Goal: Task Accomplishment & Management: Complete application form

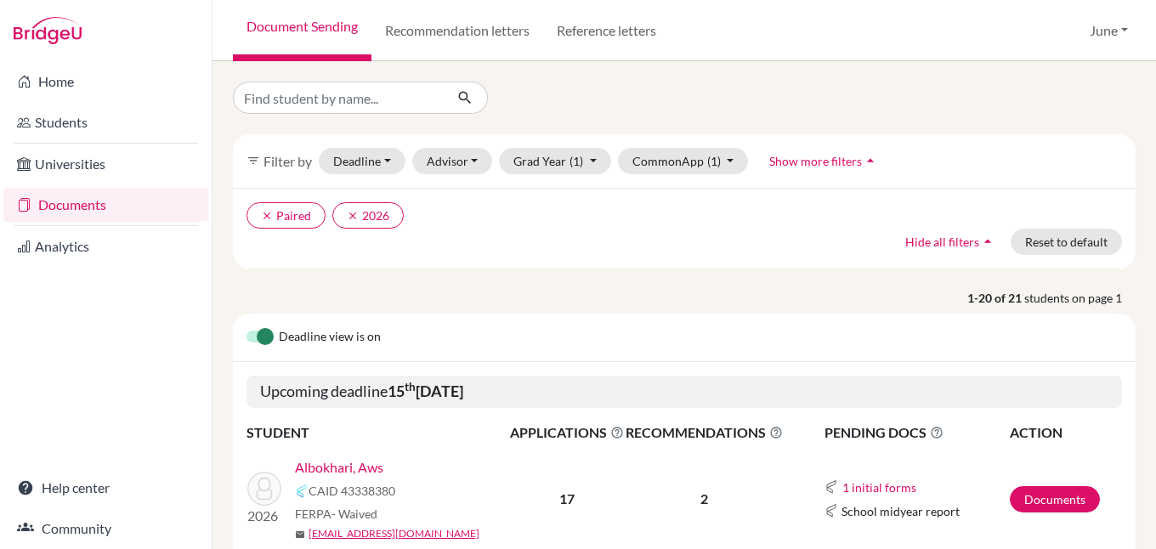
click at [64, 199] on link "Documents" at bounding box center [105, 205] width 205 height 34
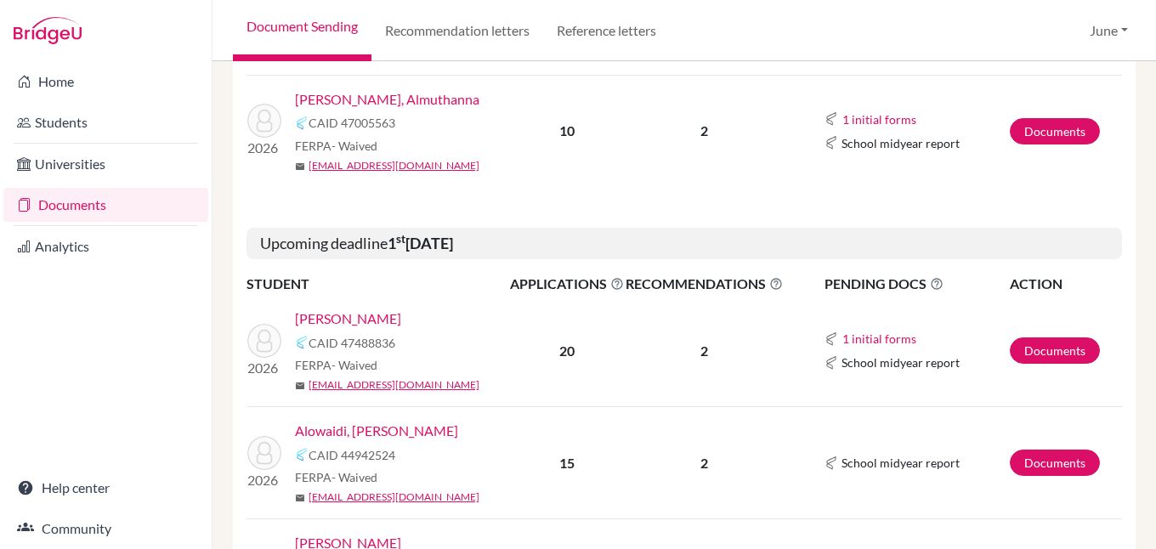
scroll to position [510, 0]
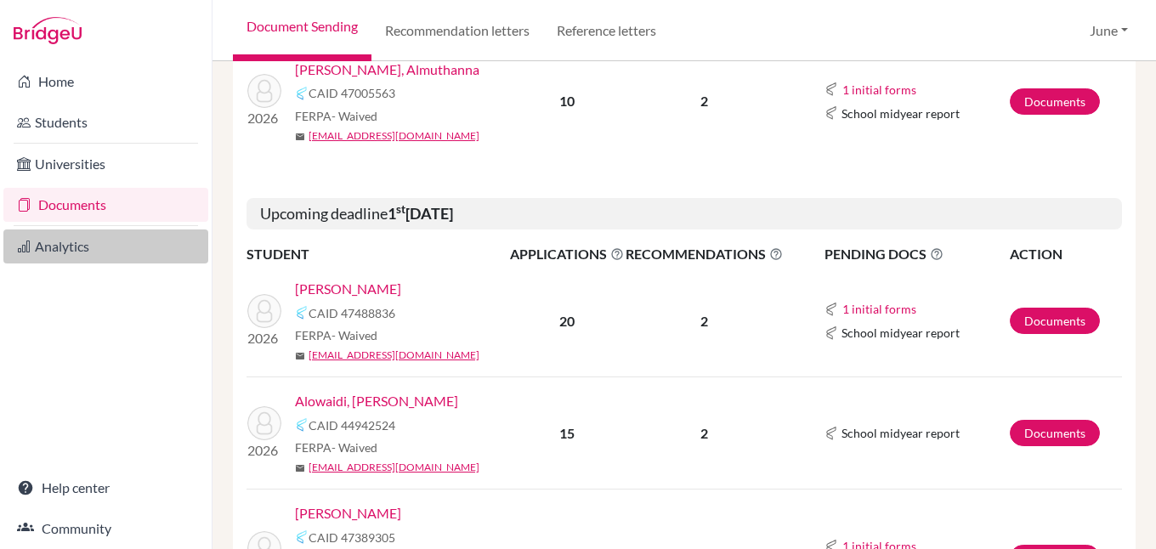
click at [60, 245] on link "Analytics" at bounding box center [105, 246] width 205 height 34
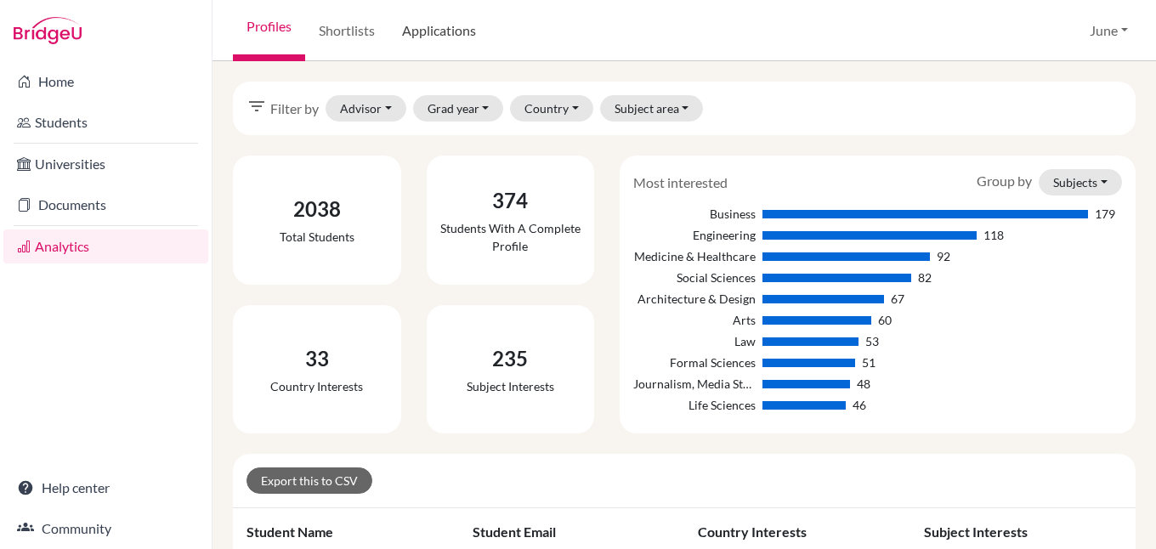
click at [441, 26] on link "Applications" at bounding box center [438, 30] width 101 height 61
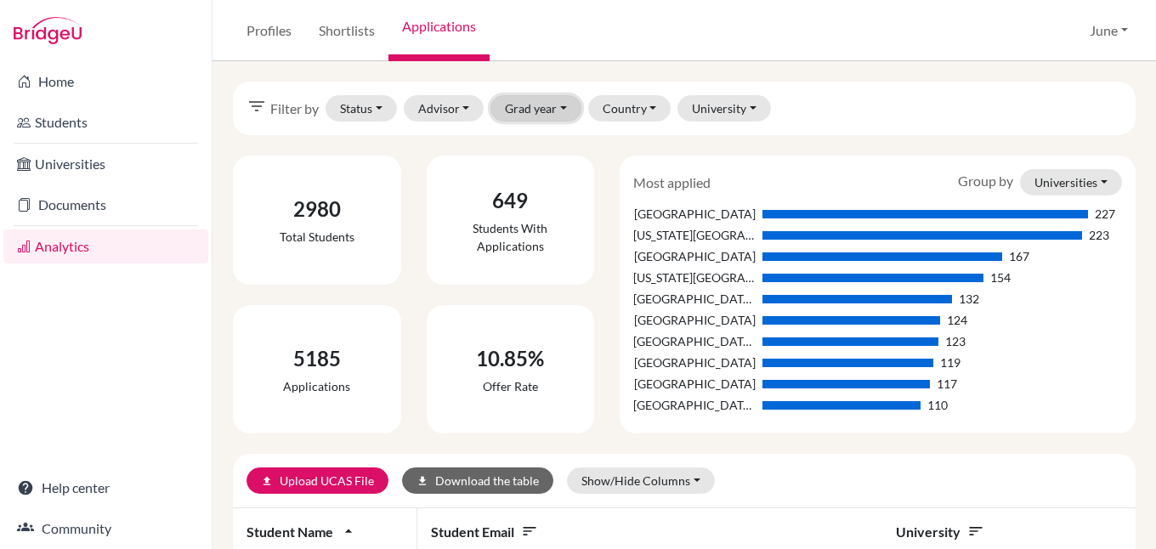
click at [562, 105] on button "Grad year" at bounding box center [535, 108] width 91 height 26
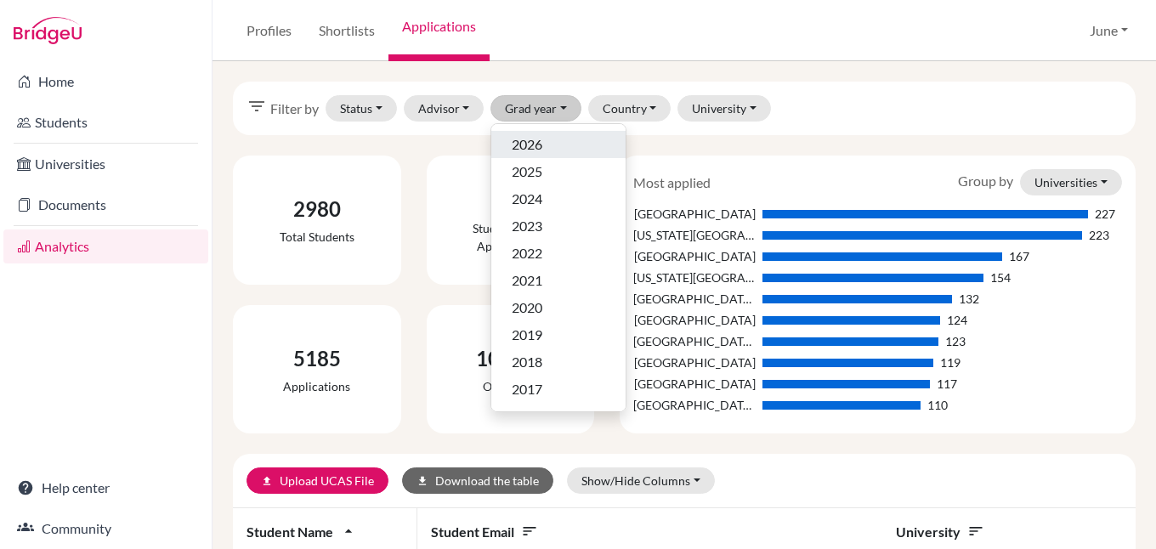
click at [540, 139] on span "2026" at bounding box center [527, 144] width 31 height 20
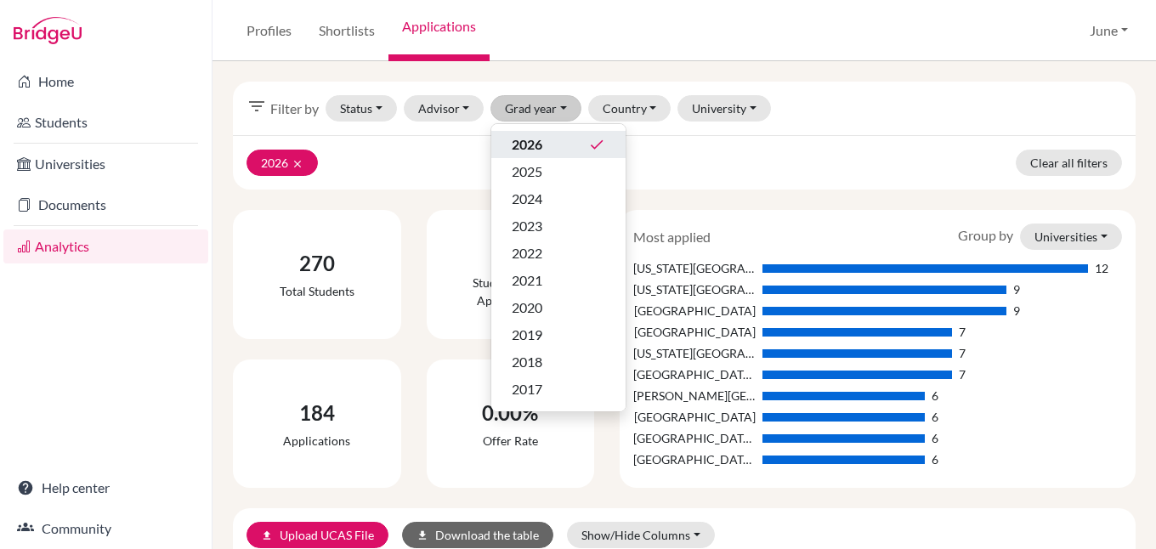
click at [813, 163] on div "2026 clear Clear all filters" at bounding box center [684, 162] width 903 height 54
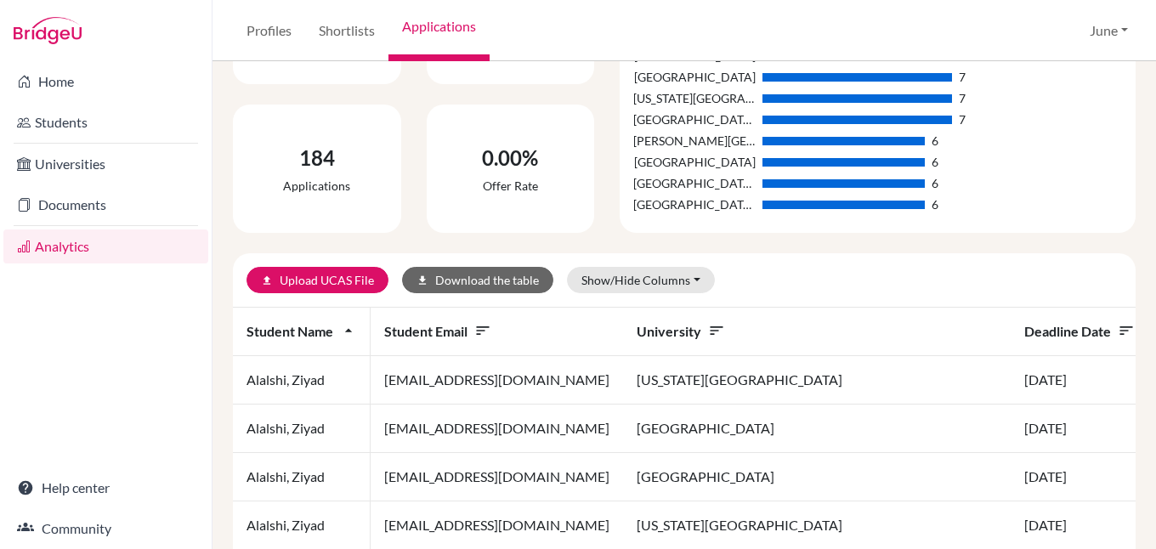
scroll to position [340, 0]
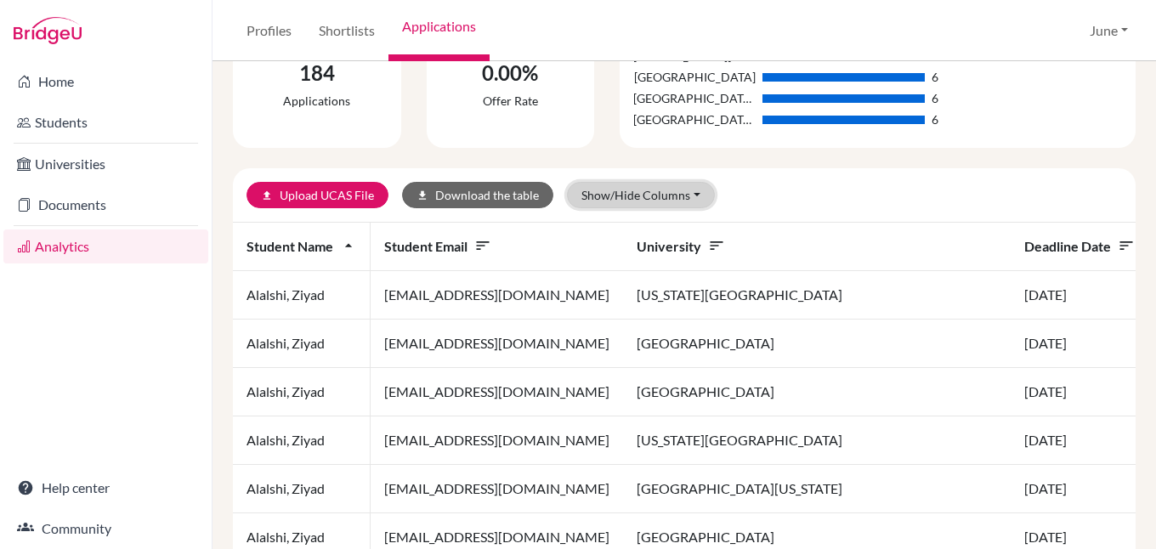
click at [679, 195] on button "Show/Hide Columns" at bounding box center [641, 195] width 148 height 26
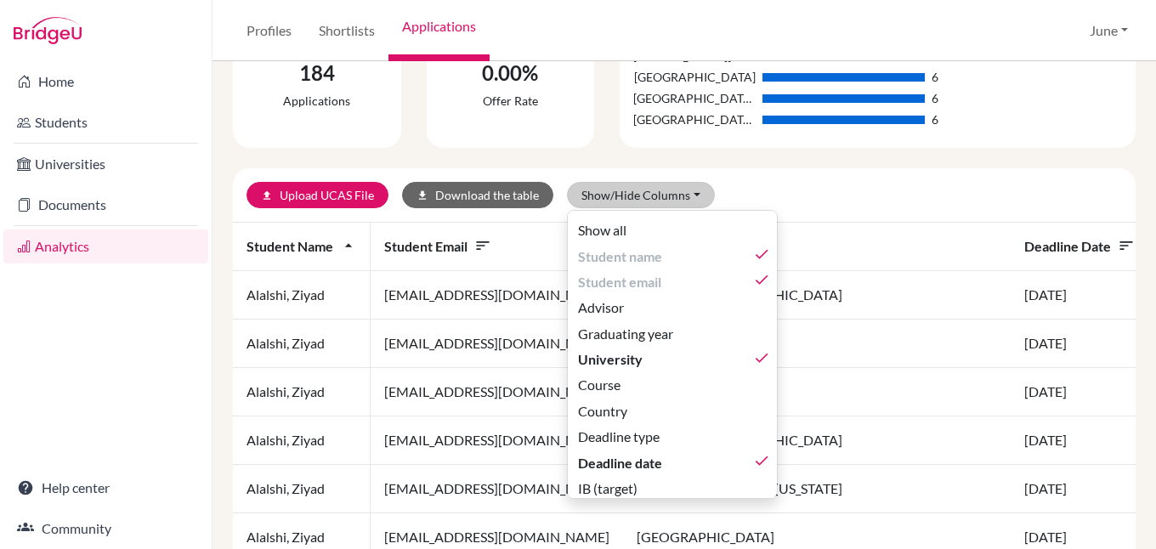
click at [810, 178] on div "upload Upload UCAS File download Download the table Show/Hide Columns Show all …" at bounding box center [684, 195] width 903 height 54
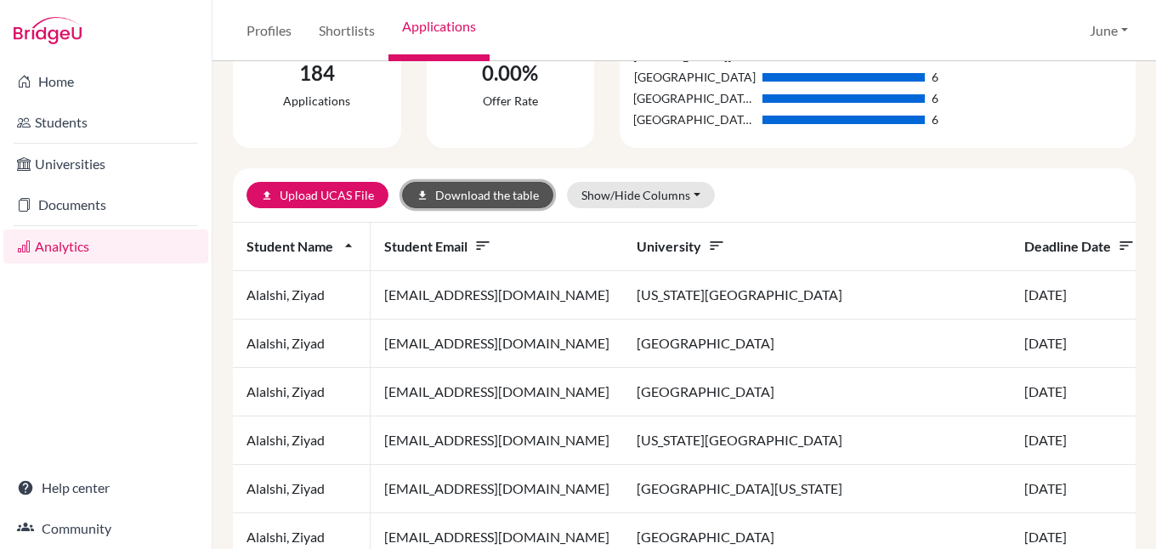
click at [454, 188] on button "download Download the table" at bounding box center [477, 195] width 151 height 26
click at [347, 26] on link "Shortlists" at bounding box center [346, 30] width 83 height 61
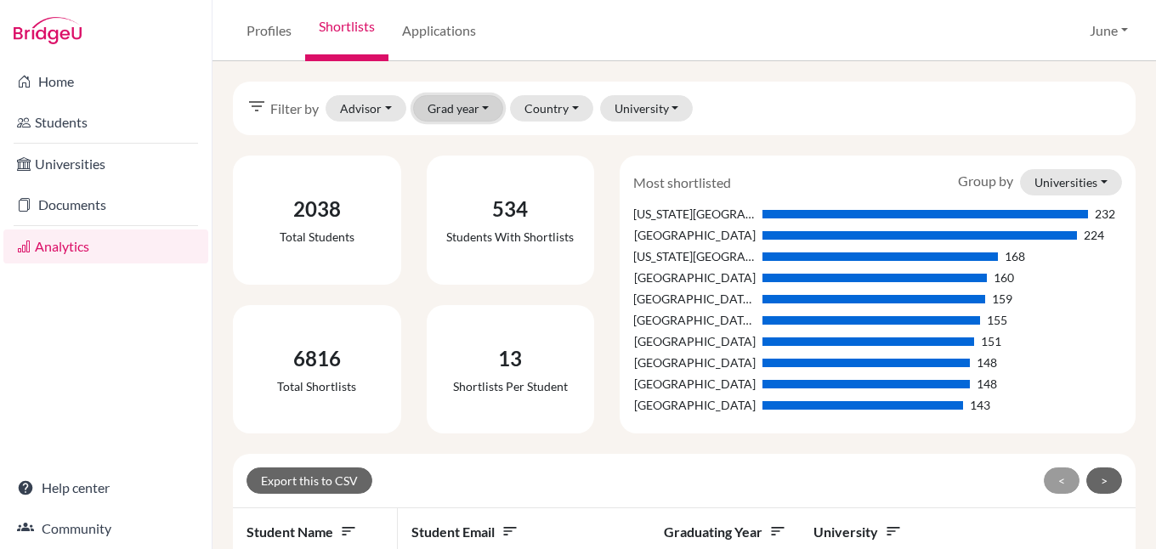
click at [481, 102] on button "Grad year" at bounding box center [458, 108] width 91 height 26
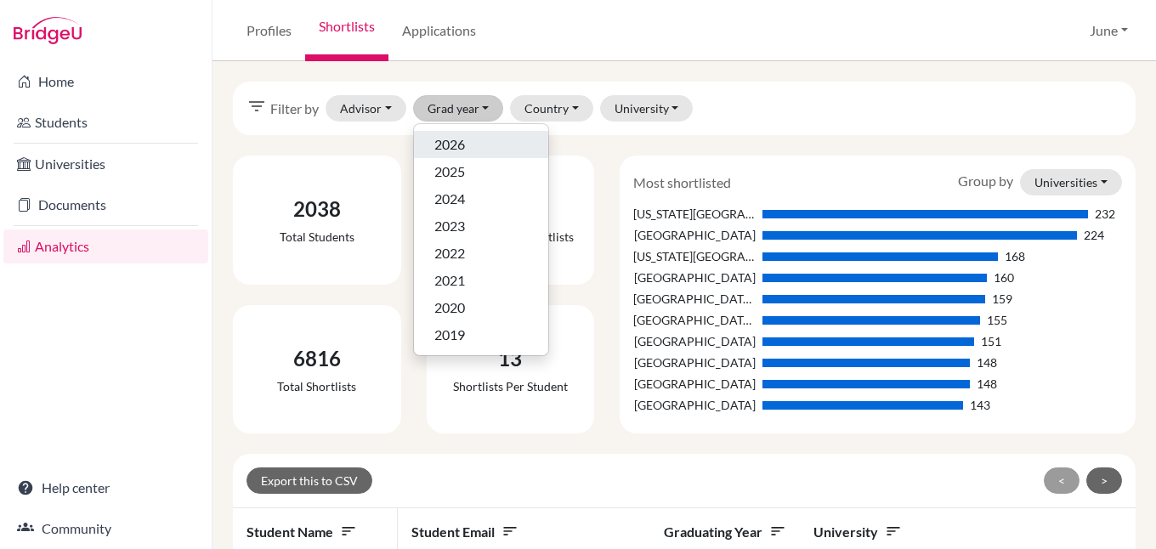
click at [471, 138] on div "2026" at bounding box center [480, 144] width 93 height 20
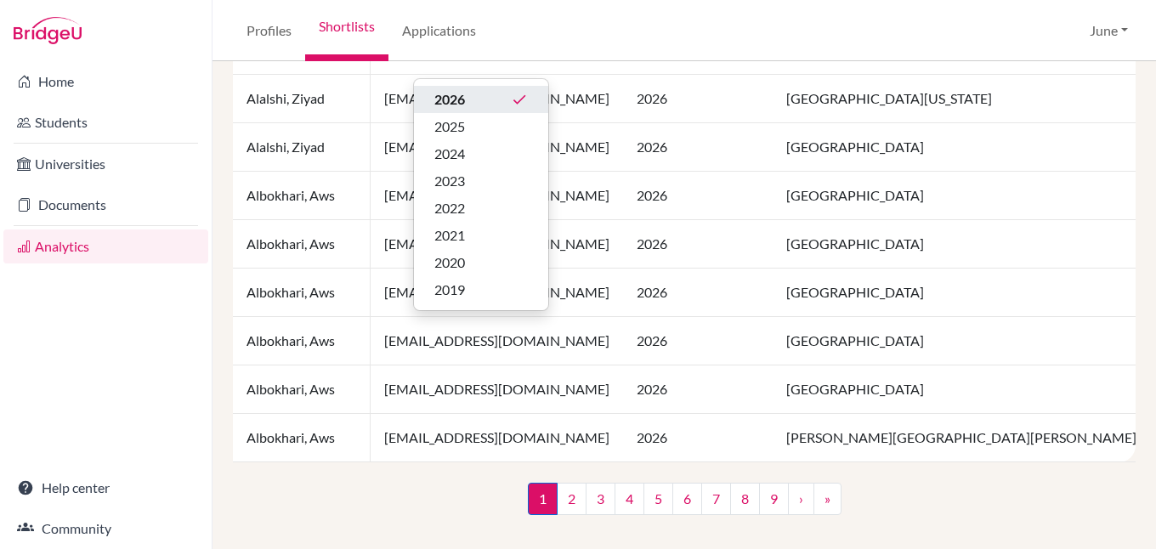
scroll to position [1373, 0]
click at [765, 503] on link "9" at bounding box center [774, 499] width 30 height 32
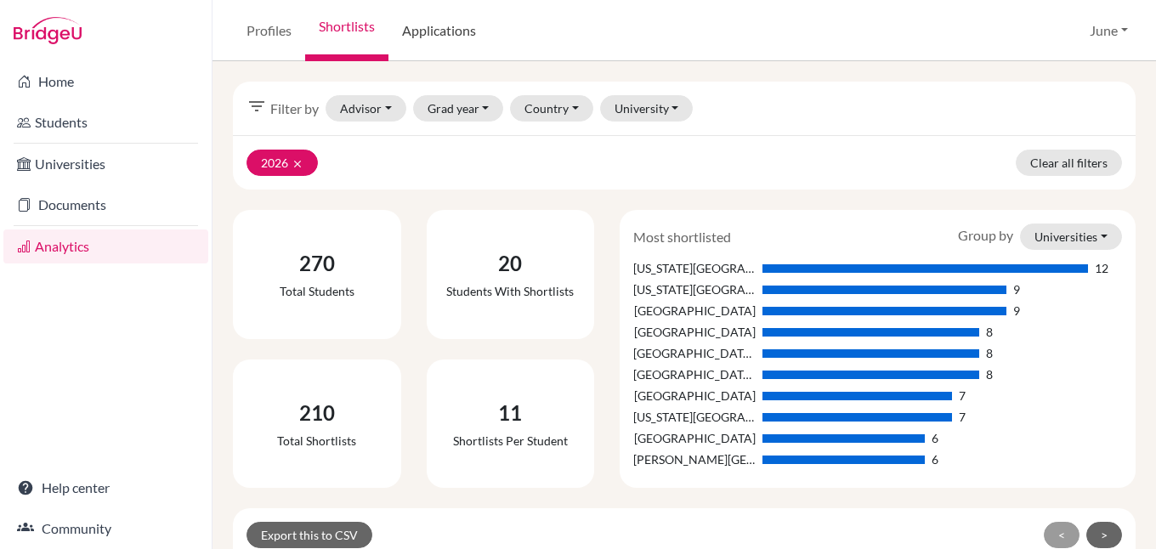
click at [440, 25] on link "Applications" at bounding box center [438, 30] width 101 height 61
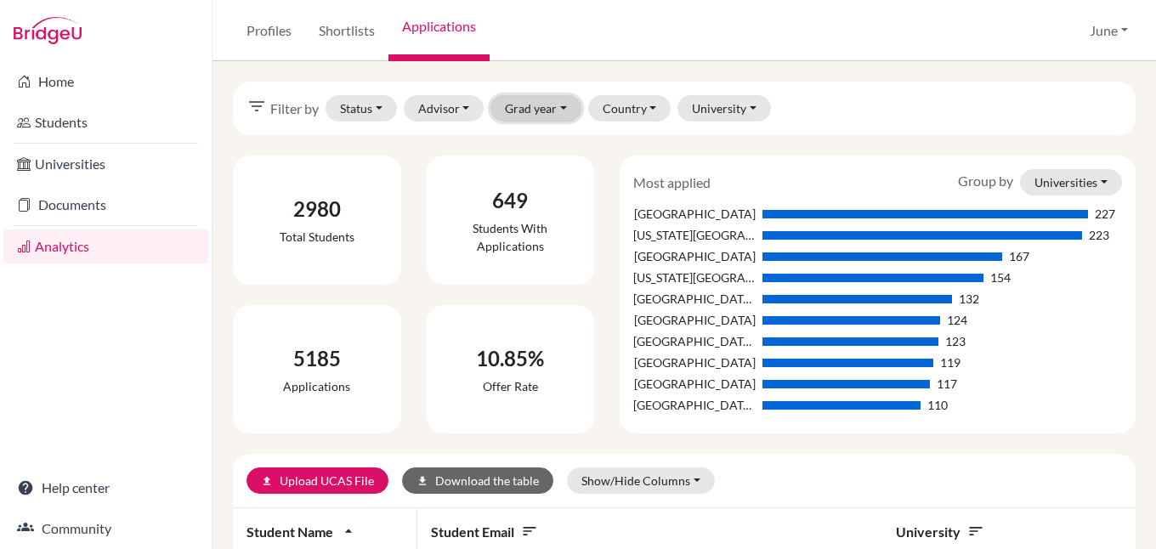
click at [557, 105] on button "Grad year" at bounding box center [535, 108] width 91 height 26
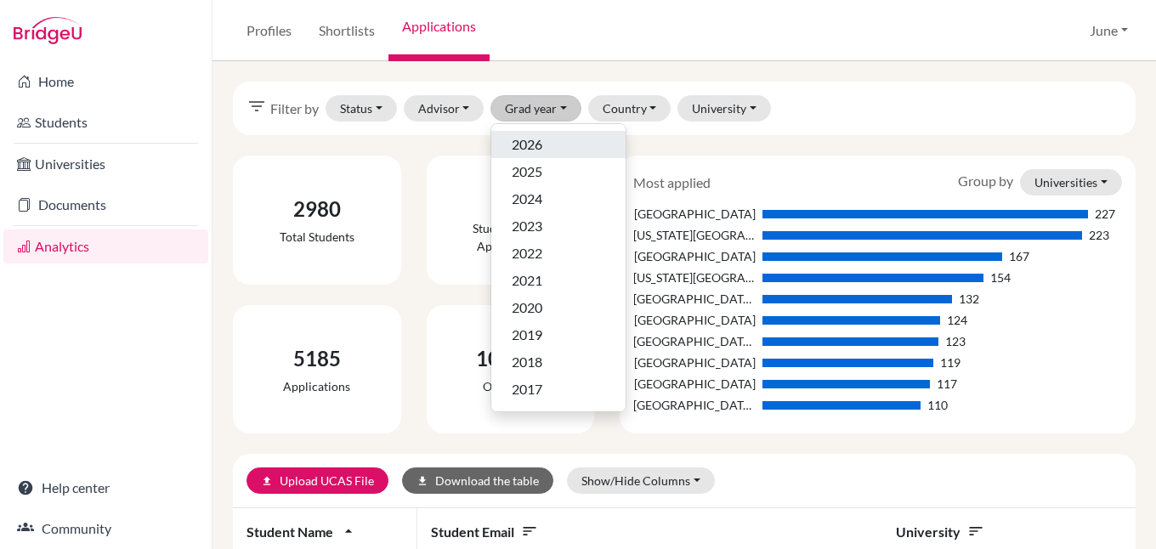
click at [528, 145] on span "2026" at bounding box center [527, 144] width 31 height 20
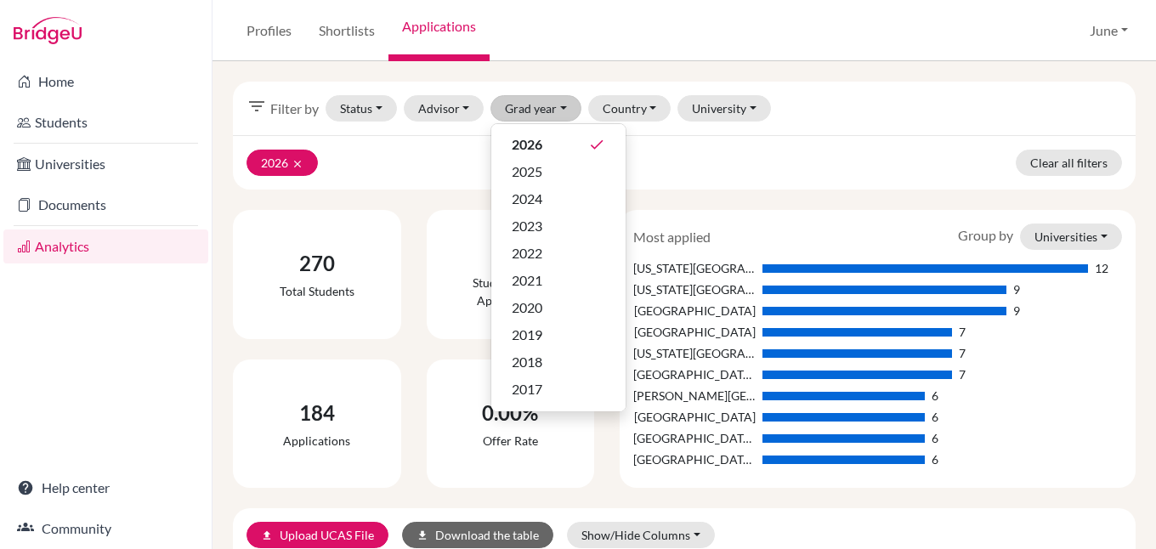
click at [921, 114] on div "filter_list Filter by Status Not sent Sent Successful Attending Advisor Poisson…" at bounding box center [684, 109] width 903 height 54
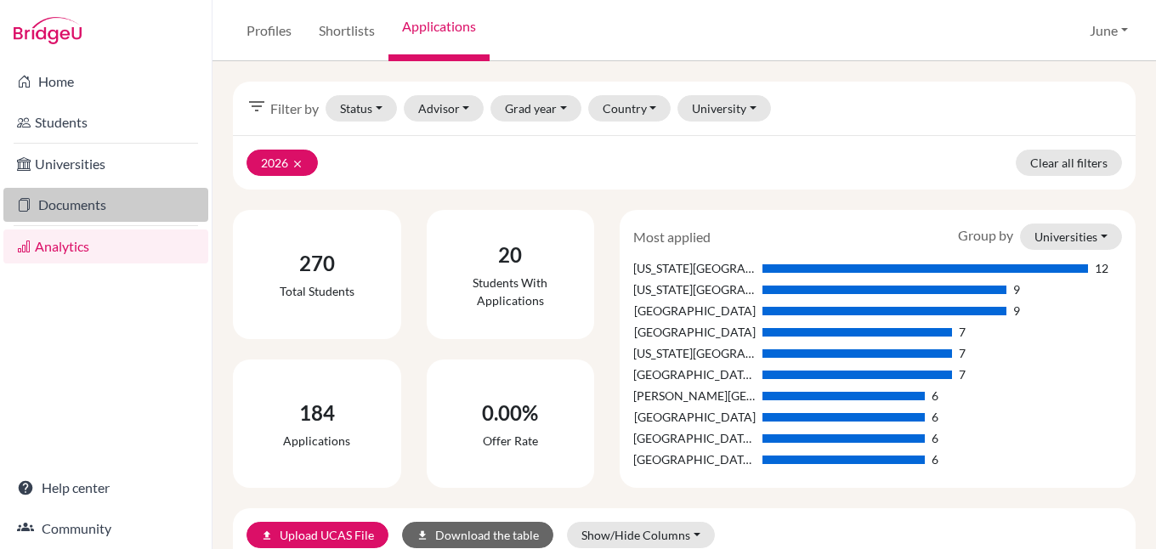
click at [64, 204] on link "Documents" at bounding box center [105, 205] width 205 height 34
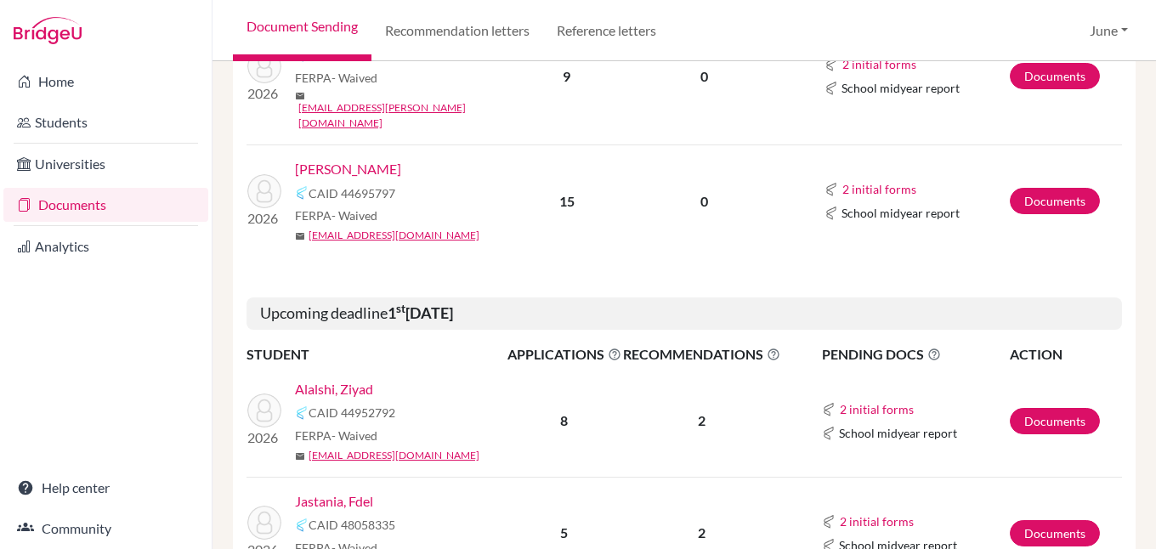
scroll to position [1615, 0]
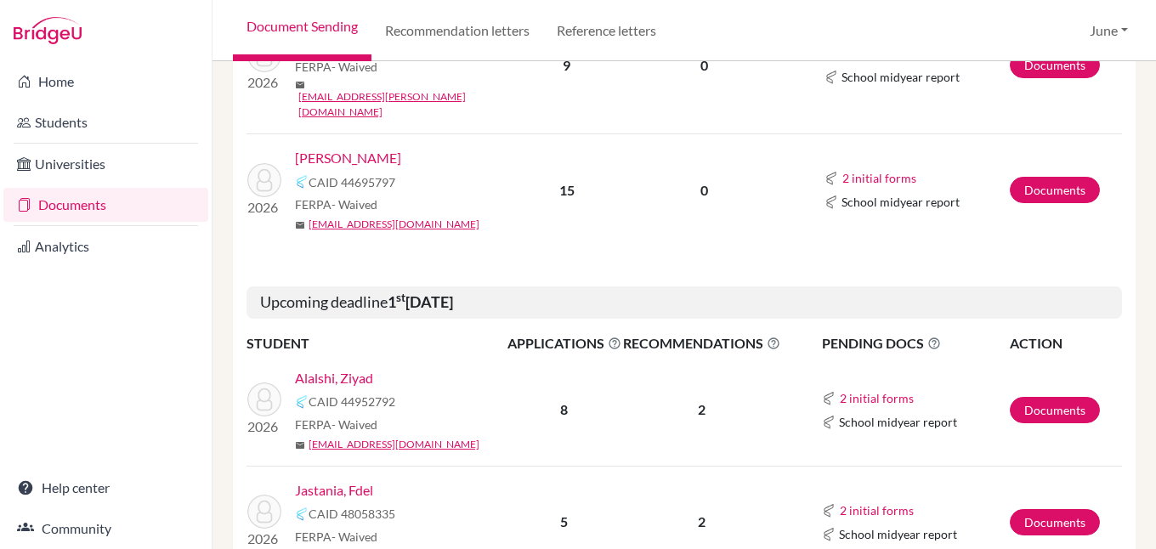
click at [330, 368] on link "Alalshi, Ziyad" at bounding box center [334, 378] width 78 height 20
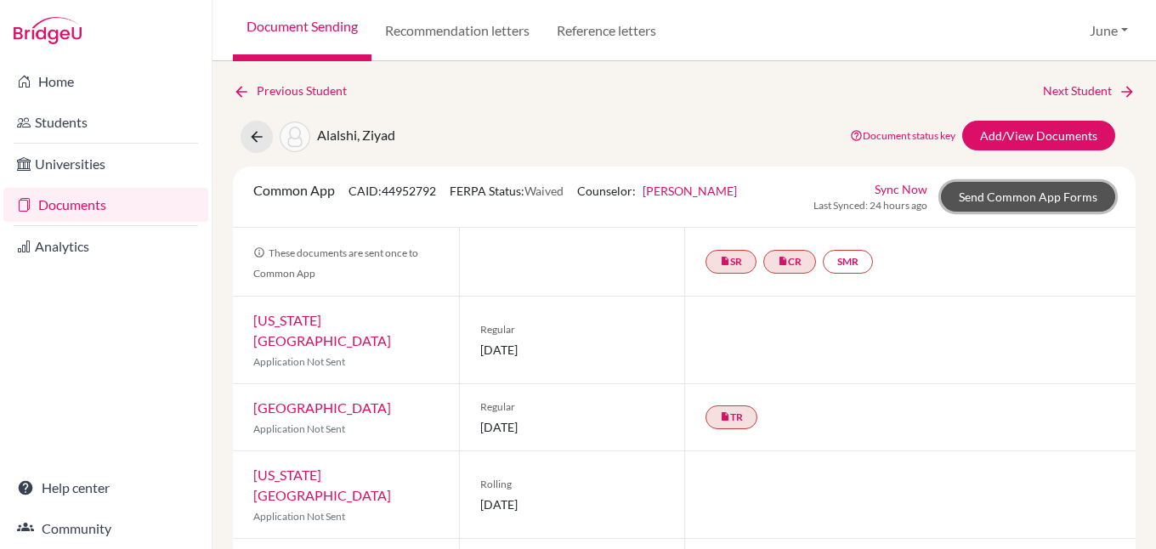
click at [1048, 191] on link "Send Common App Forms" at bounding box center [1028, 197] width 174 height 30
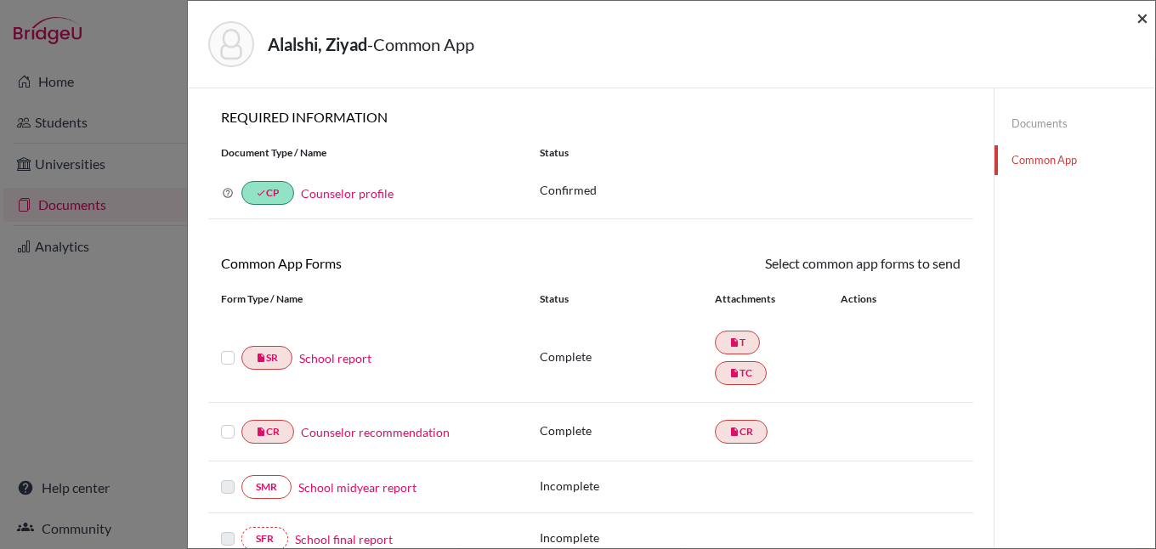
click at [1145, 14] on span "×" at bounding box center [1142, 17] width 12 height 25
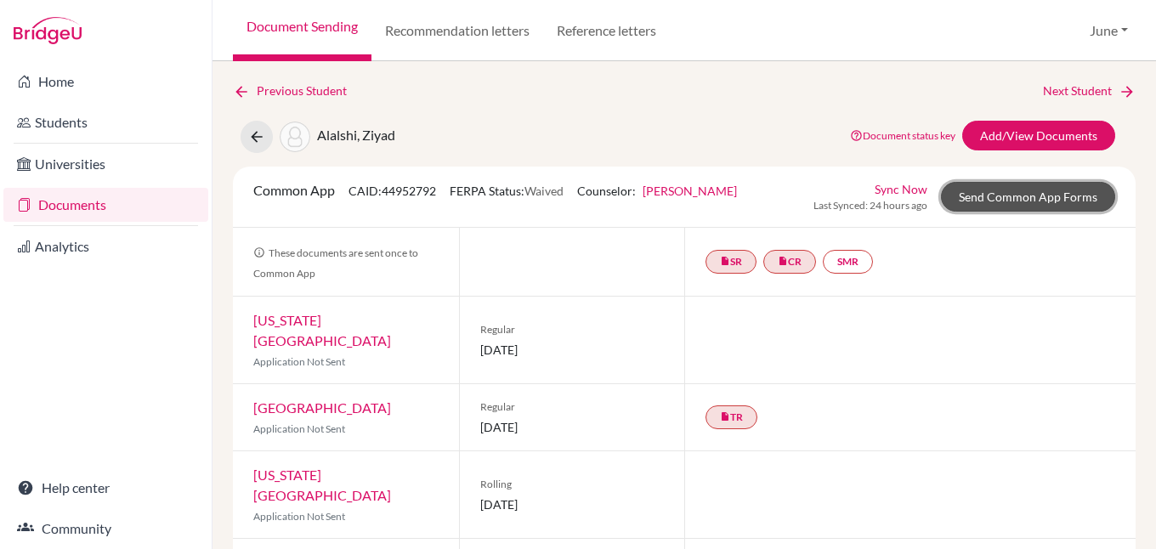
click at [1002, 196] on link "Send Common App Forms" at bounding box center [1028, 197] width 174 height 30
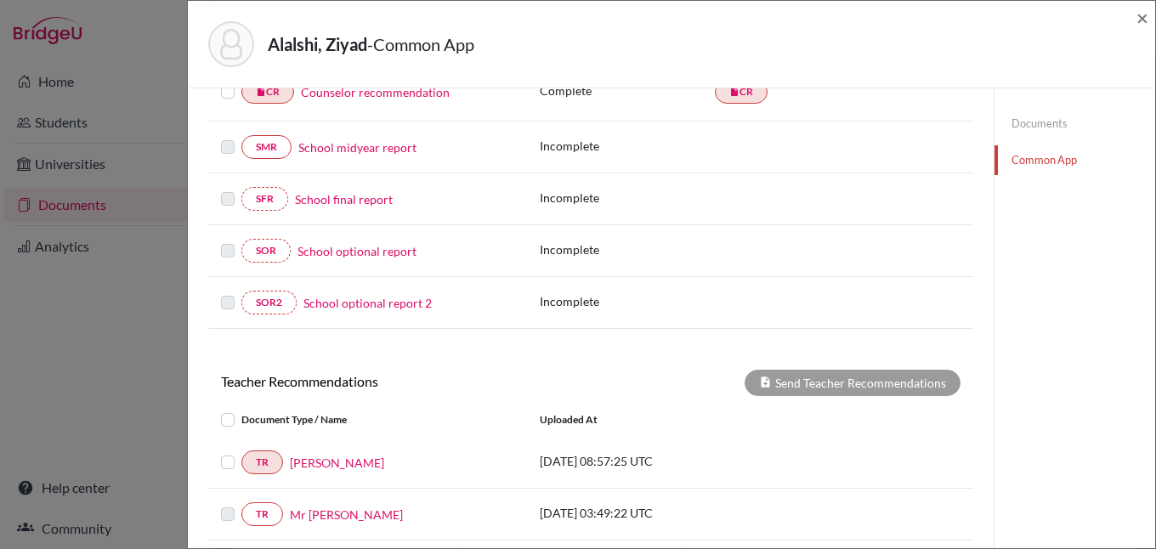
scroll to position [515, 0]
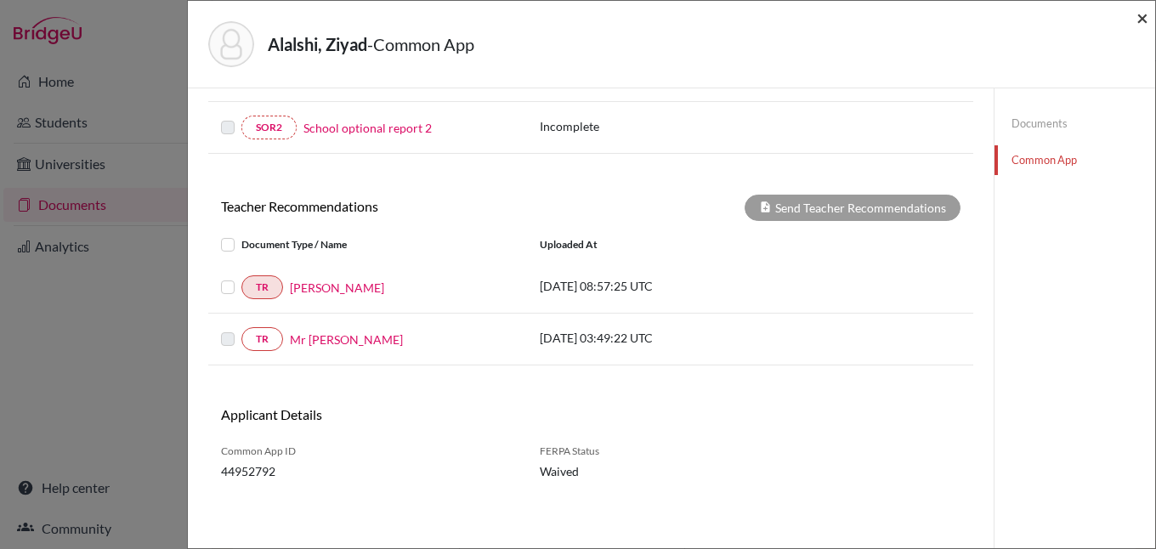
click at [1138, 18] on span "×" at bounding box center [1142, 17] width 12 height 25
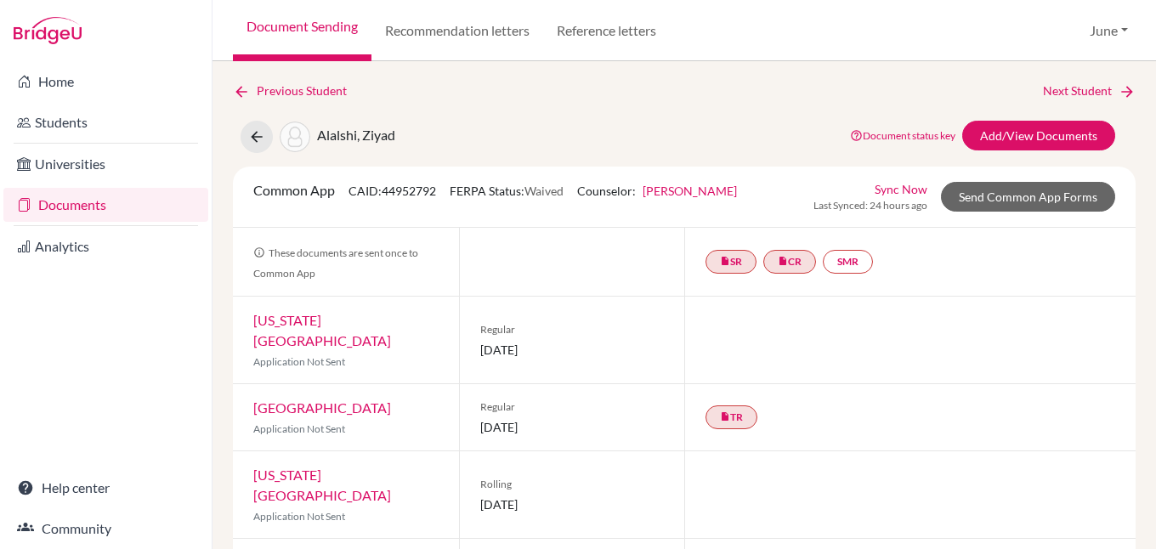
click at [75, 199] on link "Documents" at bounding box center [105, 205] width 205 height 34
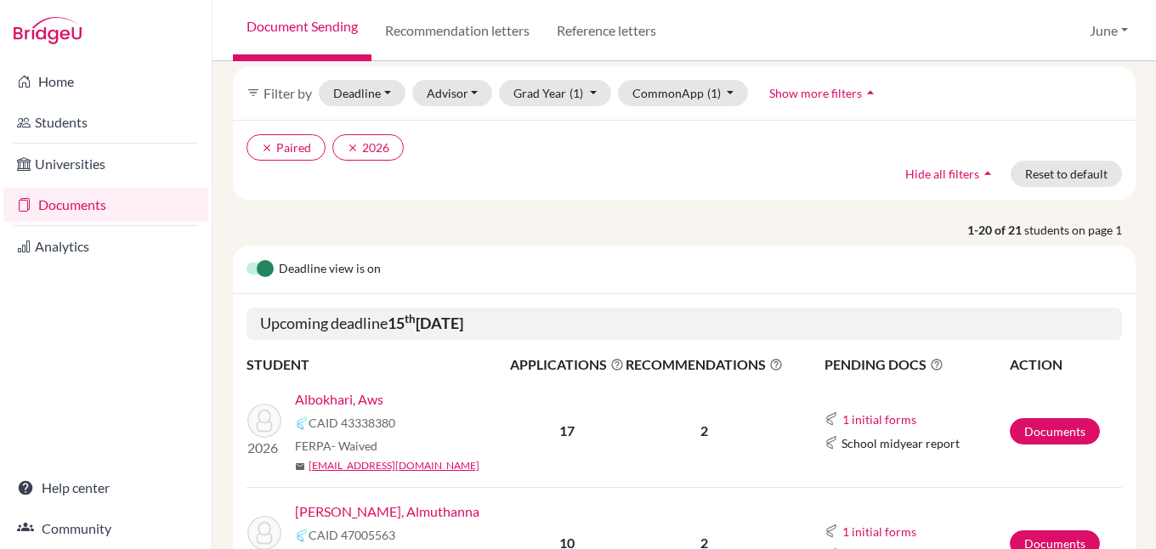
scroll to position [255, 0]
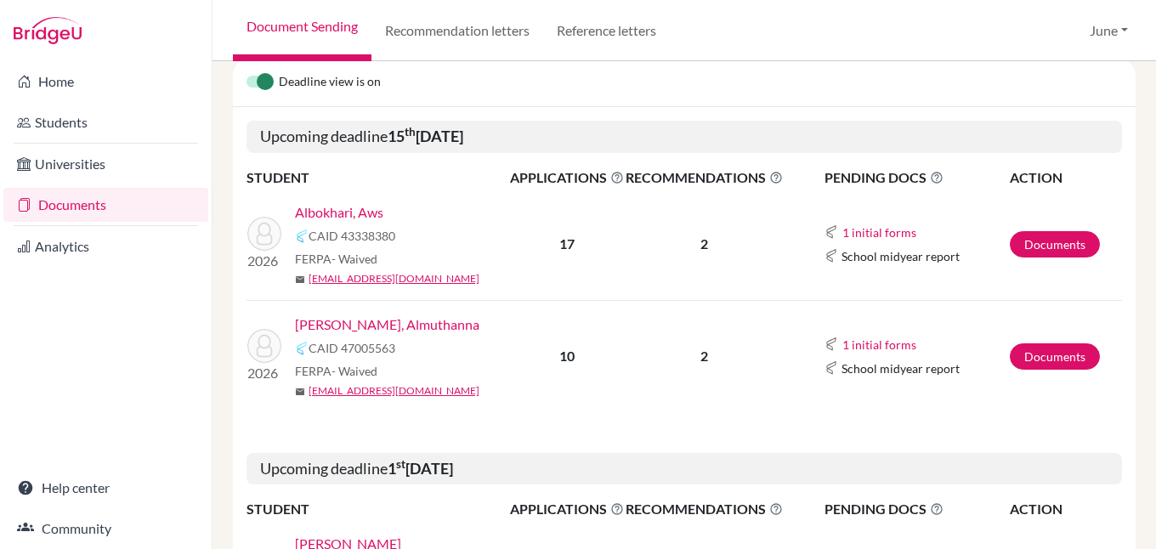
click at [350, 212] on link "Albokhari, Aws" at bounding box center [339, 212] width 88 height 20
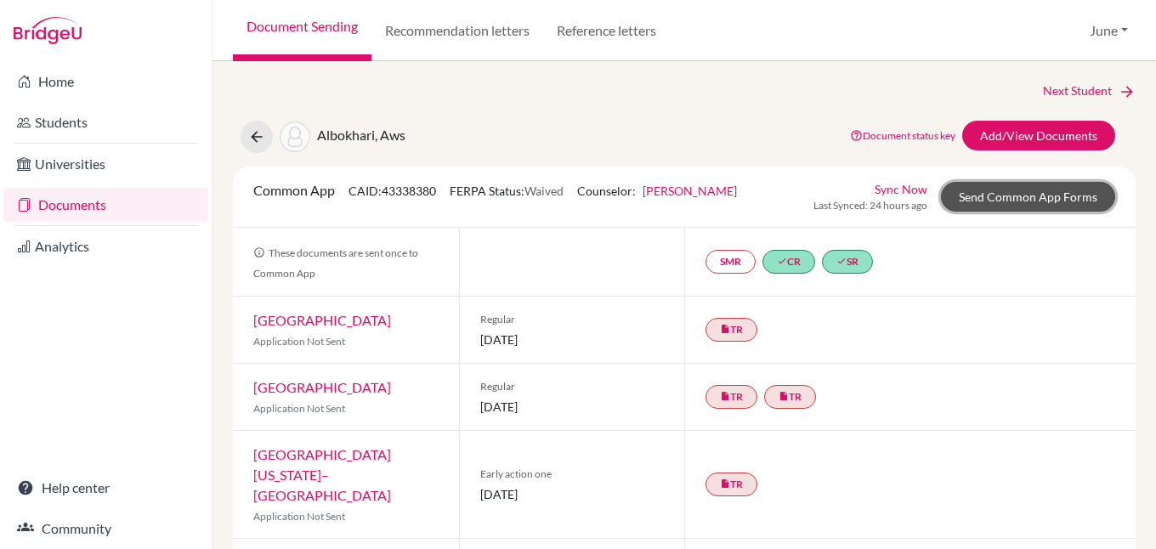
click at [1021, 199] on link "Send Common App Forms" at bounding box center [1028, 197] width 174 height 30
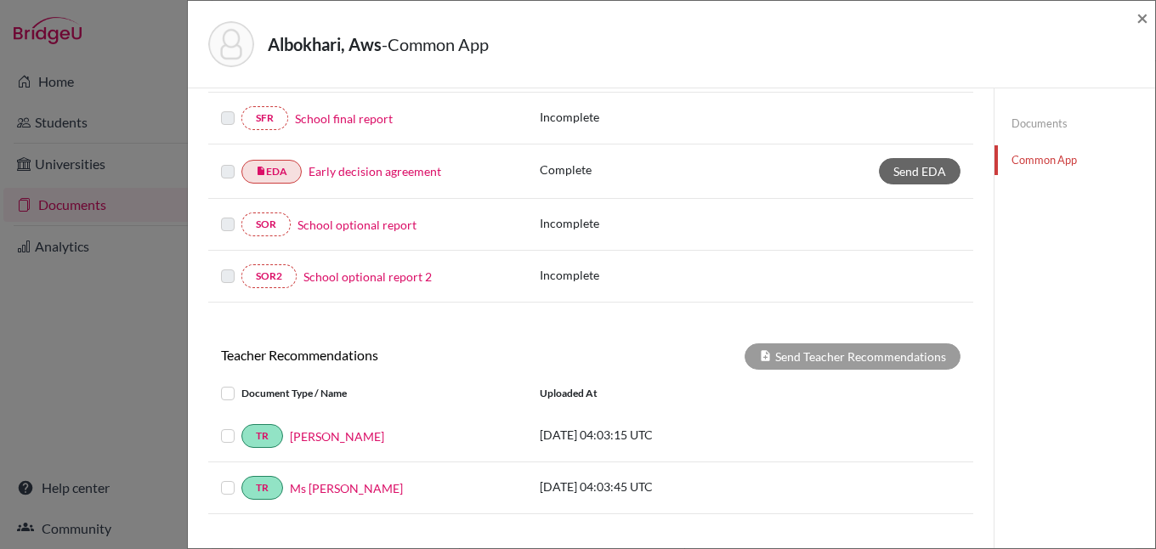
scroll to position [574, 0]
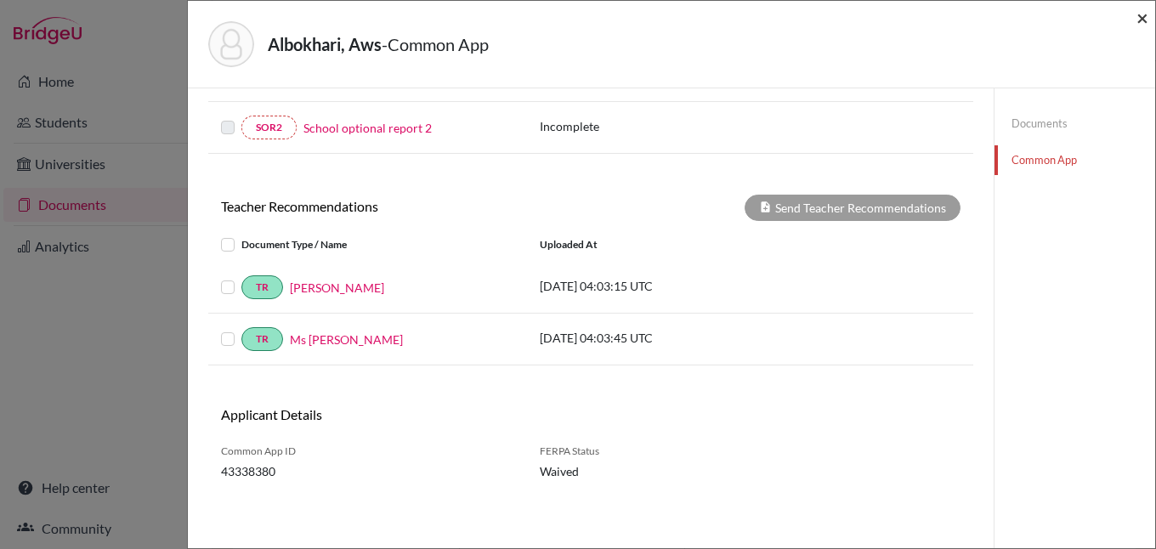
click at [1142, 20] on span "×" at bounding box center [1142, 17] width 12 height 25
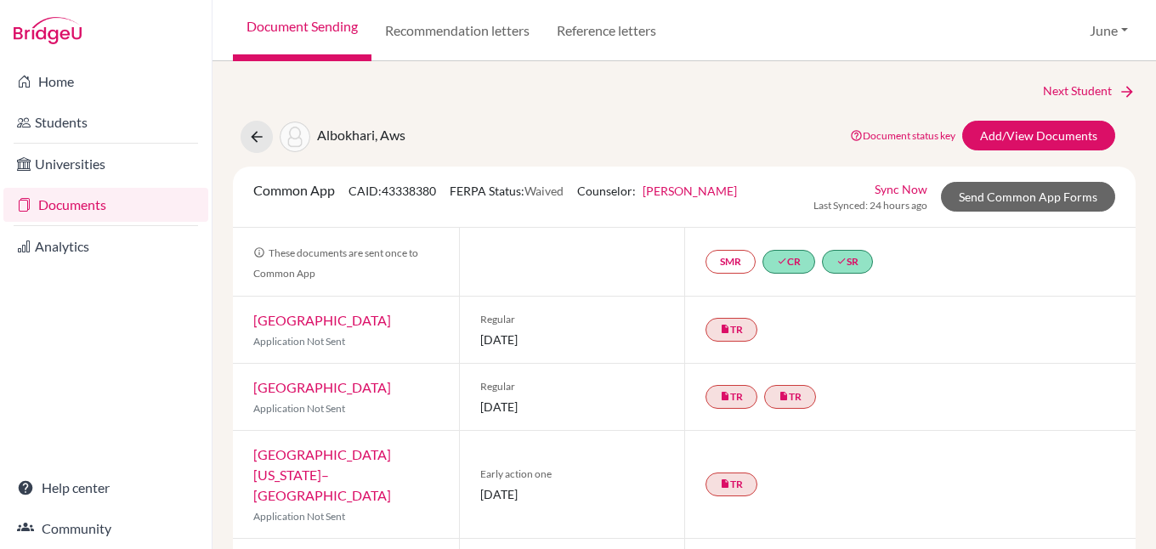
click at [59, 210] on link "Documents" at bounding box center [105, 205] width 205 height 34
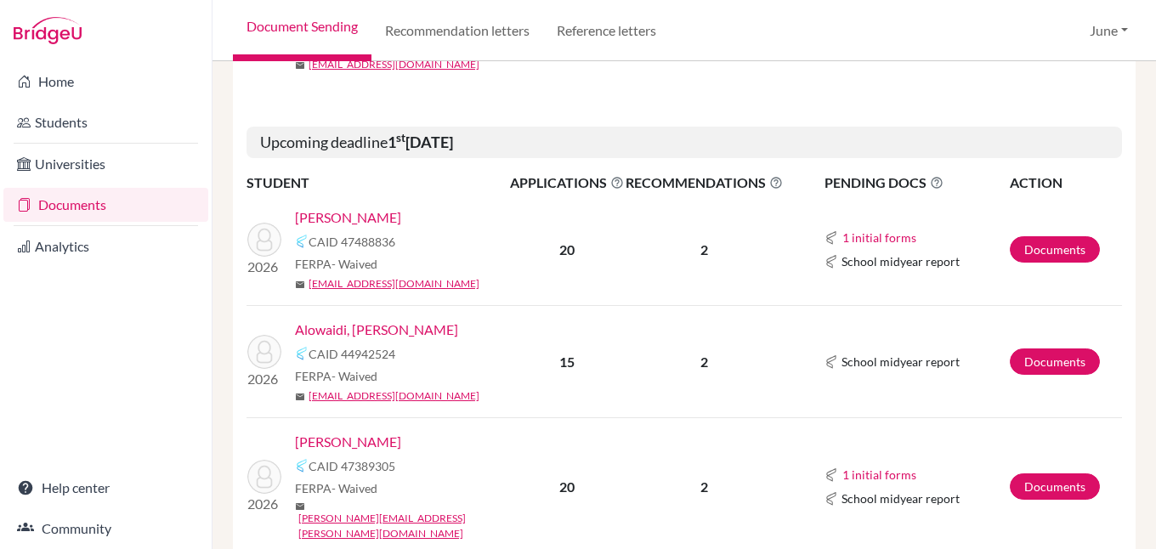
scroll to position [595, 0]
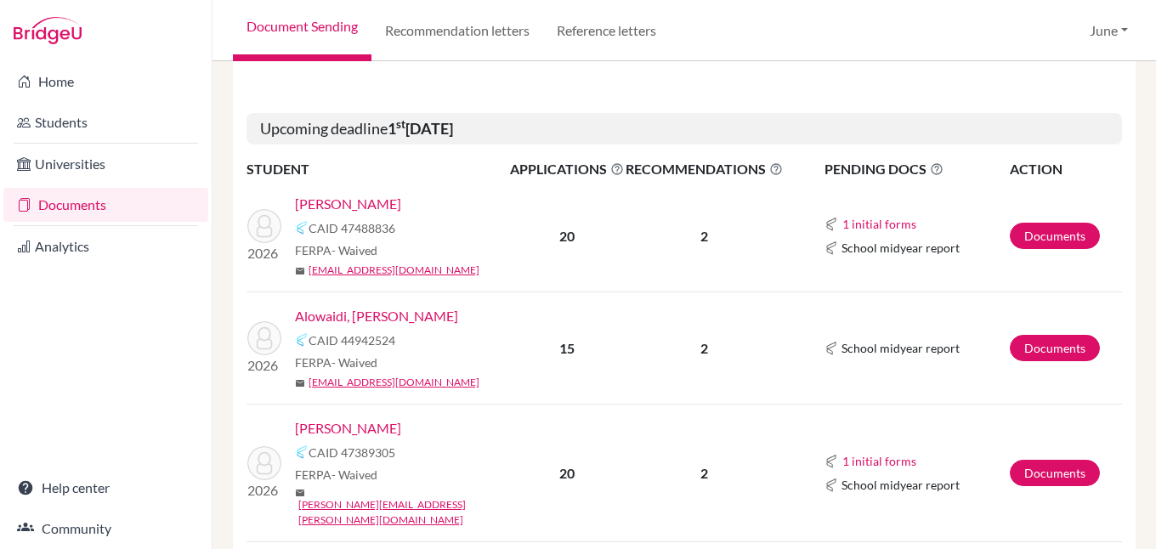
click at [377, 202] on link "[PERSON_NAME]" at bounding box center [348, 204] width 106 height 20
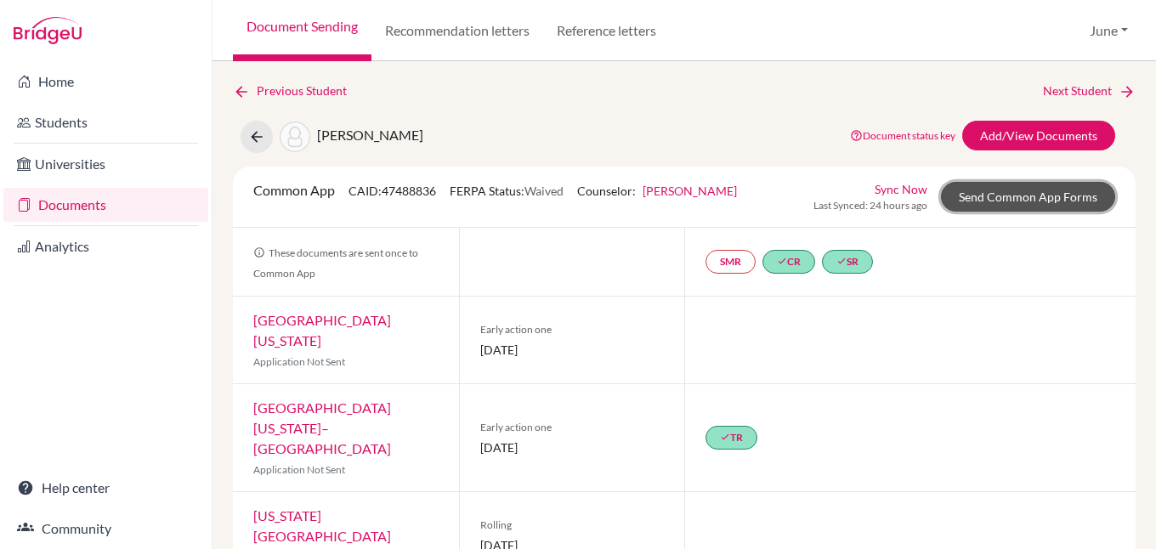
click at [1011, 190] on link "Send Common App Forms" at bounding box center [1028, 197] width 174 height 30
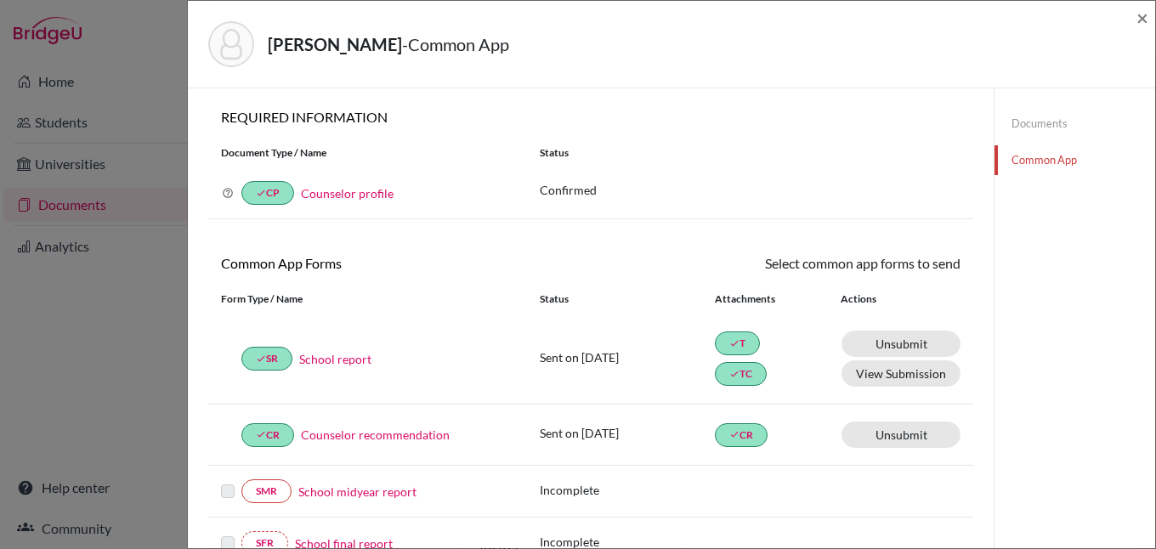
scroll to position [425, 0]
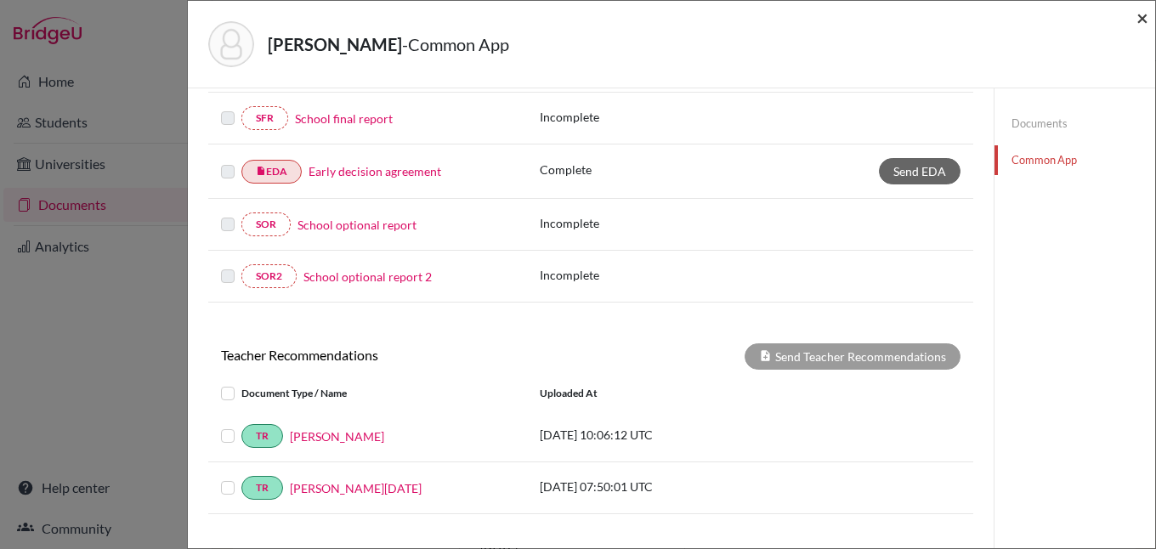
click at [1147, 20] on span "×" at bounding box center [1142, 17] width 12 height 25
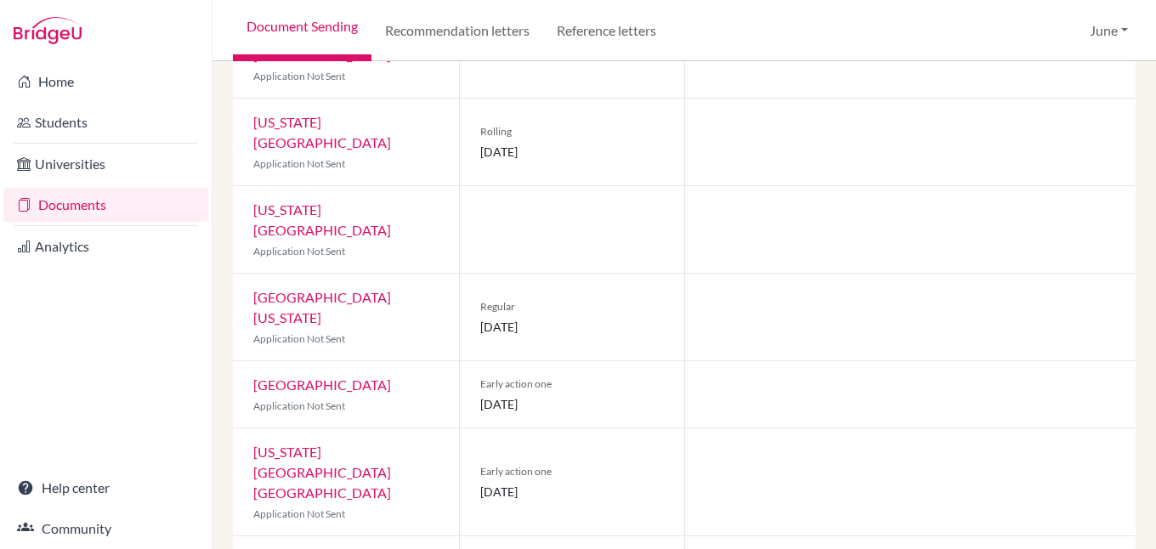
scroll to position [595, 0]
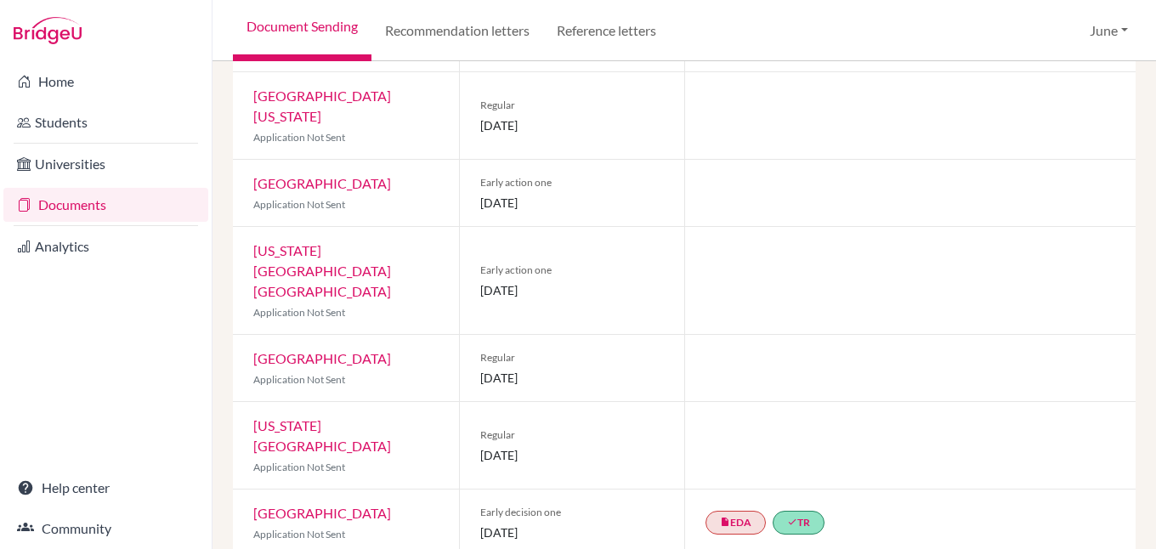
click at [375, 505] on link "Northwestern University" at bounding box center [322, 513] width 138 height 16
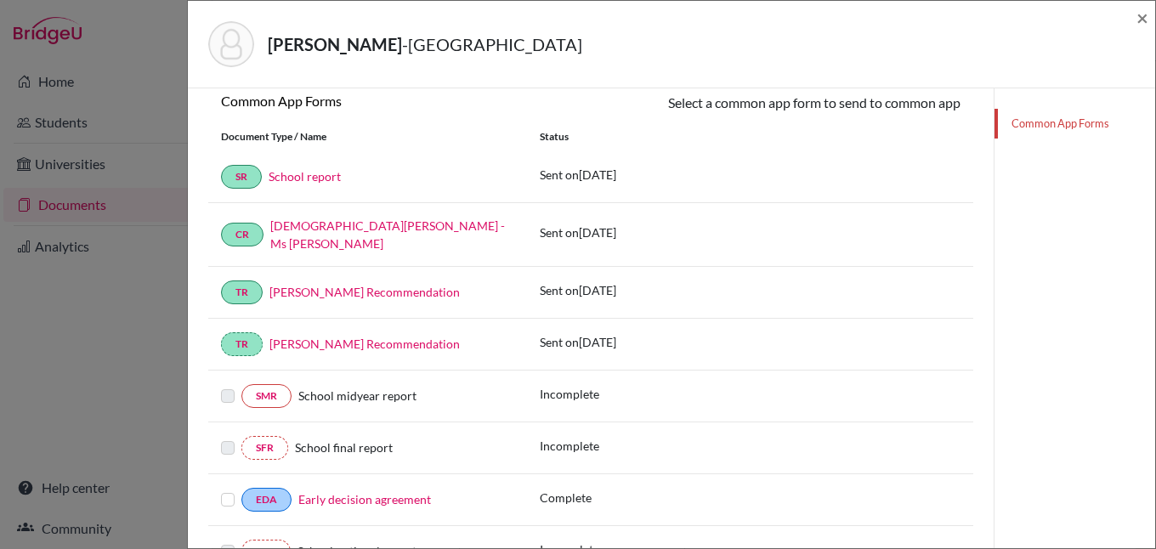
scroll to position [340, 0]
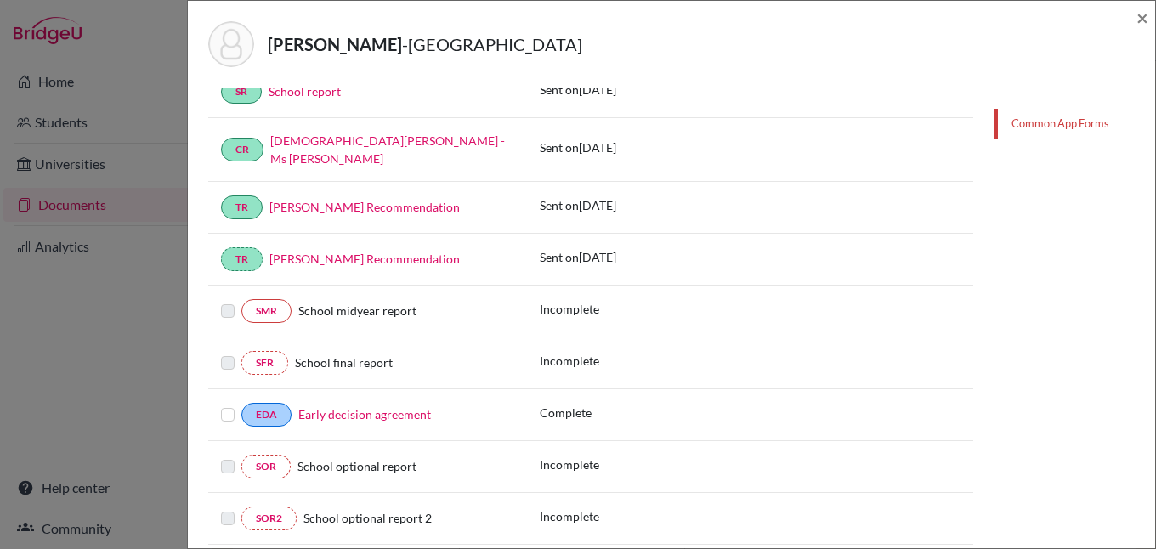
click at [230, 405] on label at bounding box center [228, 405] width 14 height 0
click at [0, 0] on input "checkbox" at bounding box center [0, 0] width 0 height 0
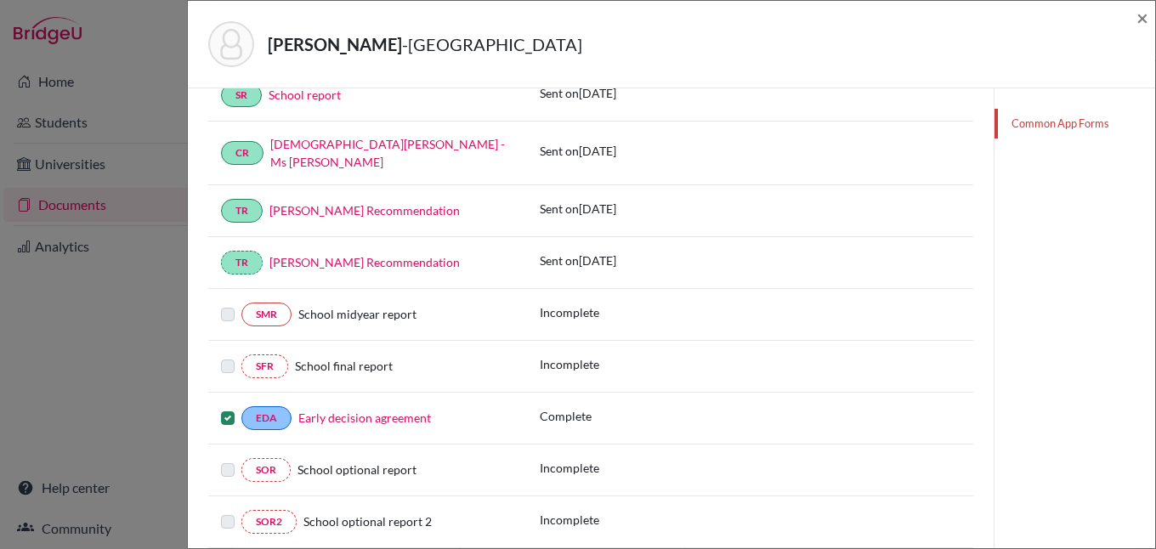
scroll to position [343, 0]
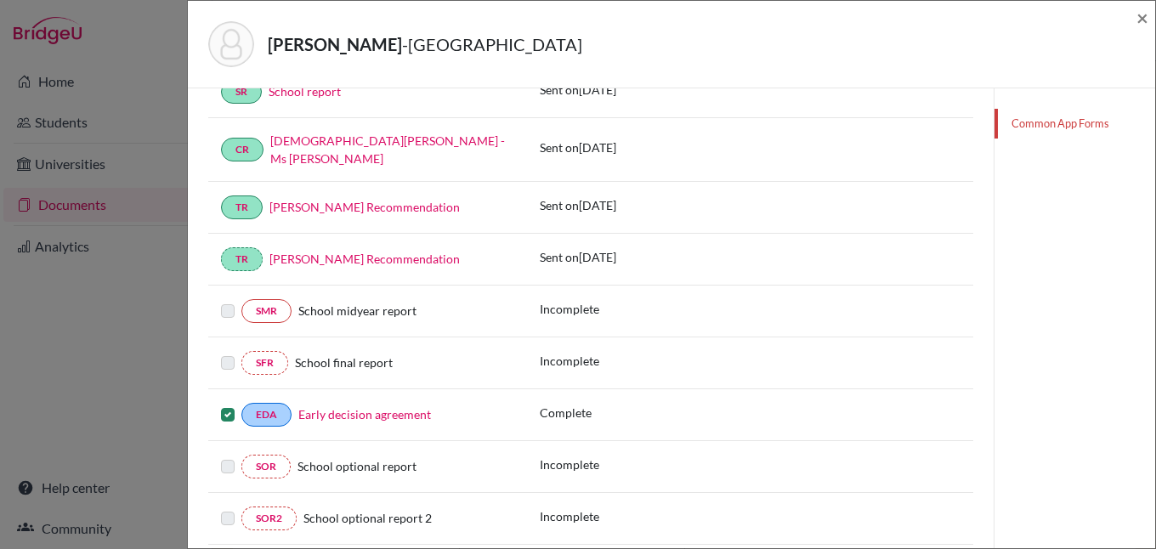
click at [226, 405] on label at bounding box center [228, 405] width 14 height 0
click at [0, 0] on input "checkbox" at bounding box center [0, 0] width 0 height 0
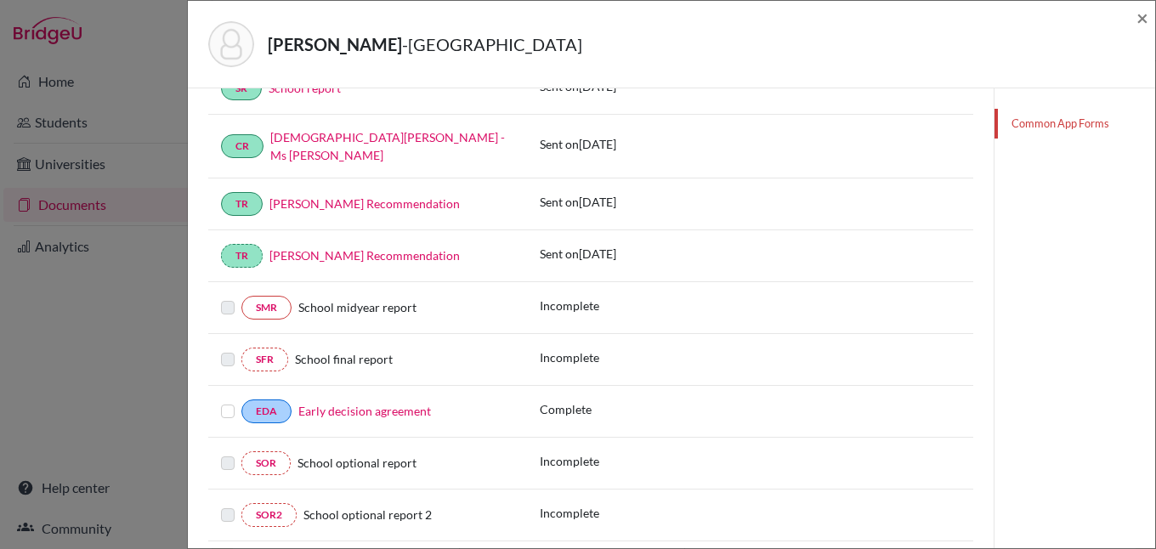
scroll to position [340, 0]
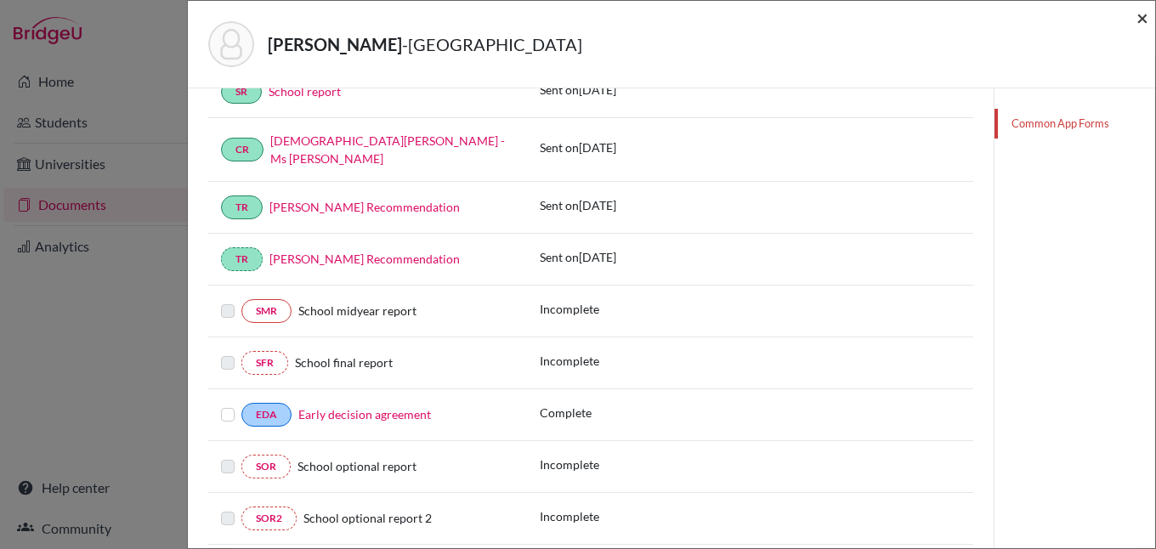
click at [1147, 19] on span "×" at bounding box center [1142, 17] width 12 height 25
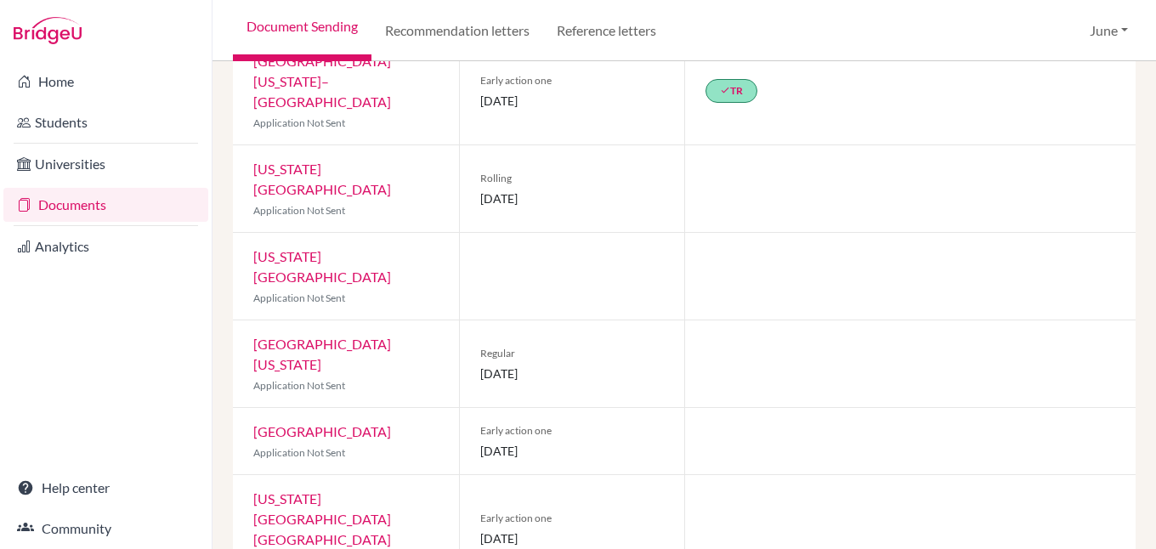
scroll to position [342, 0]
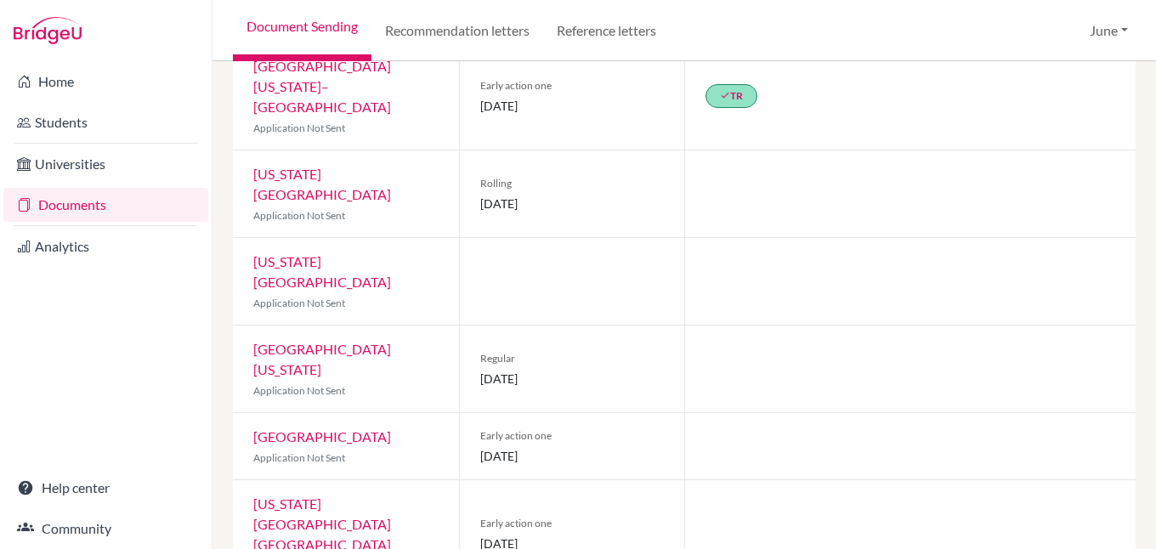
click at [320, 428] on link "Fordham University" at bounding box center [322, 436] width 138 height 16
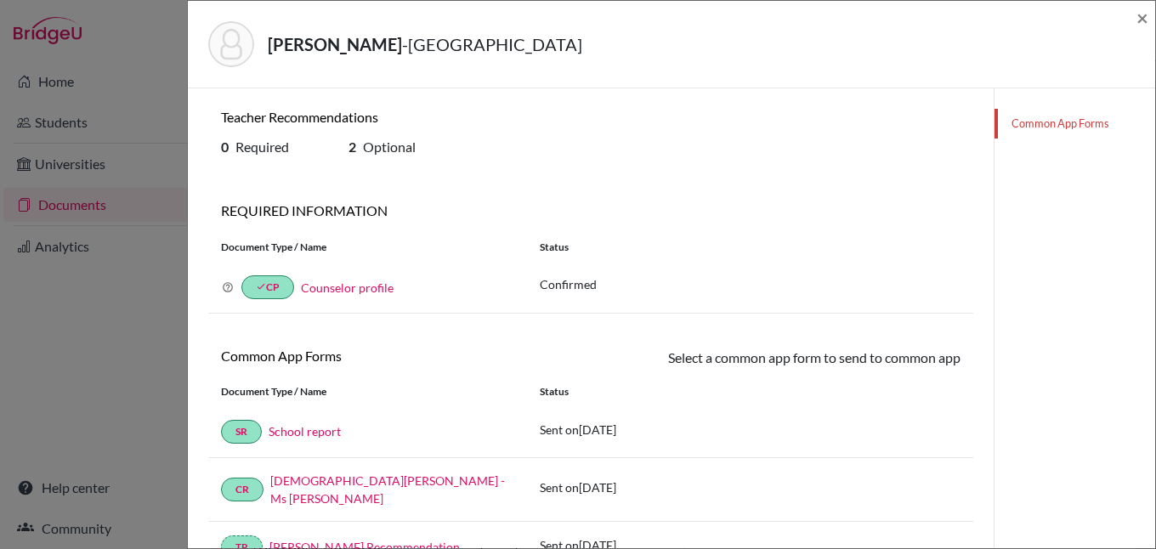
scroll to position [334, 0]
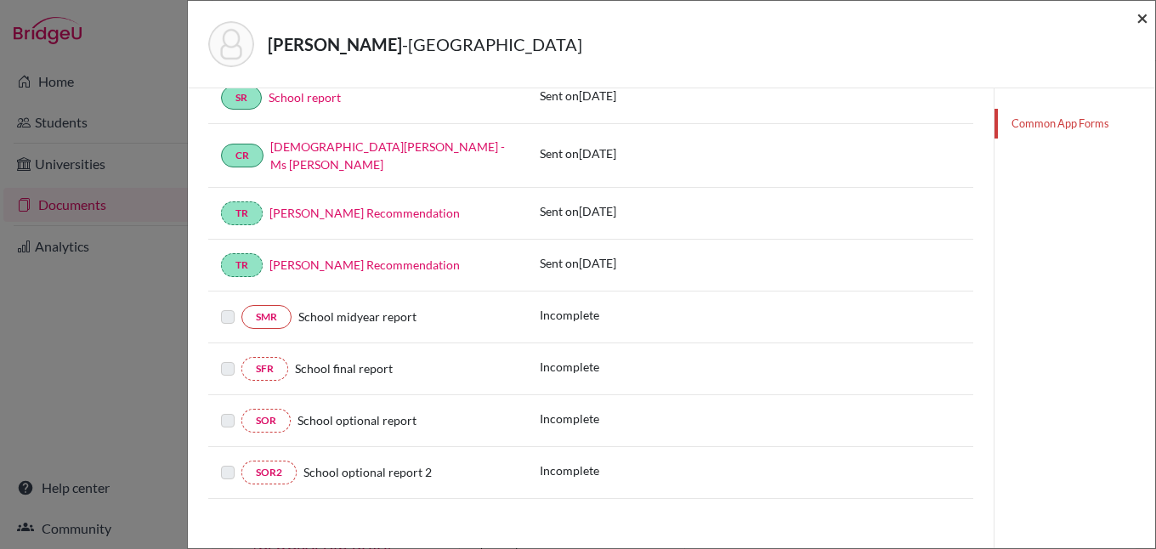
click at [1142, 16] on span "×" at bounding box center [1142, 17] width 12 height 25
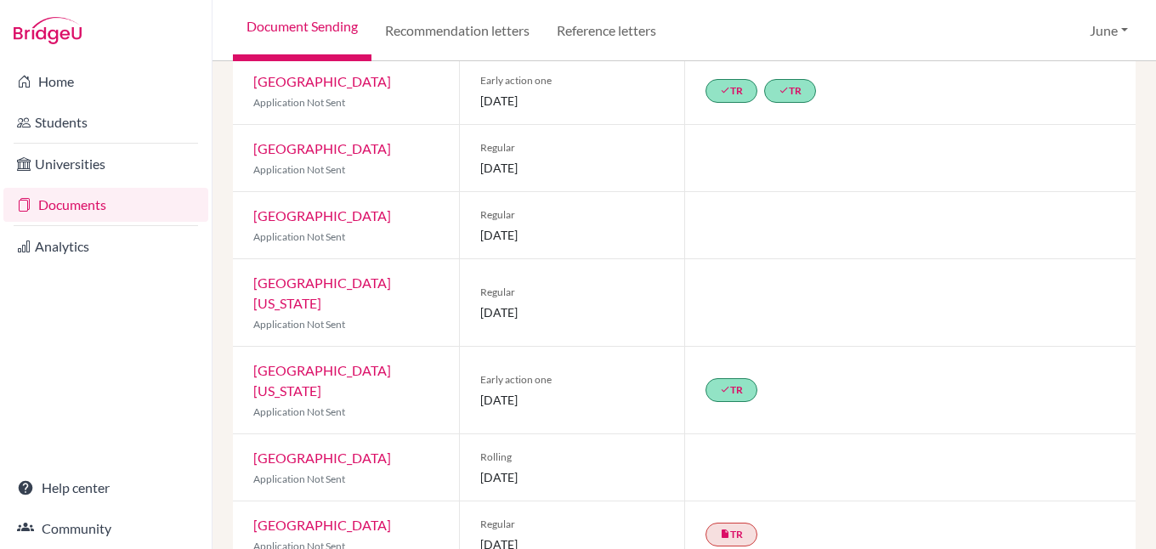
scroll to position [1192, 0]
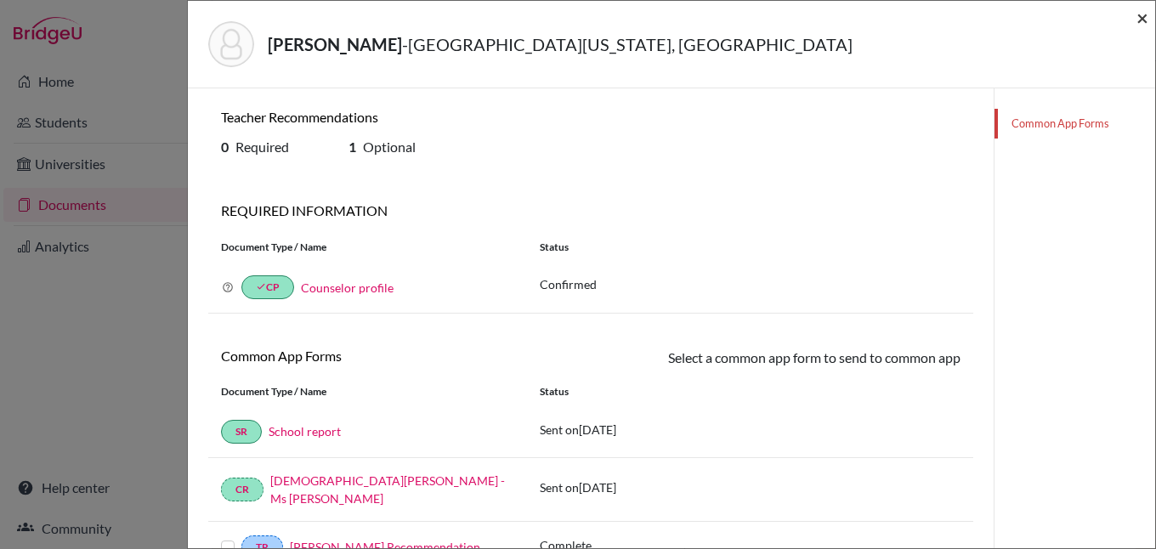
click at [1142, 18] on span "×" at bounding box center [1142, 17] width 12 height 25
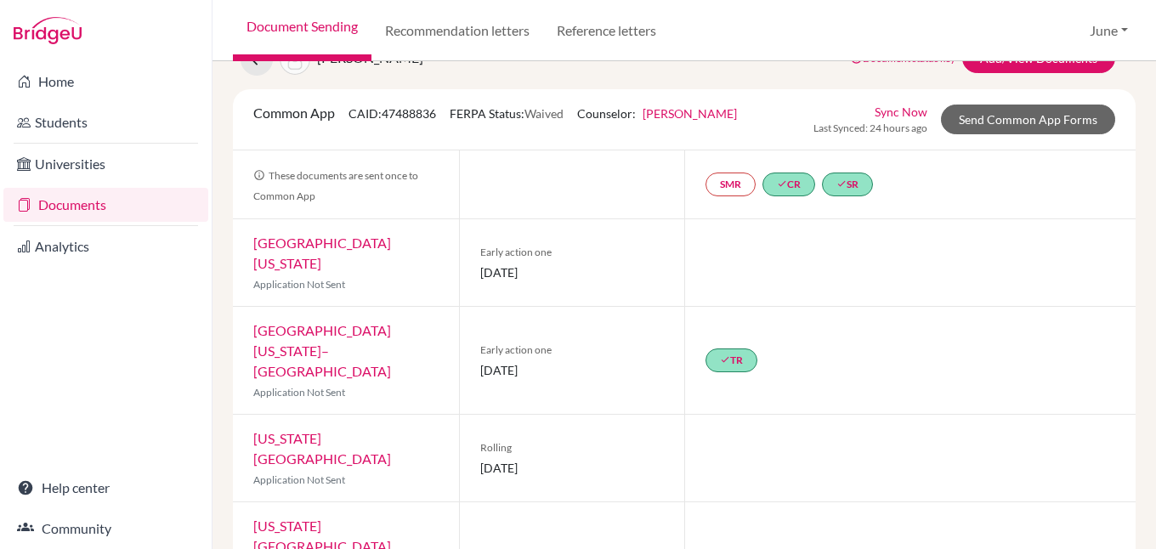
scroll to position [2, 0]
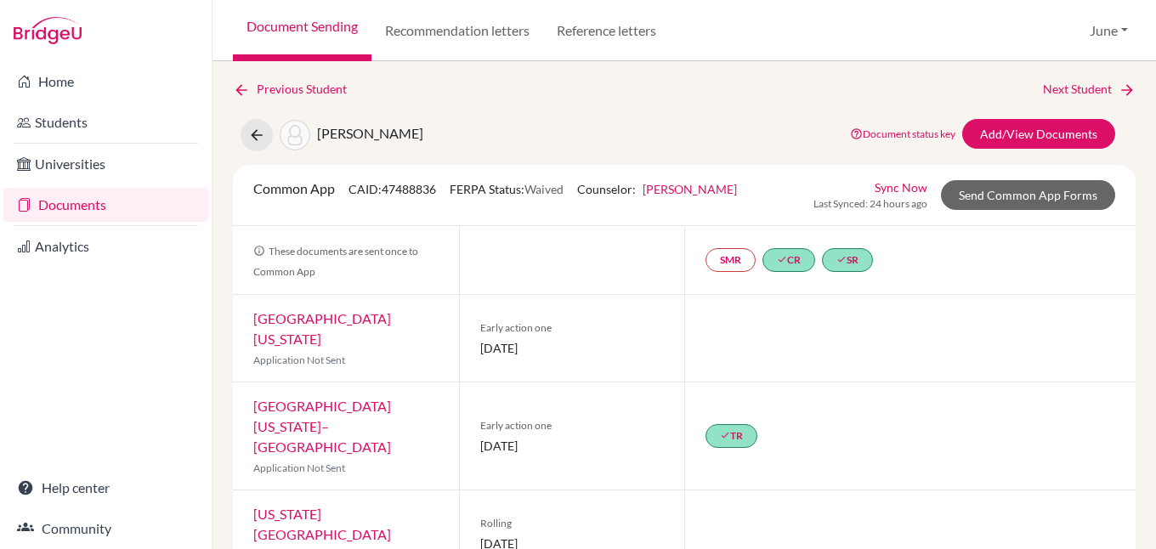
click at [336, 319] on link "University of Illinois Chicago" at bounding box center [322, 328] width 138 height 37
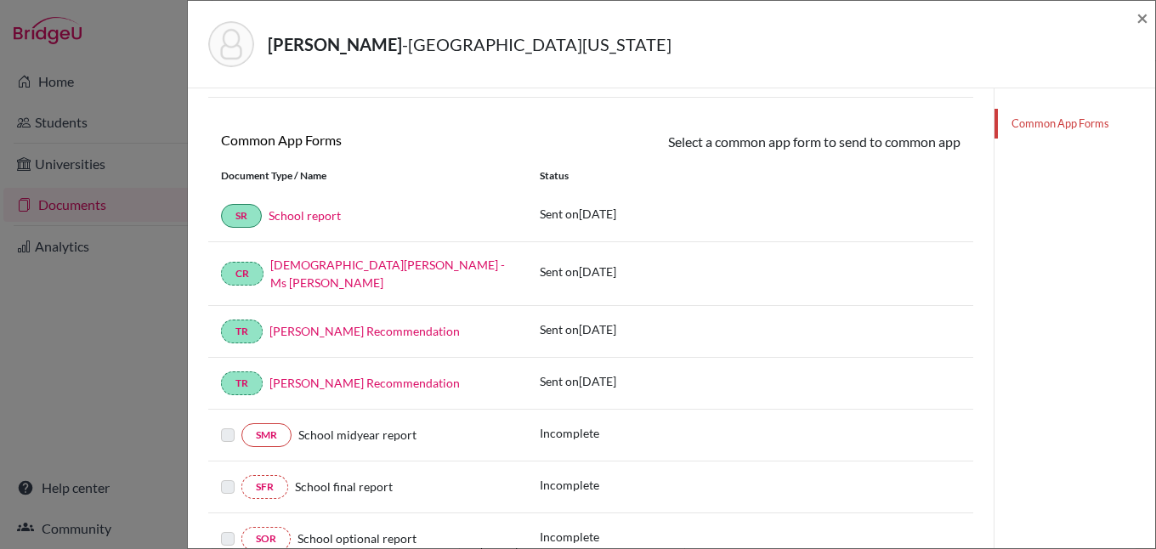
scroll to position [255, 0]
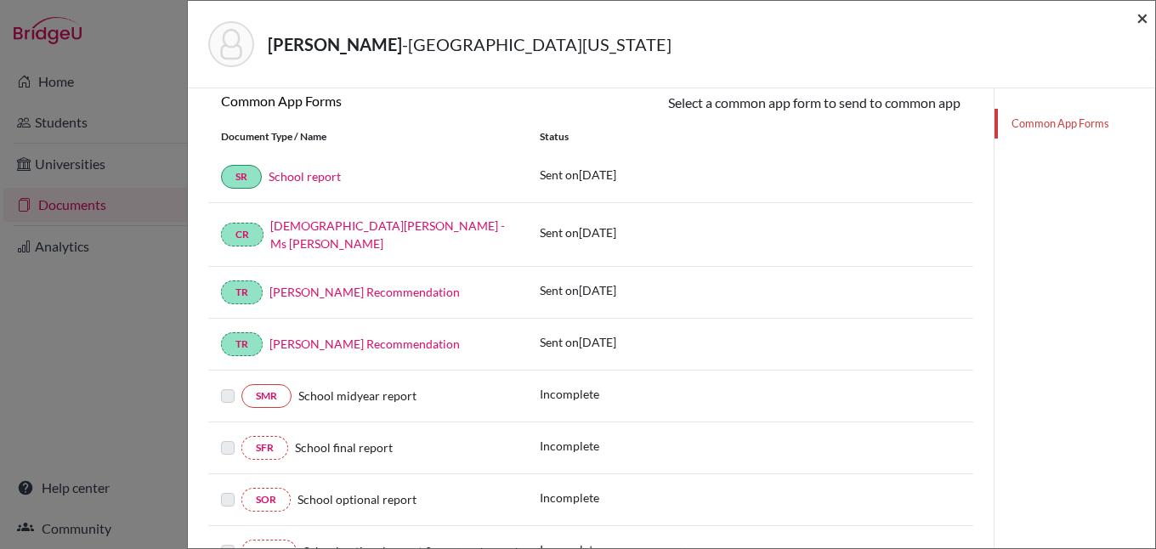
click at [1143, 18] on span "×" at bounding box center [1142, 17] width 12 height 25
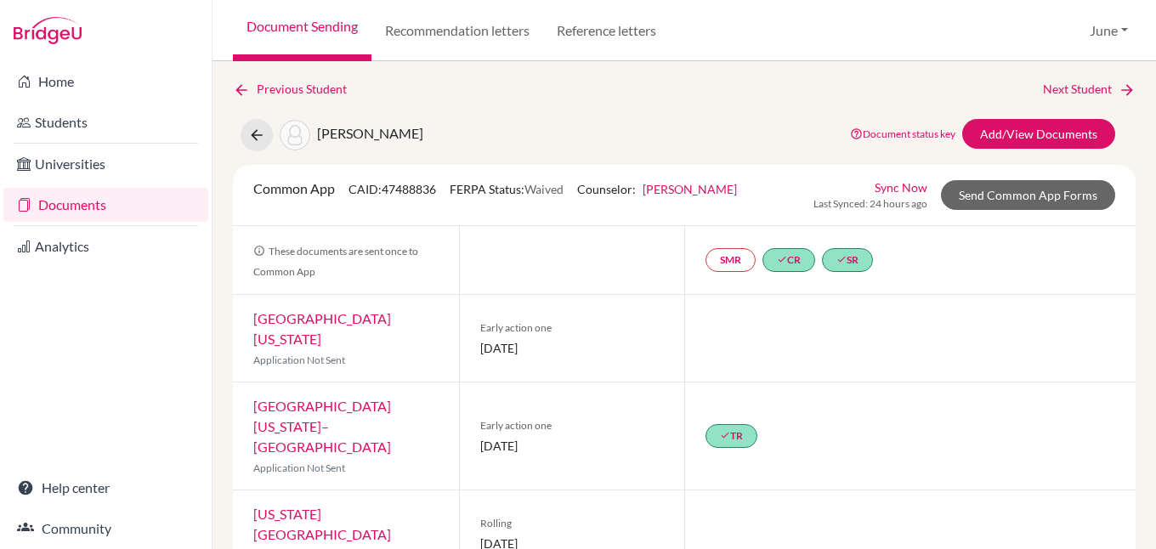
click at [56, 200] on link "Documents" at bounding box center [105, 205] width 205 height 34
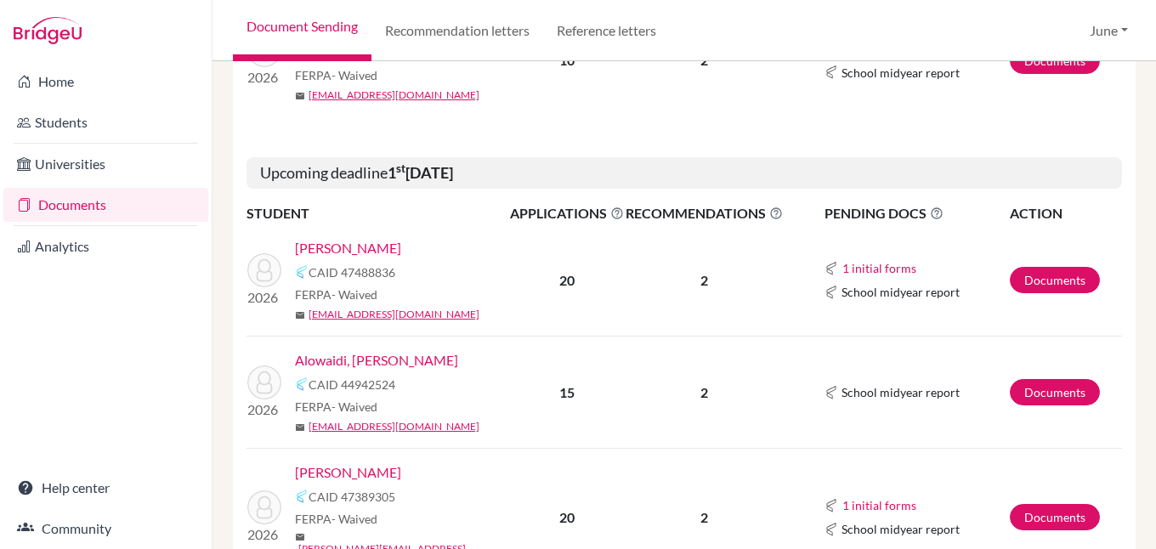
scroll to position [680, 0]
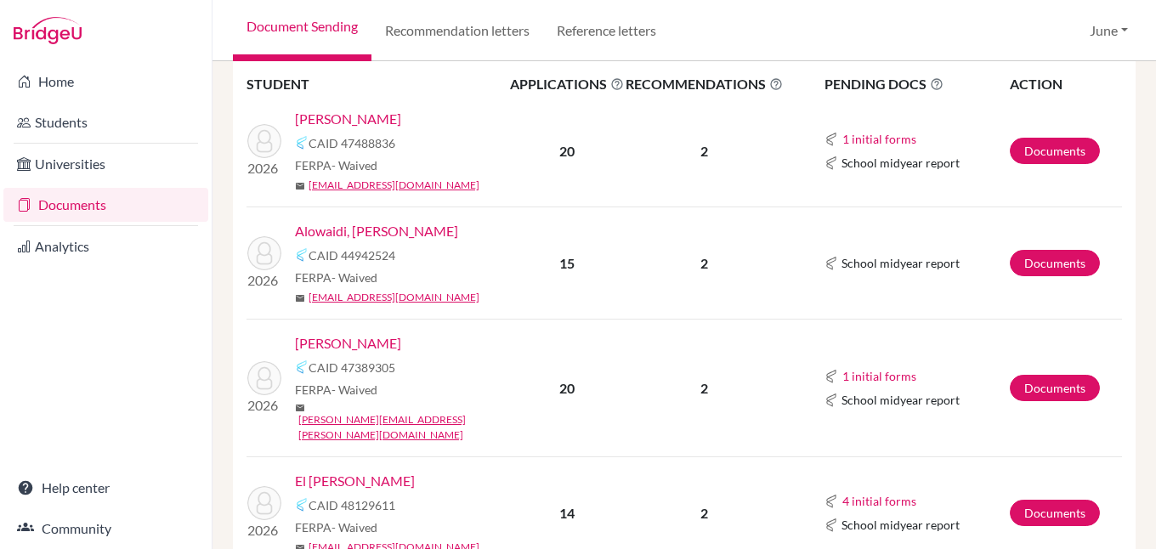
click at [346, 230] on link "Alowaidi, [PERSON_NAME]" at bounding box center [376, 231] width 163 height 20
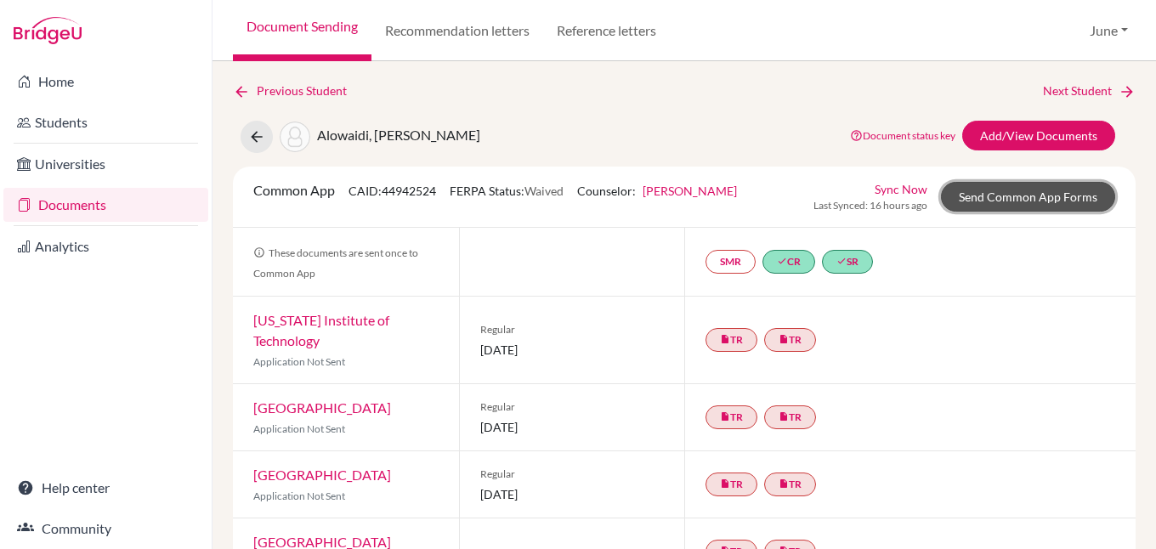
click at [1034, 201] on link "Send Common App Forms" at bounding box center [1028, 197] width 174 height 30
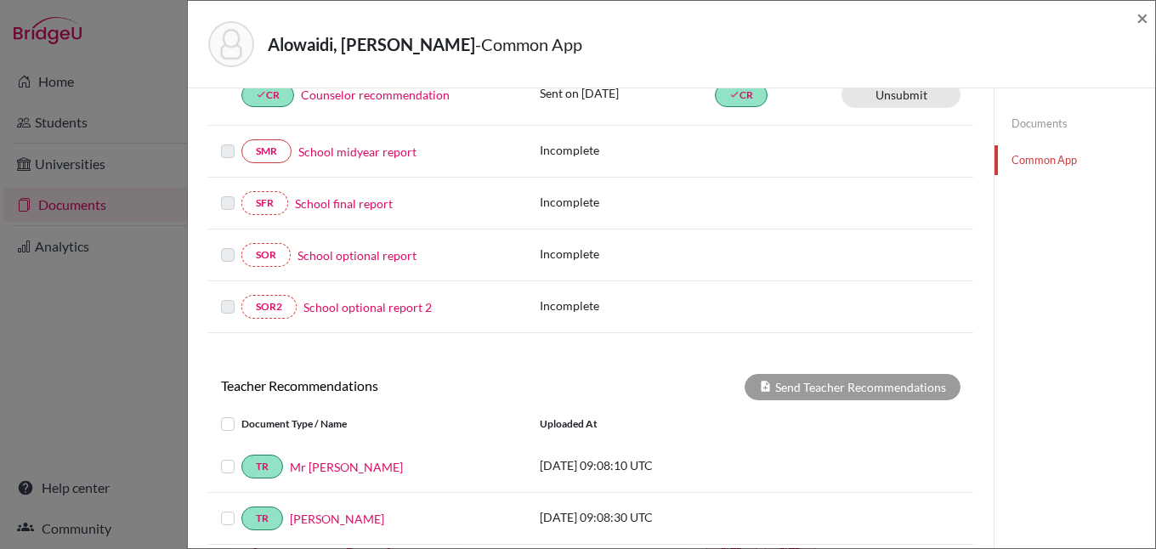
scroll to position [510, 0]
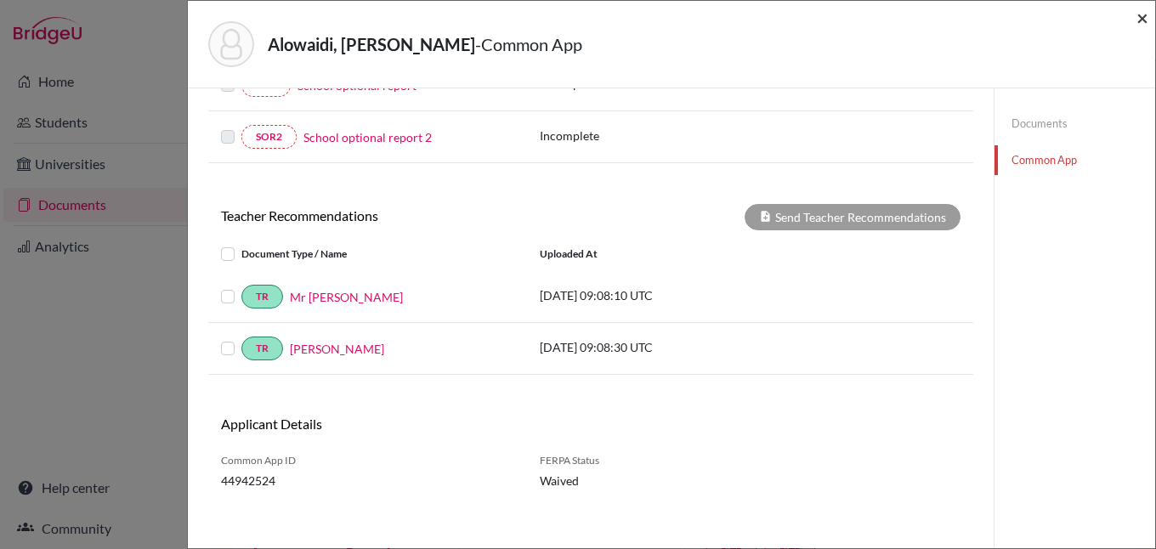
click at [1147, 16] on span "×" at bounding box center [1142, 17] width 12 height 25
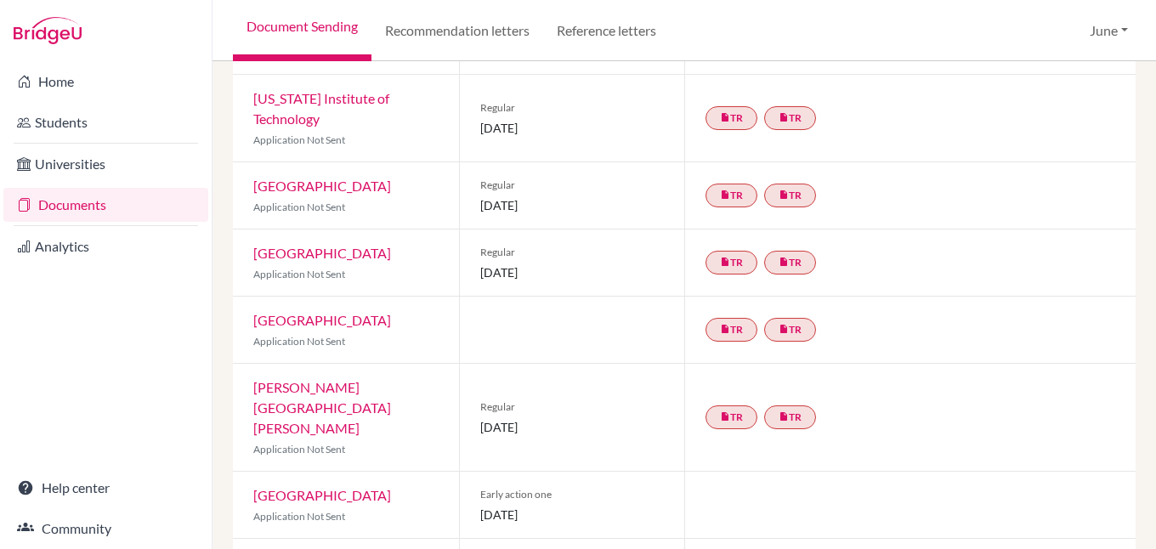
scroll to position [220, 0]
click at [314, 489] on link "University of Miami" at bounding box center [322, 497] width 138 height 16
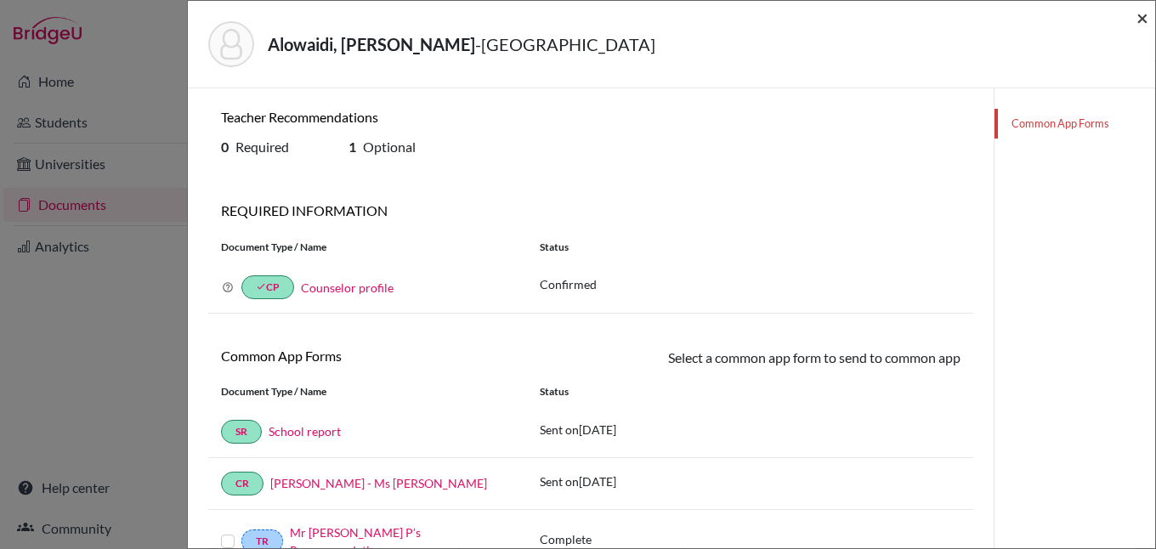
click at [1146, 20] on span "×" at bounding box center [1142, 17] width 12 height 25
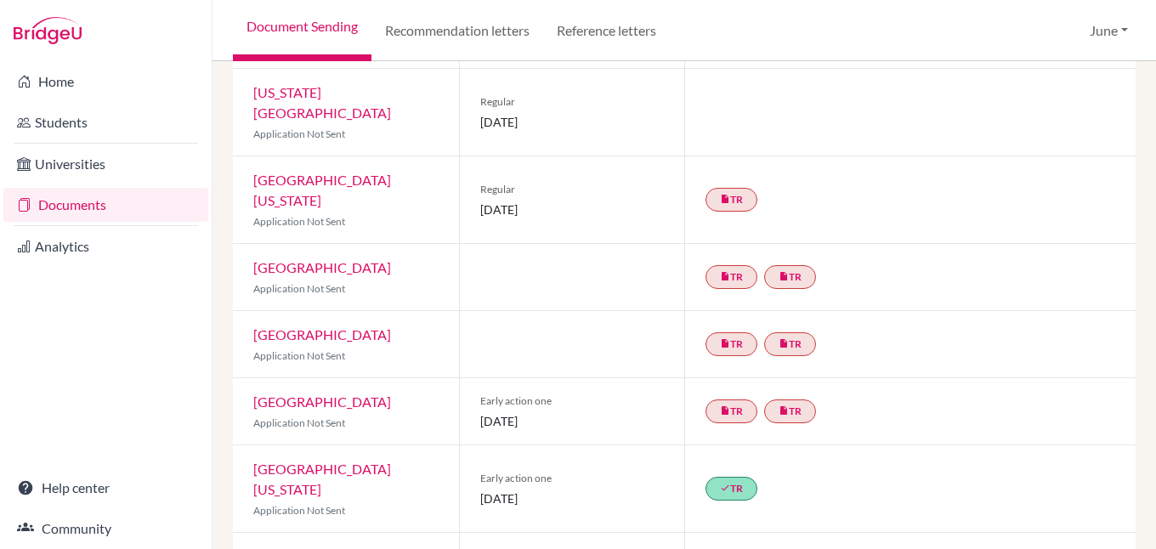
scroll to position [730, 0]
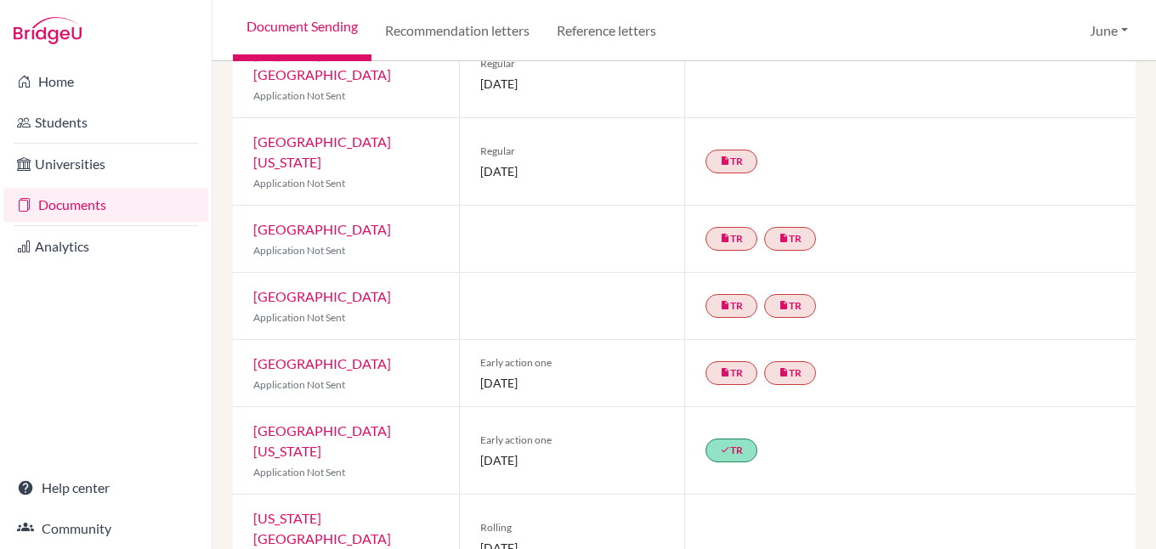
click at [325, 355] on link "University of Chicago" at bounding box center [322, 363] width 138 height 16
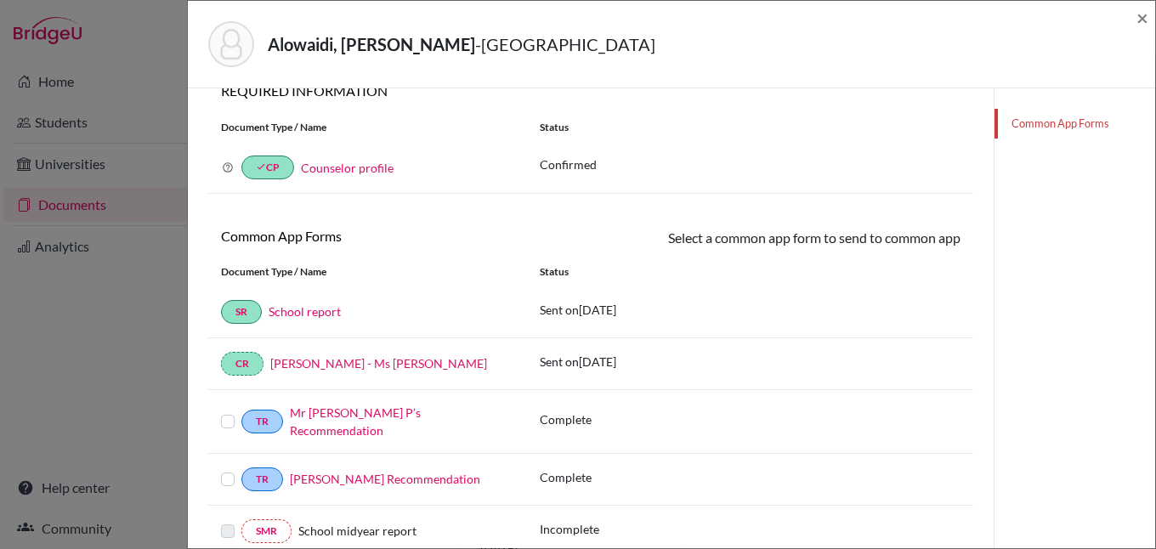
scroll to position [255, 0]
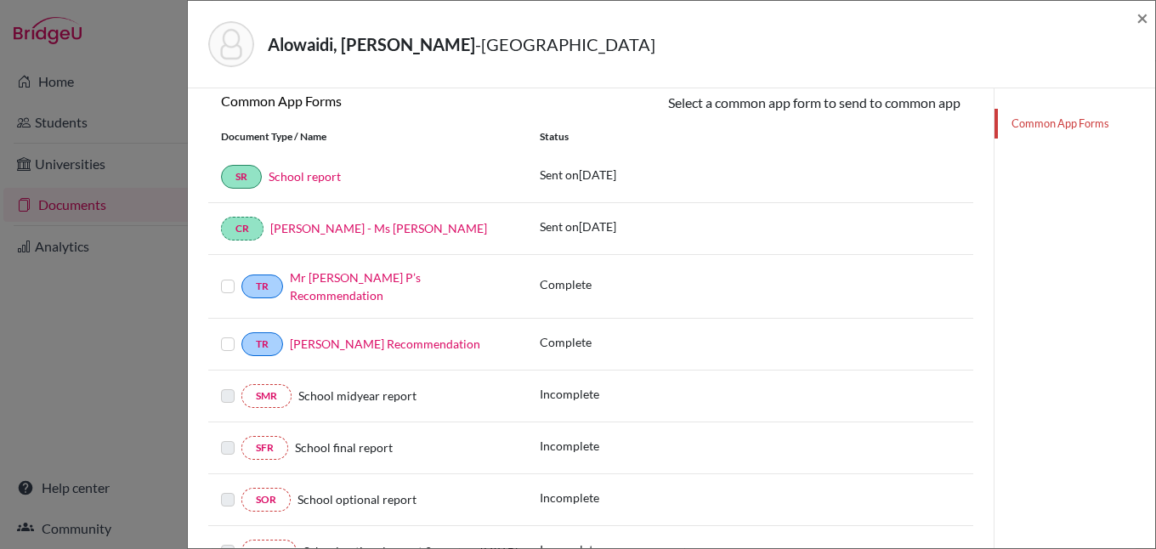
click at [226, 334] on label at bounding box center [228, 334] width 14 height 0
click at [0, 0] on input "checkbox" at bounding box center [0, 0] width 0 height 0
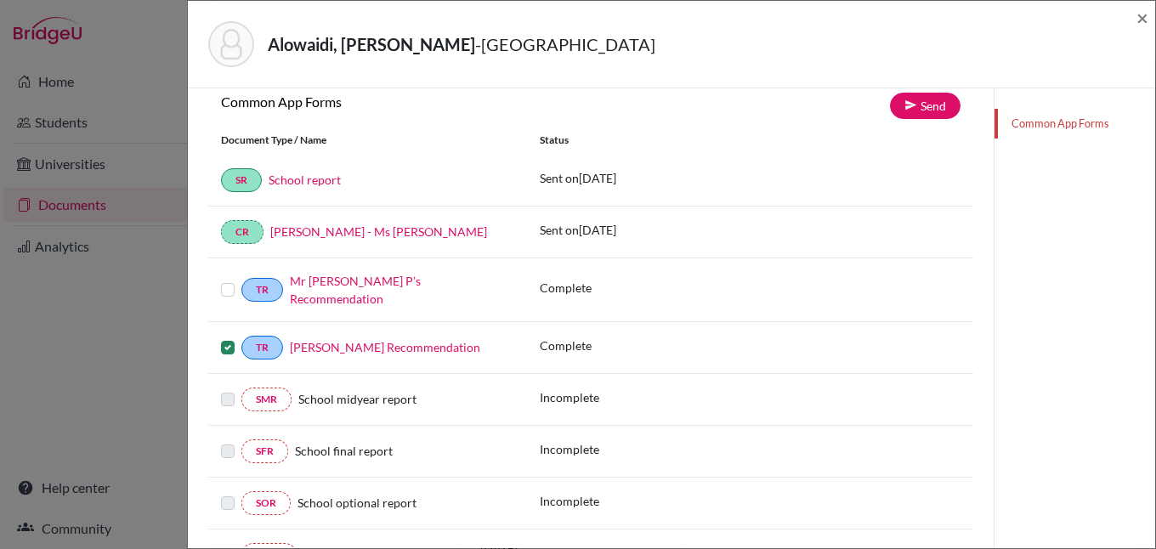
click at [230, 280] on label at bounding box center [228, 280] width 14 height 0
click at [0, 0] on input "checkbox" at bounding box center [0, 0] width 0 height 0
click at [918, 105] on link "Send" at bounding box center [925, 106] width 71 height 26
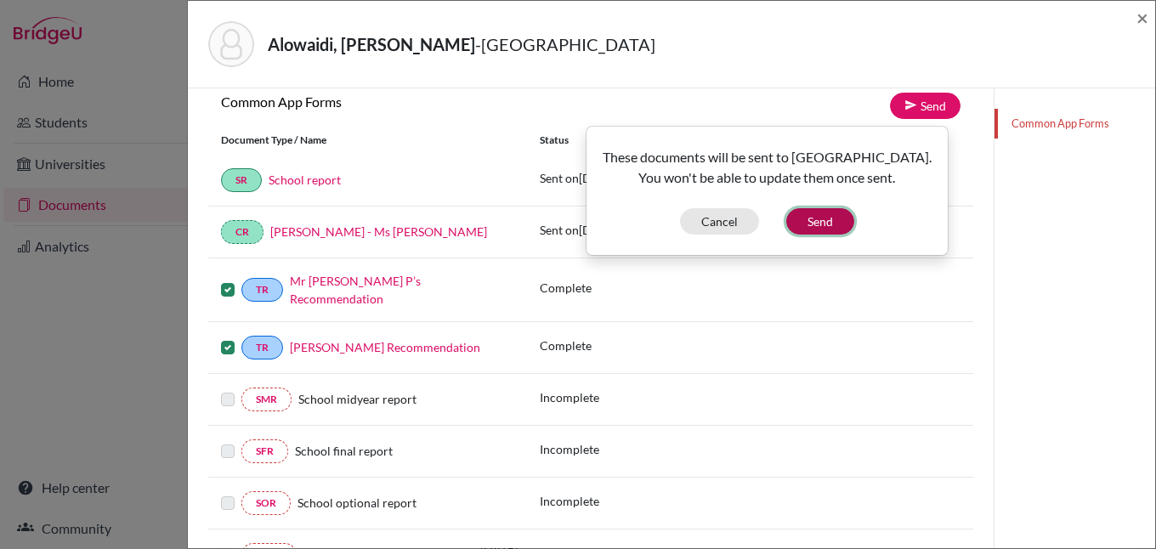
click at [819, 218] on button "Send" at bounding box center [820, 221] width 68 height 26
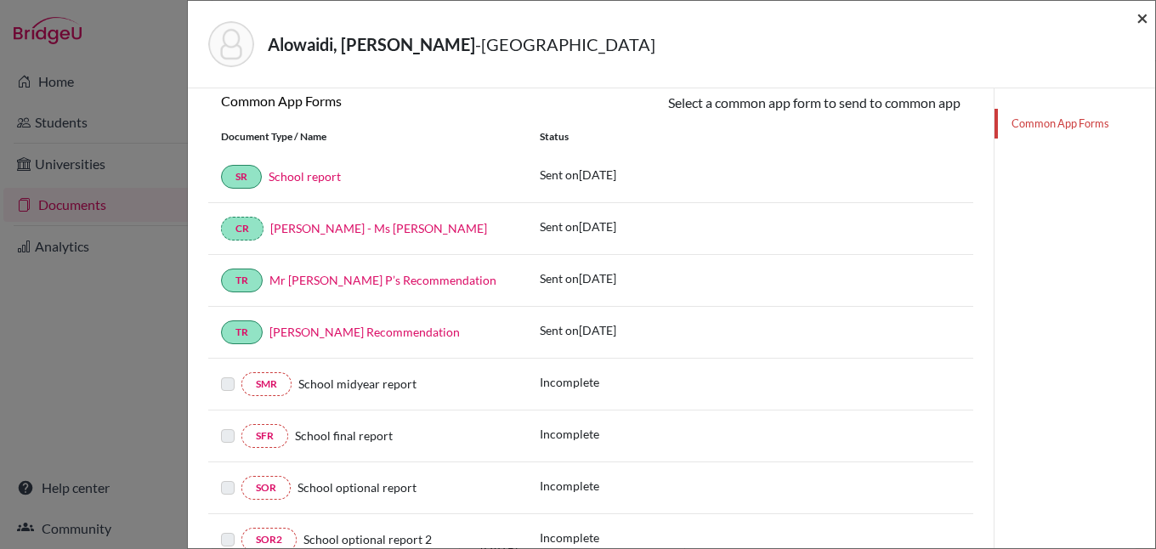
click at [1143, 21] on span "×" at bounding box center [1142, 17] width 12 height 25
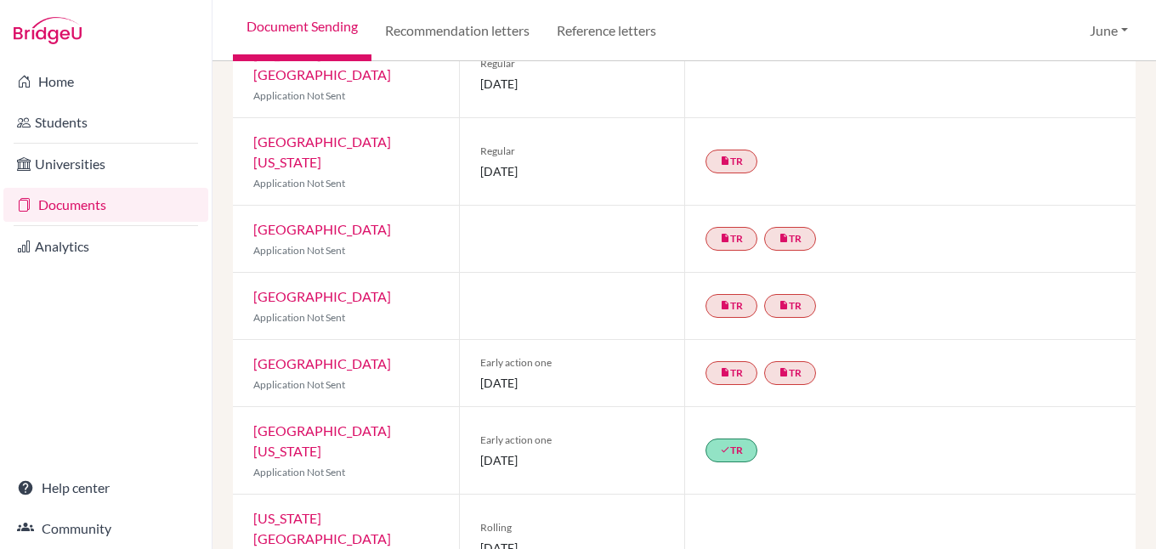
click at [62, 205] on link "Documents" at bounding box center [105, 205] width 205 height 34
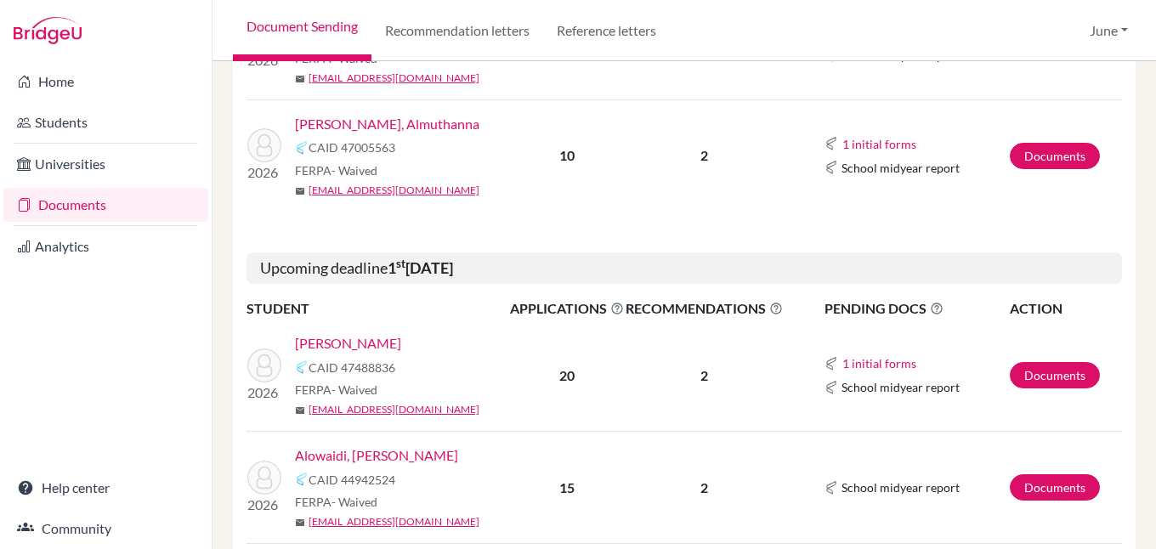
scroll to position [425, 0]
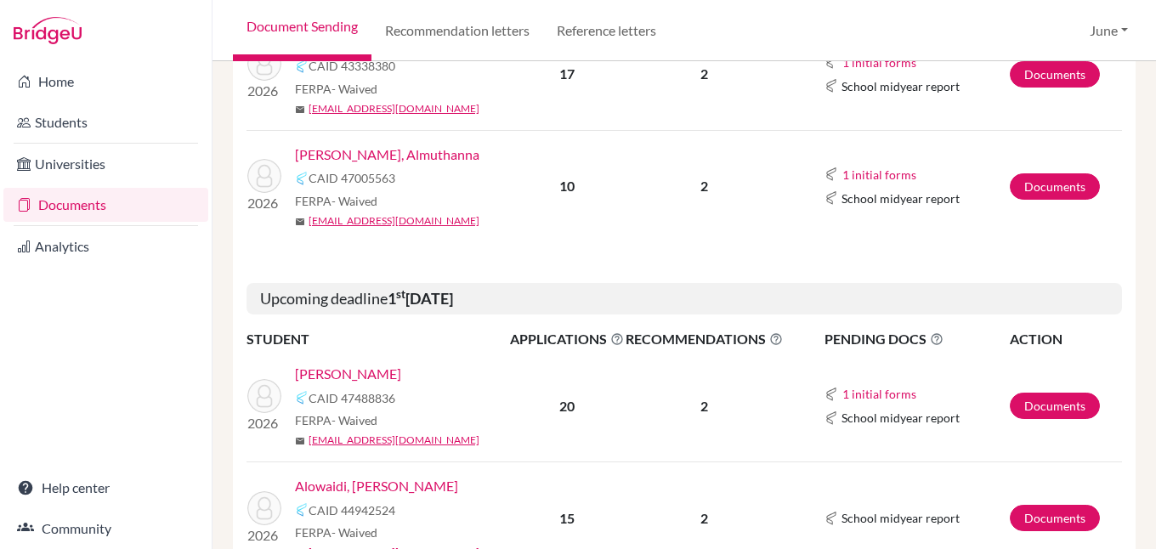
click at [359, 155] on link "[PERSON_NAME], Almuthanna" at bounding box center [387, 154] width 184 height 20
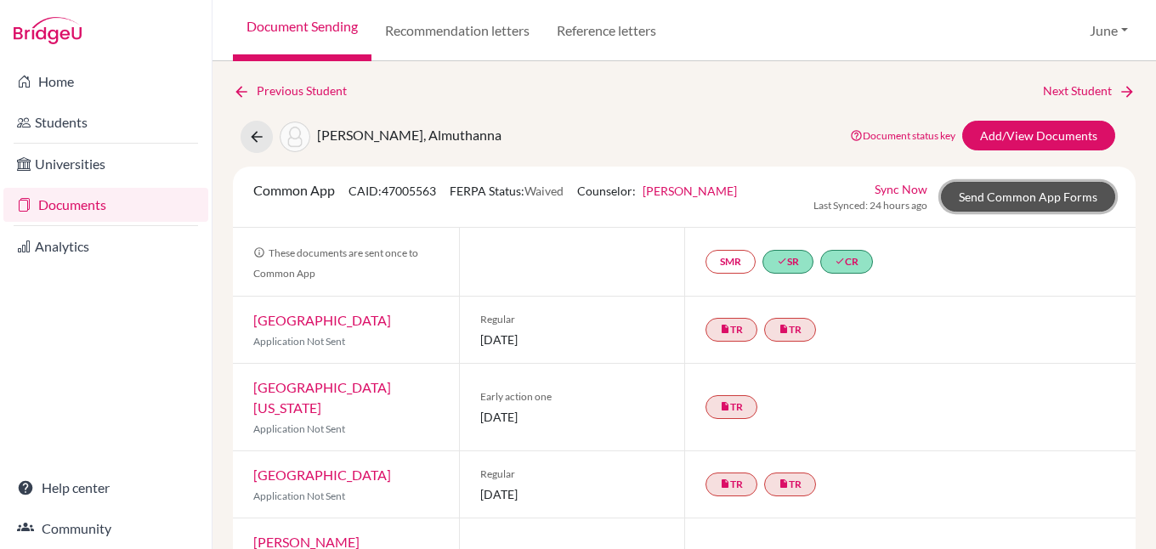
click at [999, 199] on link "Send Common App Forms" at bounding box center [1028, 197] width 174 height 30
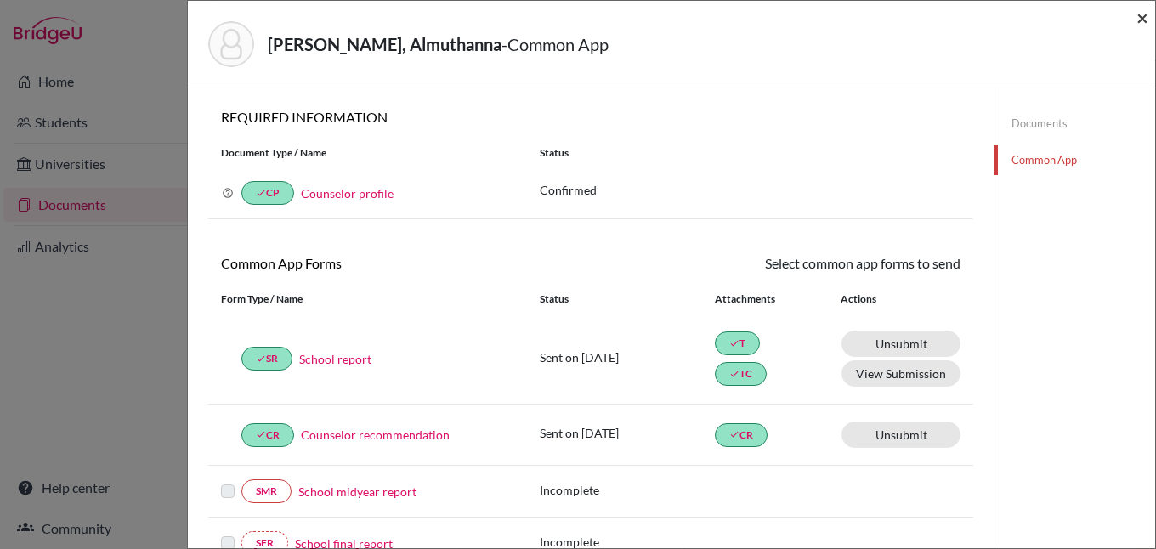
click at [1140, 14] on span "×" at bounding box center [1142, 17] width 12 height 25
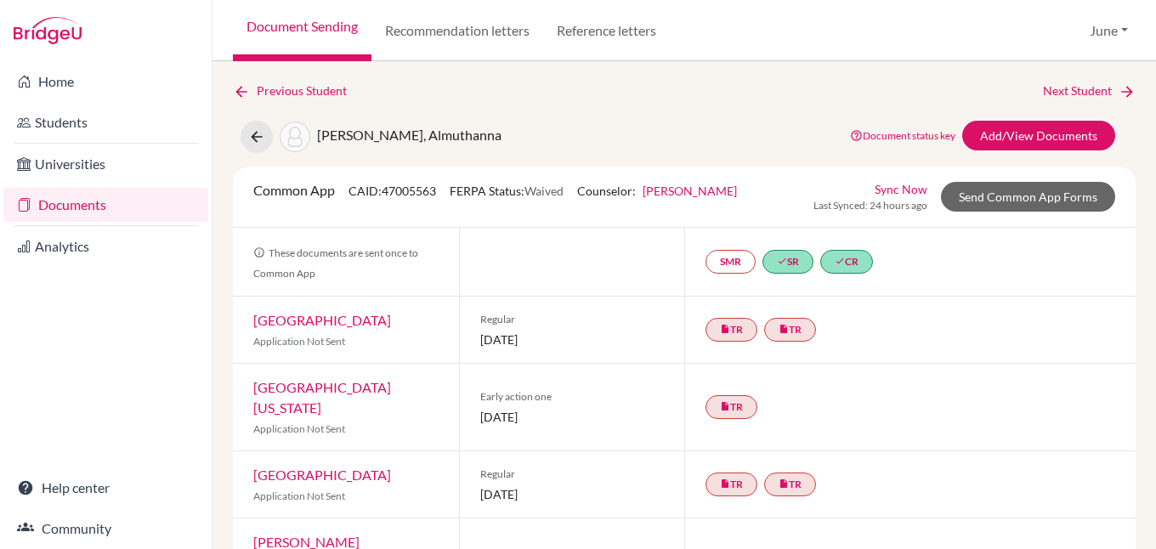
scroll to position [255, 0]
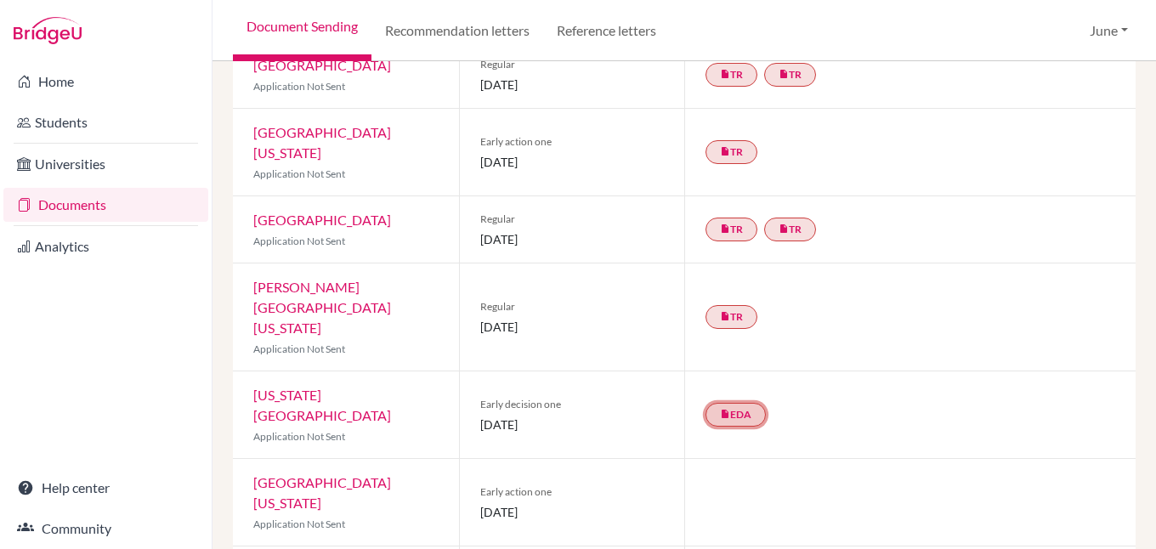
click at [730, 403] on link "insert_drive_file EDA" at bounding box center [735, 415] width 60 height 24
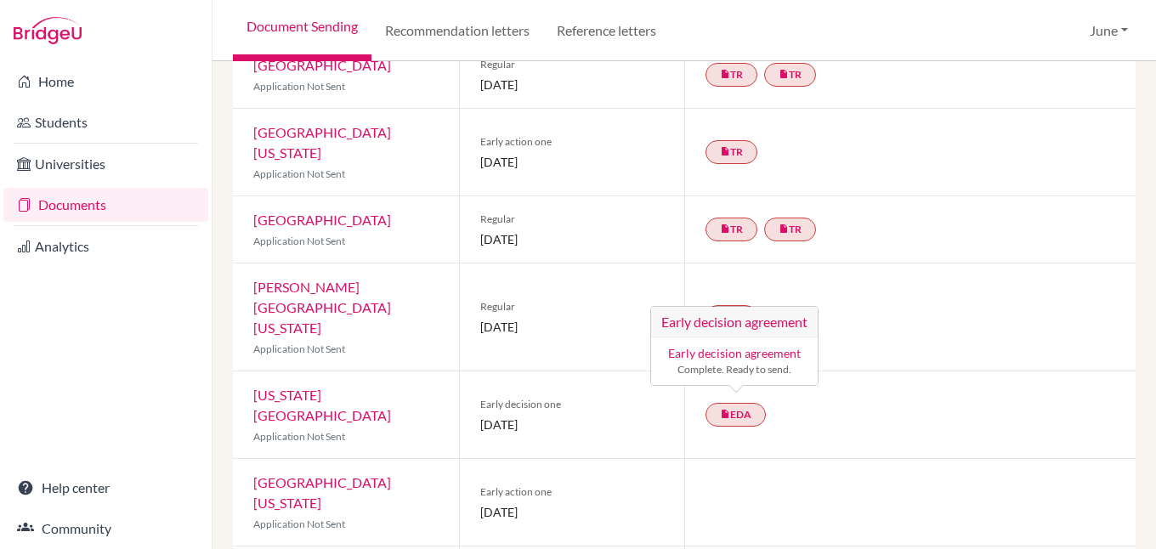
click at [870, 377] on div "insert_drive_file EDA Early decision agreement Early decision agreement Complet…" at bounding box center [909, 414] width 451 height 87
click at [316, 474] on link "[GEOGRAPHIC_DATA][US_STATE]" at bounding box center [322, 492] width 138 height 37
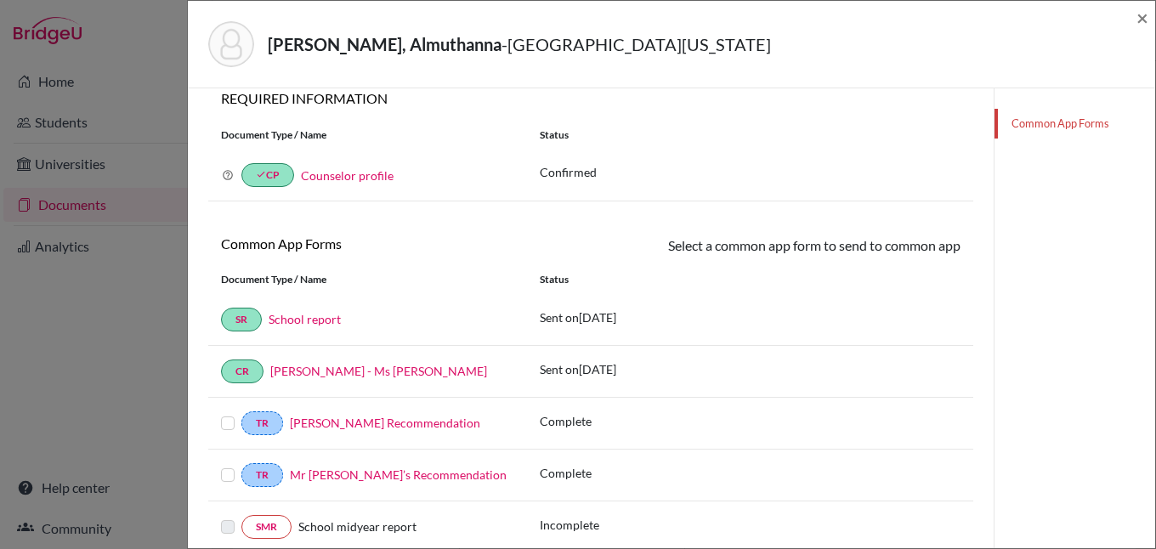
scroll to position [170, 0]
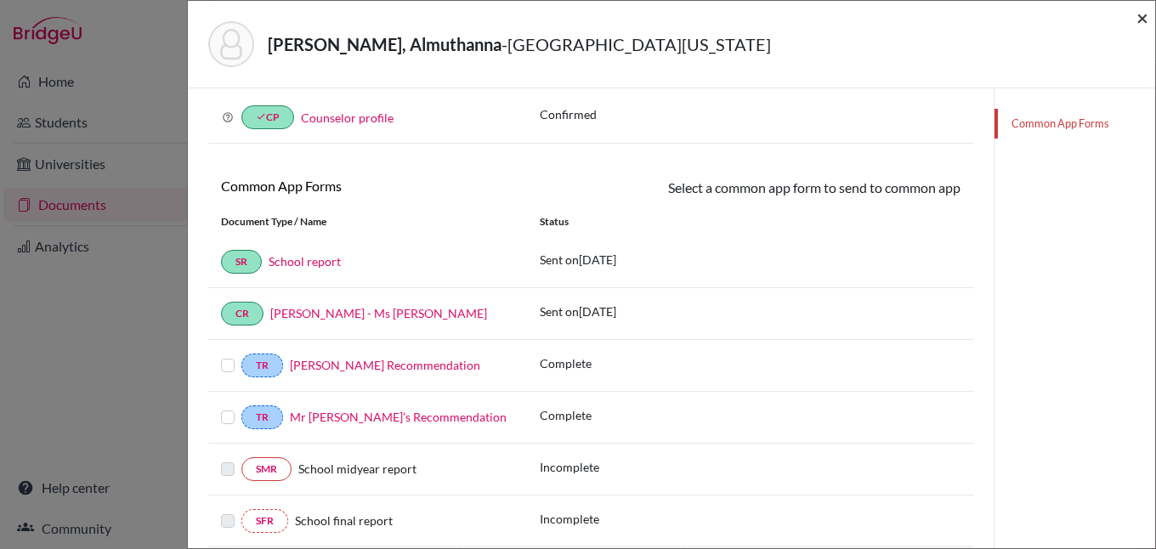
click at [1142, 22] on span "×" at bounding box center [1142, 17] width 12 height 25
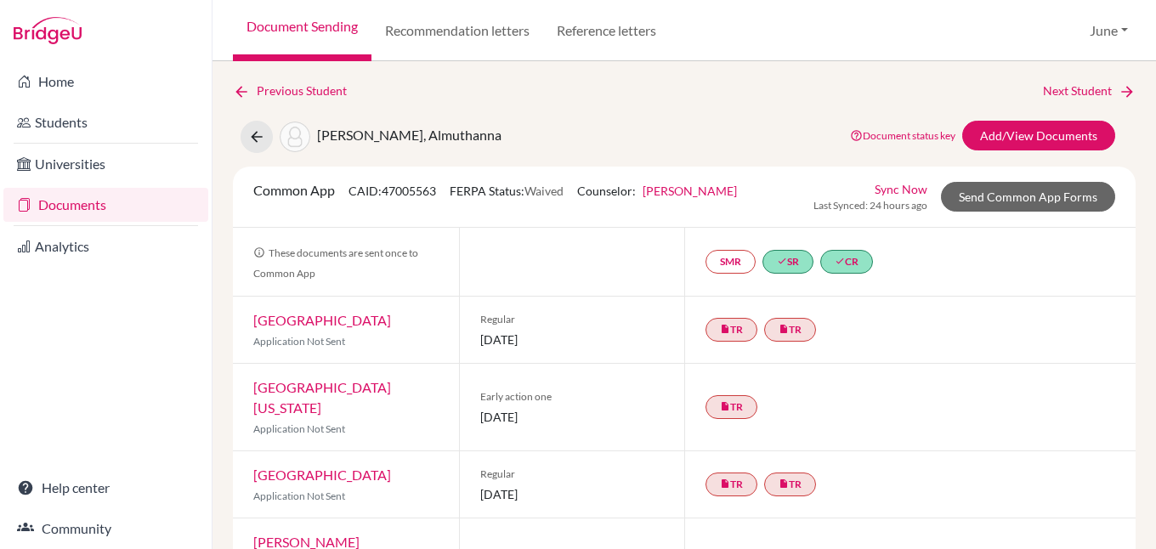
click at [344, 385] on link "[GEOGRAPHIC_DATA][US_STATE]" at bounding box center [322, 397] width 138 height 37
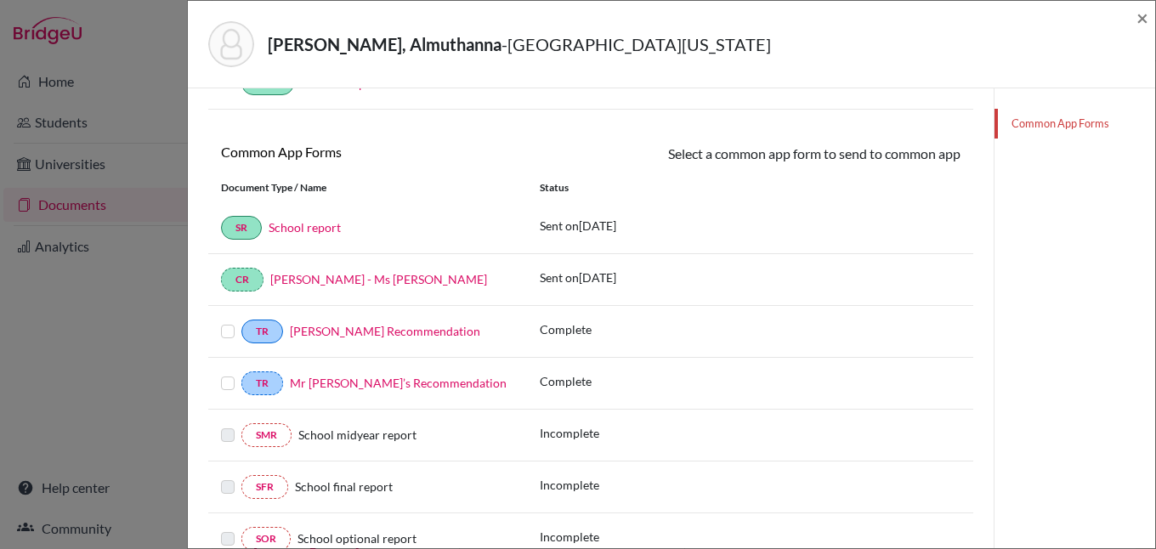
scroll to position [255, 0]
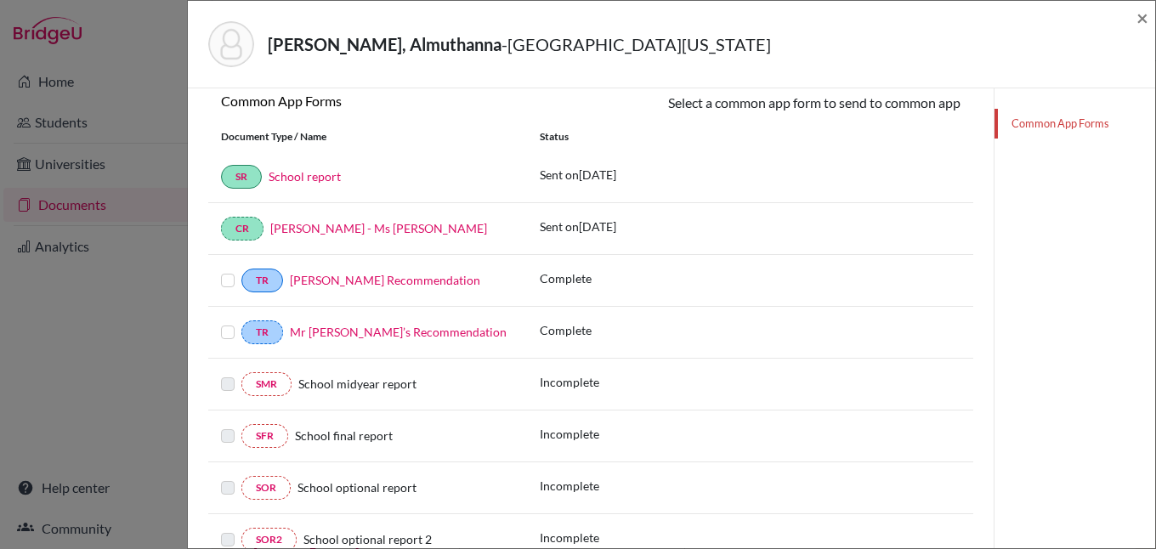
click at [227, 322] on label at bounding box center [228, 322] width 14 height 0
click at [0, 0] on input "checkbox" at bounding box center [0, 0] width 0 height 0
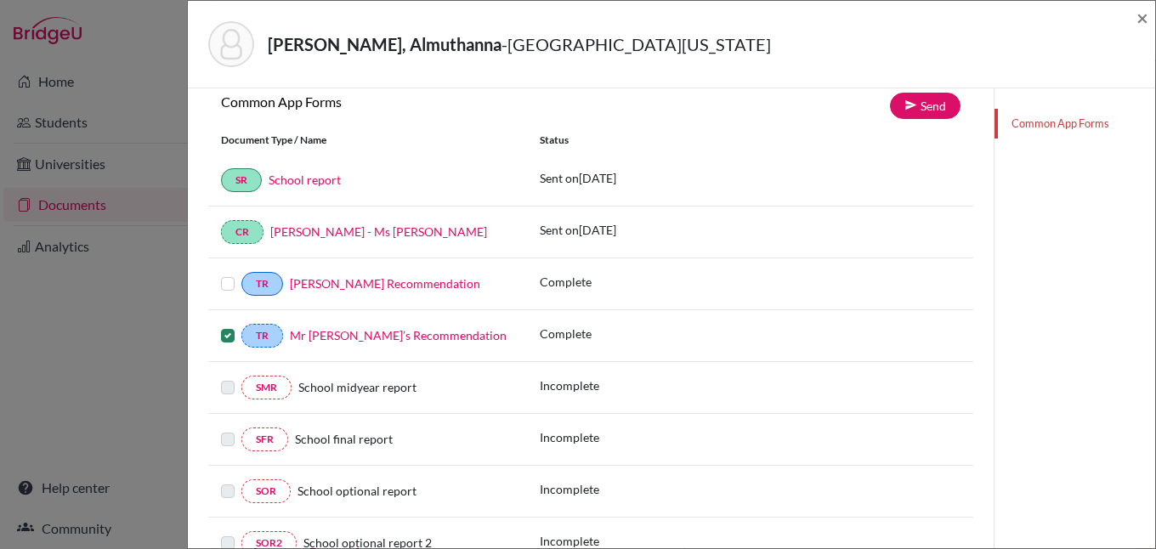
click at [226, 274] on label at bounding box center [228, 274] width 14 height 0
click at [0, 0] on input "checkbox" at bounding box center [0, 0] width 0 height 0
click at [920, 108] on link "Send" at bounding box center [925, 106] width 71 height 26
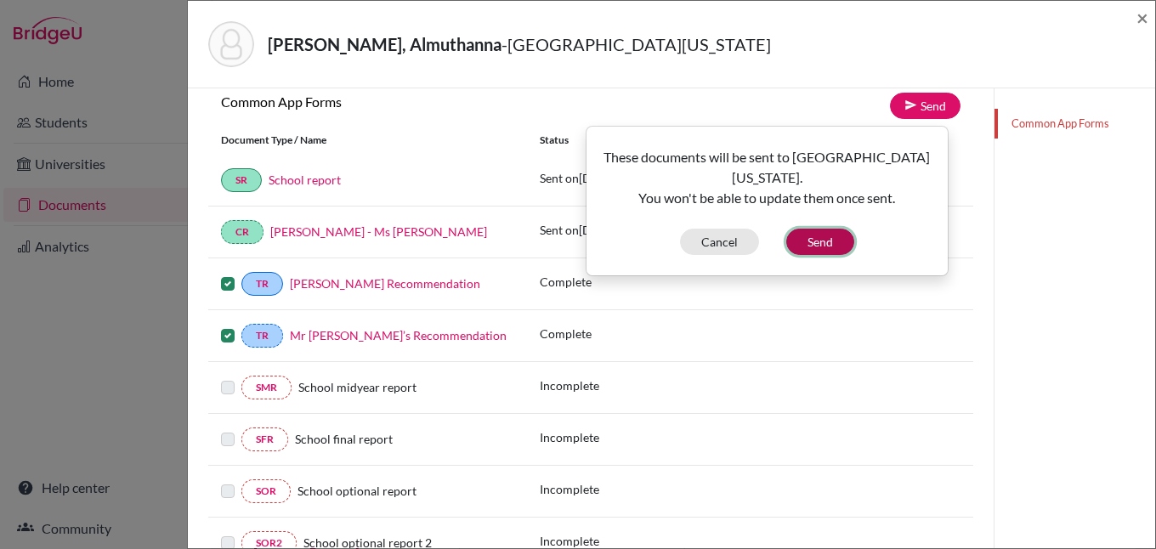
click at [816, 240] on button "Send" at bounding box center [820, 242] width 68 height 26
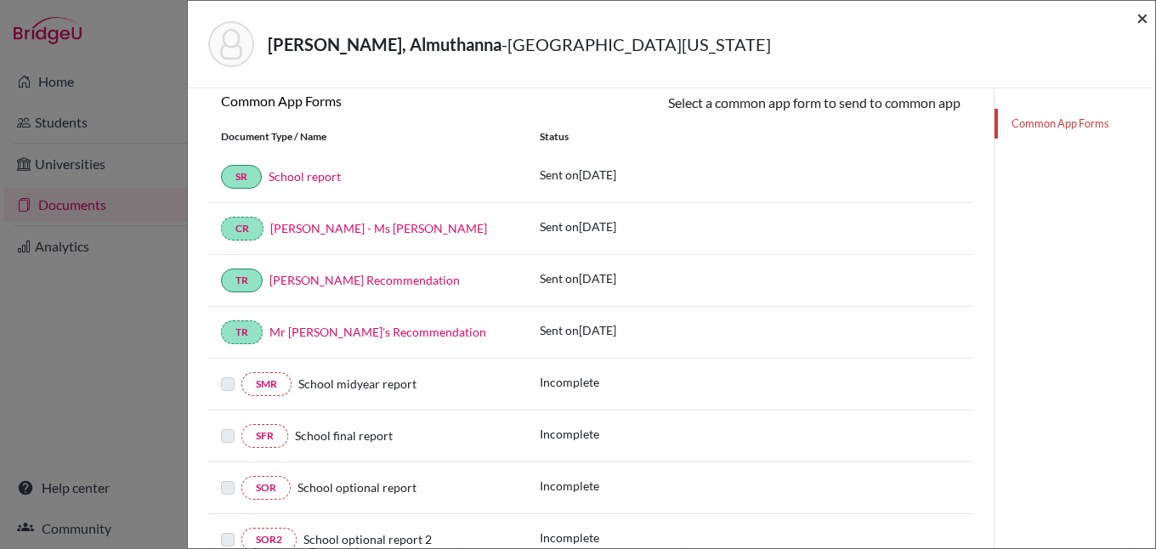
click at [1144, 16] on span "×" at bounding box center [1142, 17] width 12 height 25
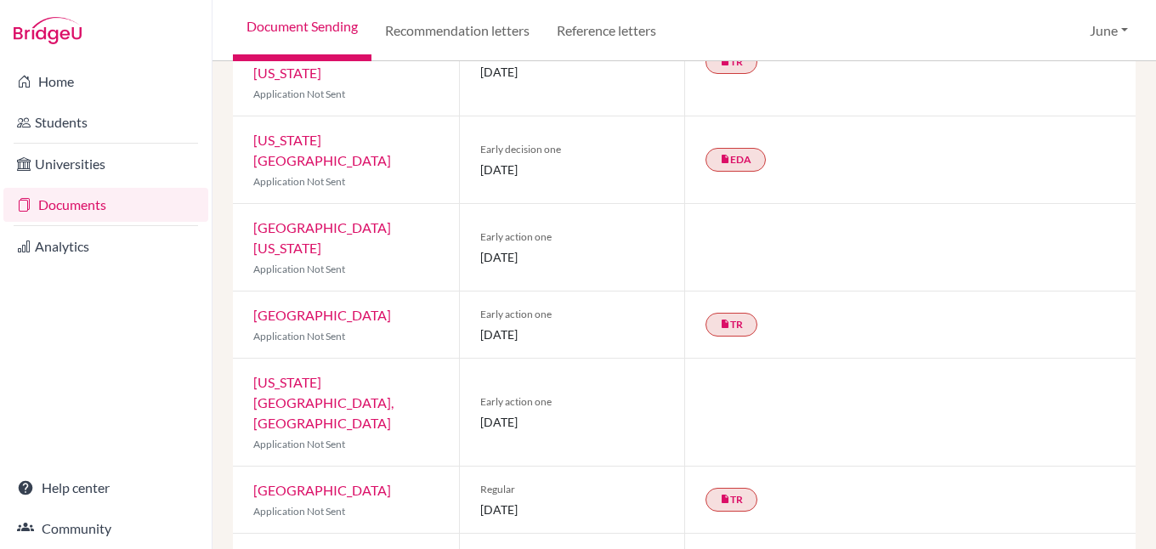
scroll to position [541, 0]
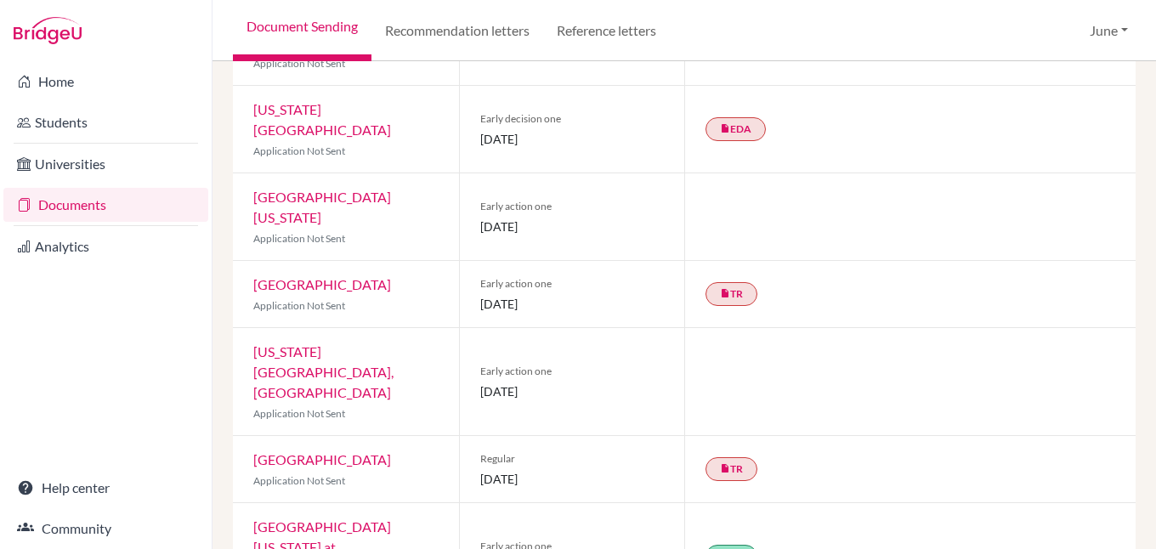
click at [382, 518] on link "University of North Carolina at Chapel Hill" at bounding box center [322, 546] width 138 height 57
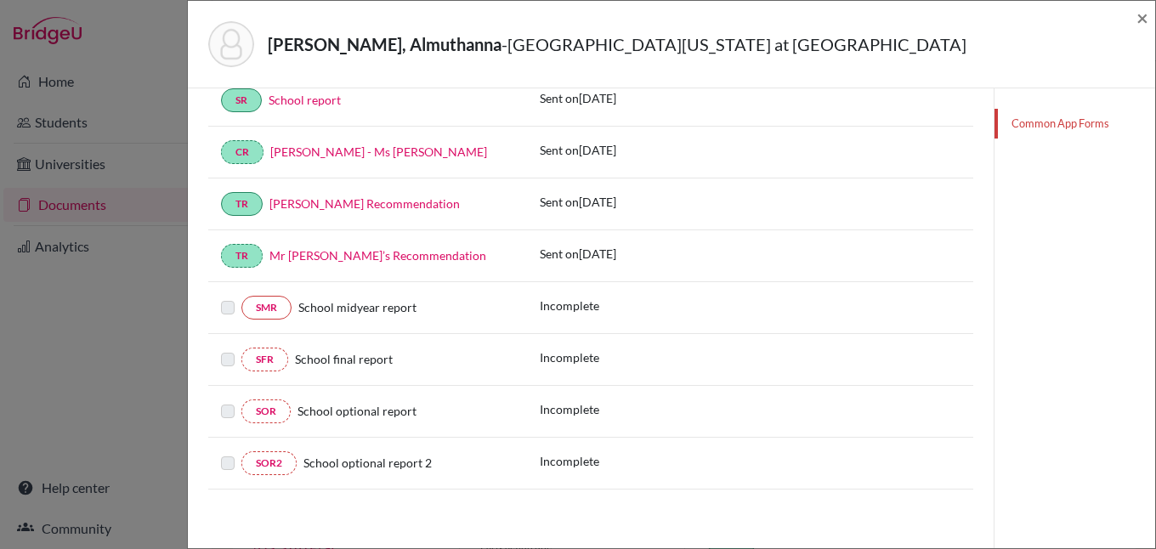
scroll to position [334, 0]
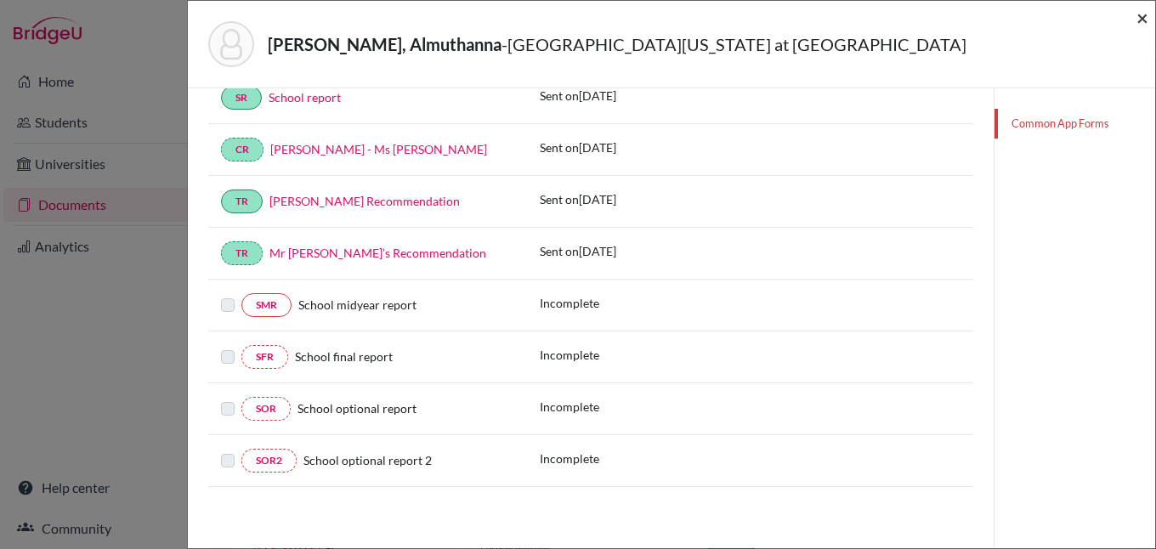
click at [1147, 22] on span "×" at bounding box center [1142, 17] width 12 height 25
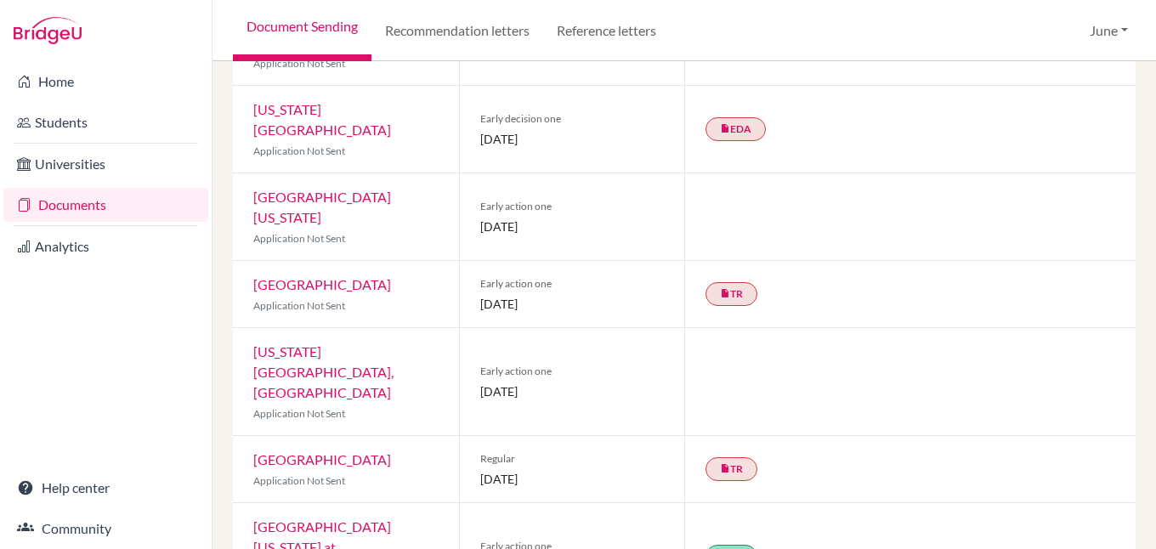
click at [356, 343] on link "[US_STATE][GEOGRAPHIC_DATA], [GEOGRAPHIC_DATA]" at bounding box center [323, 371] width 140 height 57
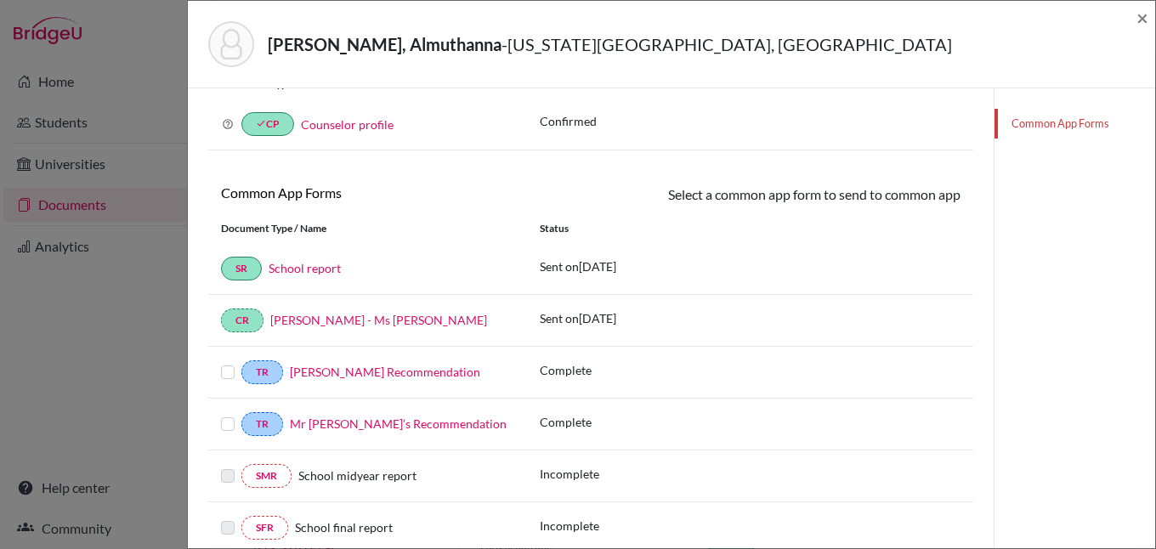
scroll to position [170, 0]
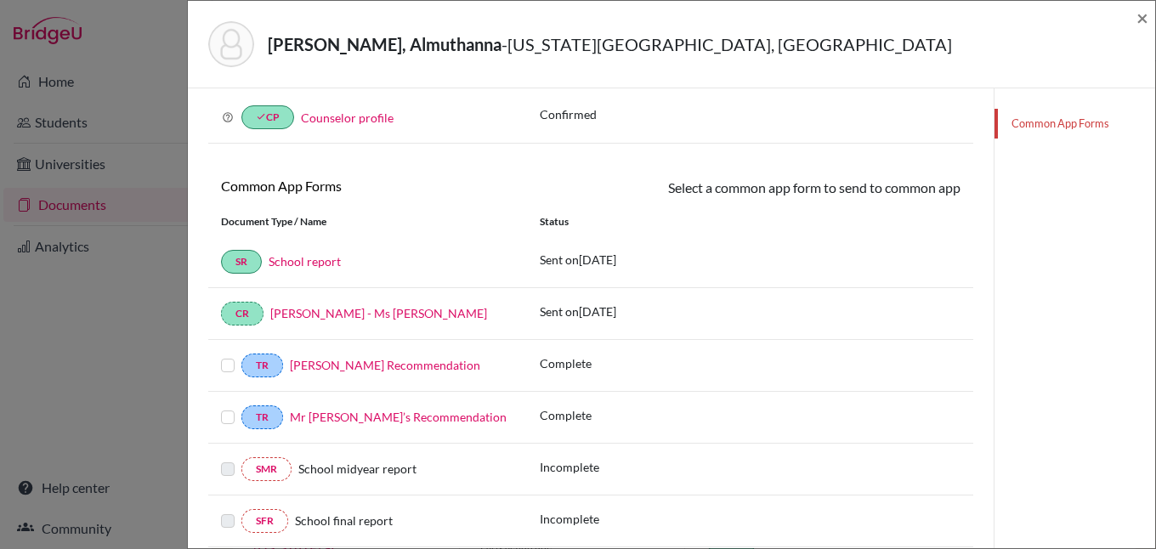
click at [228, 407] on label at bounding box center [228, 407] width 14 height 0
click at [0, 0] on input "checkbox" at bounding box center [0, 0] width 0 height 0
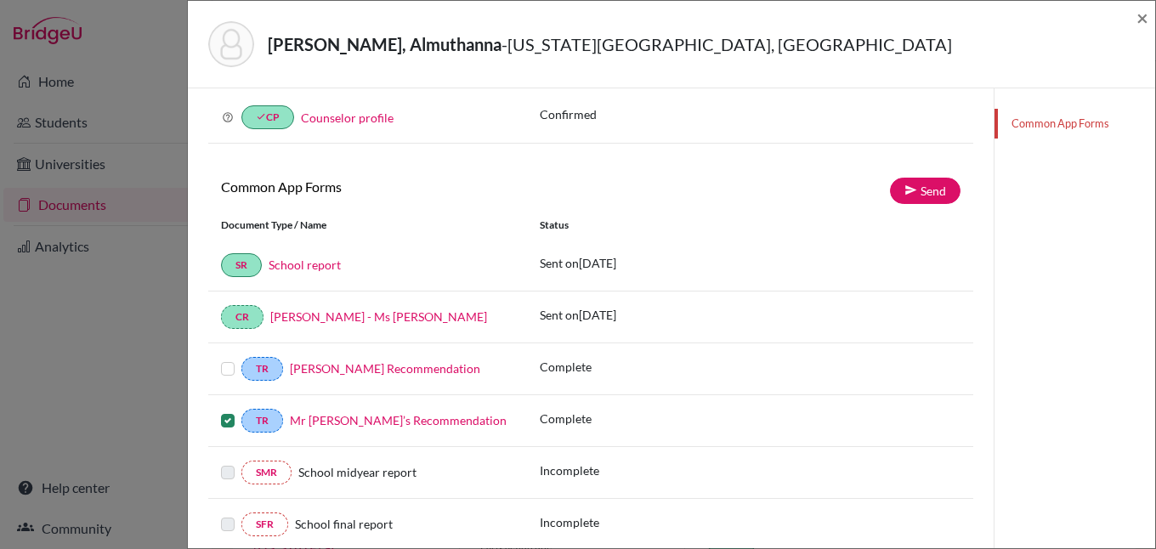
click at [229, 359] on label at bounding box center [228, 359] width 14 height 0
click at [0, 0] on input "checkbox" at bounding box center [0, 0] width 0 height 0
click at [938, 187] on link "Send" at bounding box center [925, 191] width 71 height 26
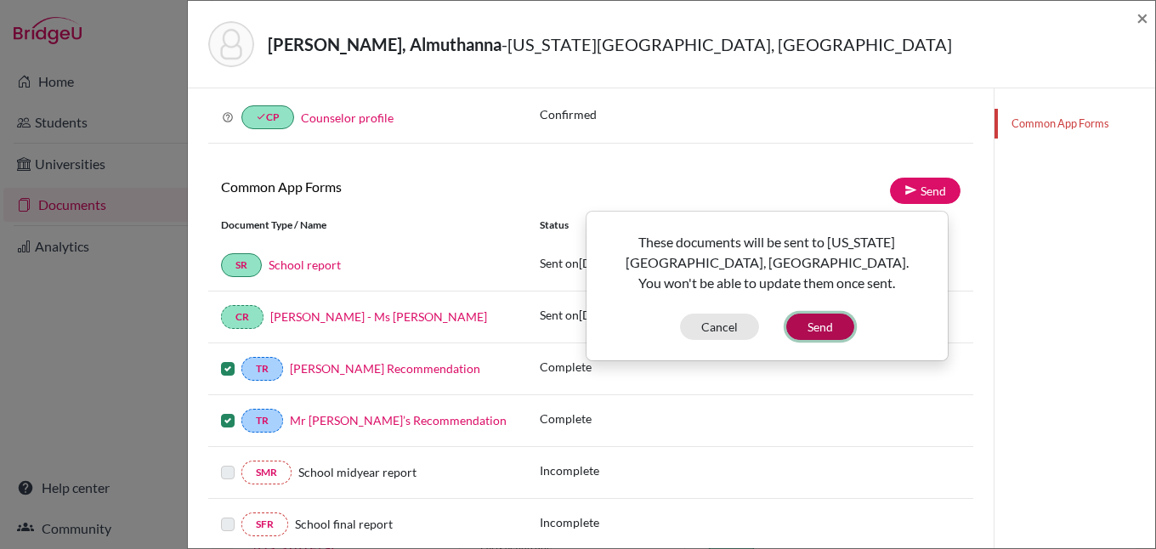
click at [826, 324] on button "Send" at bounding box center [820, 327] width 68 height 26
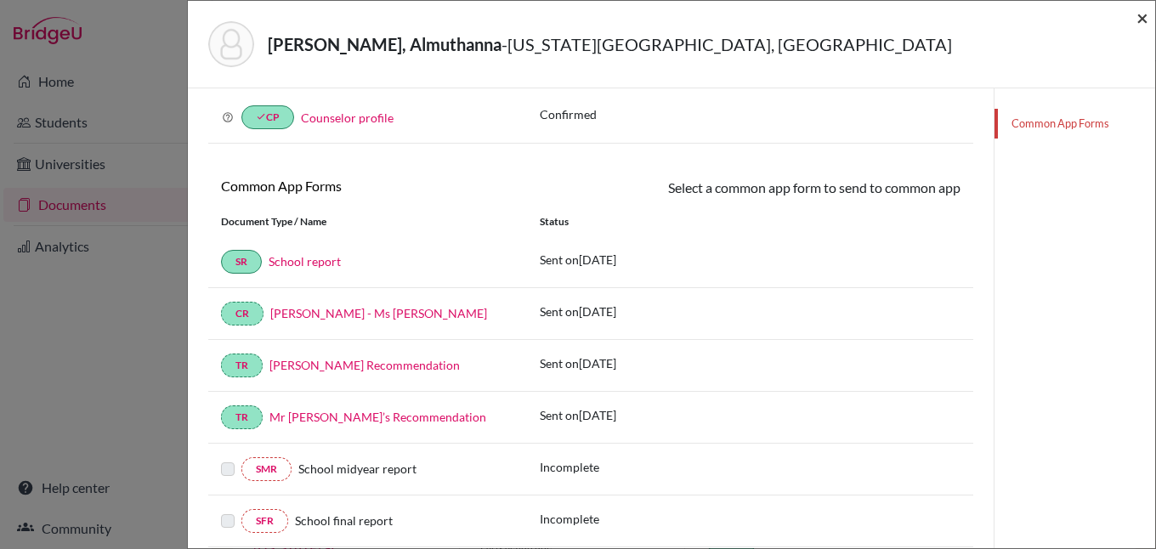
click at [1140, 22] on span "×" at bounding box center [1142, 17] width 12 height 25
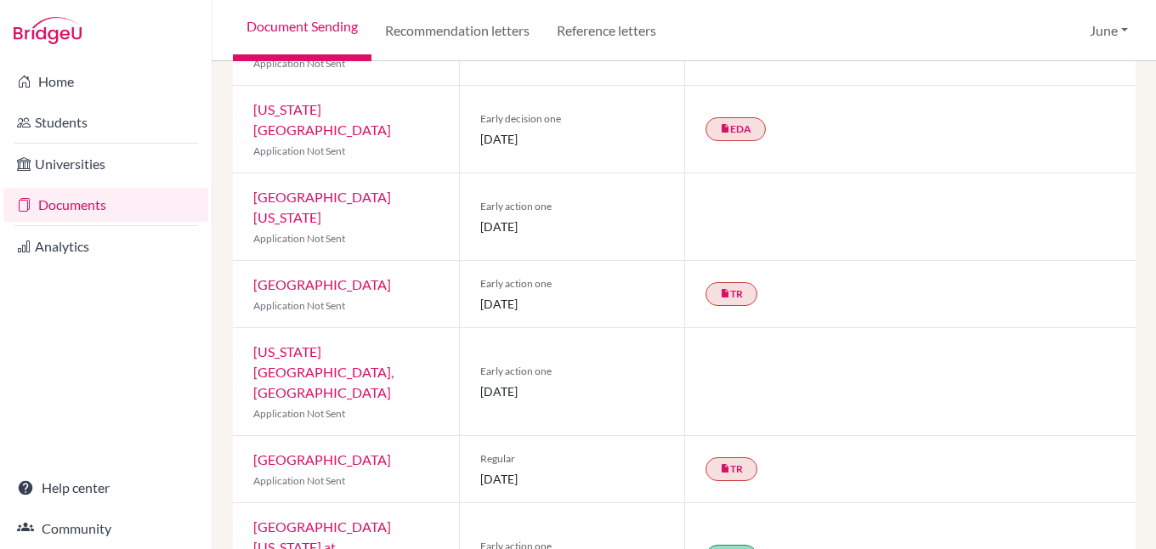
click at [309, 276] on link "Babson College" at bounding box center [322, 284] width 138 height 16
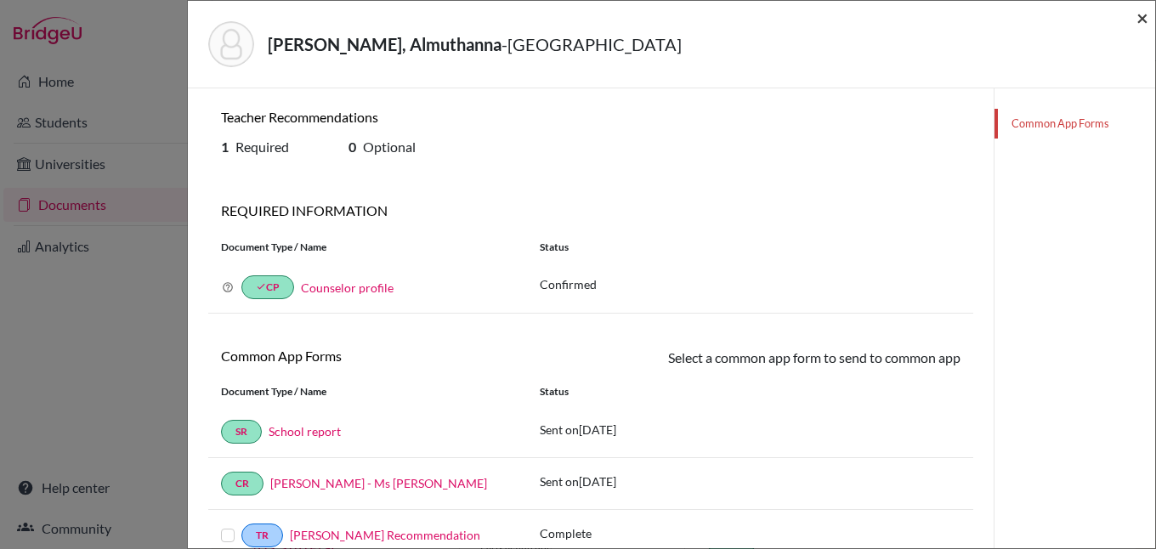
click at [1139, 17] on span "×" at bounding box center [1142, 17] width 12 height 25
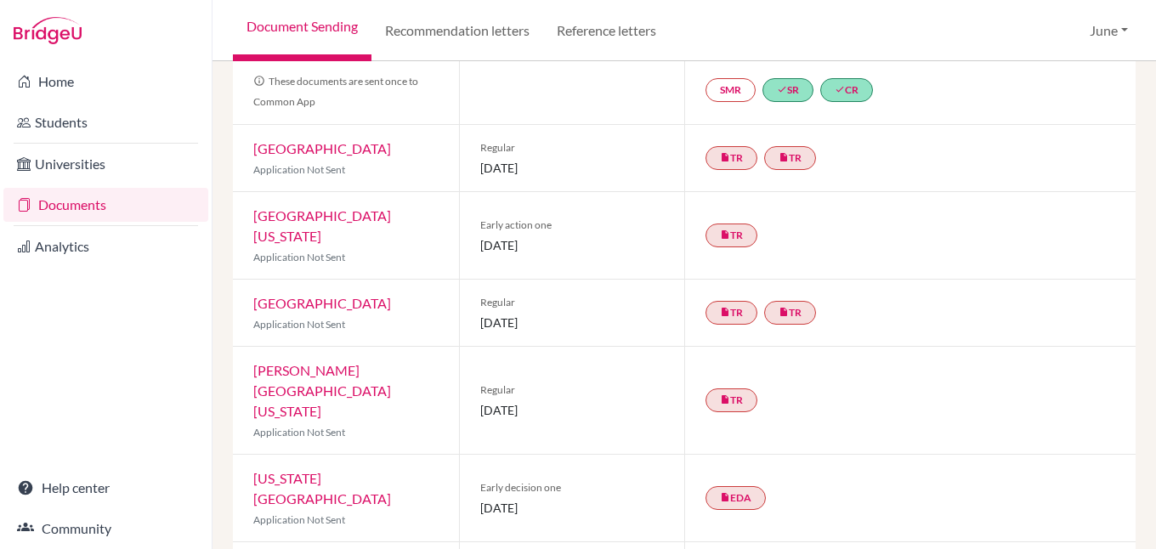
scroll to position [116, 0]
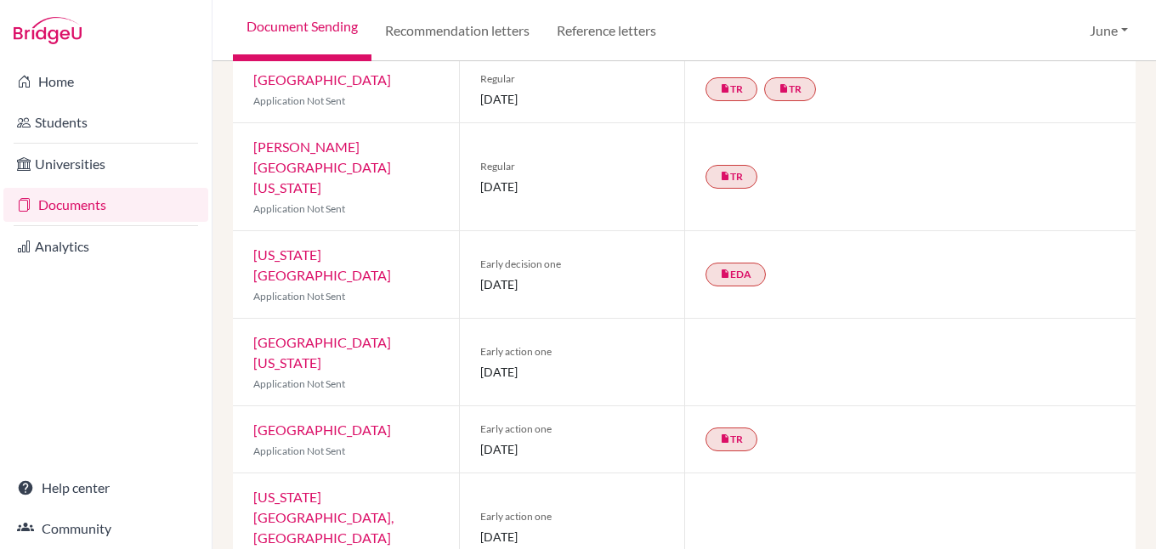
scroll to position [425, 0]
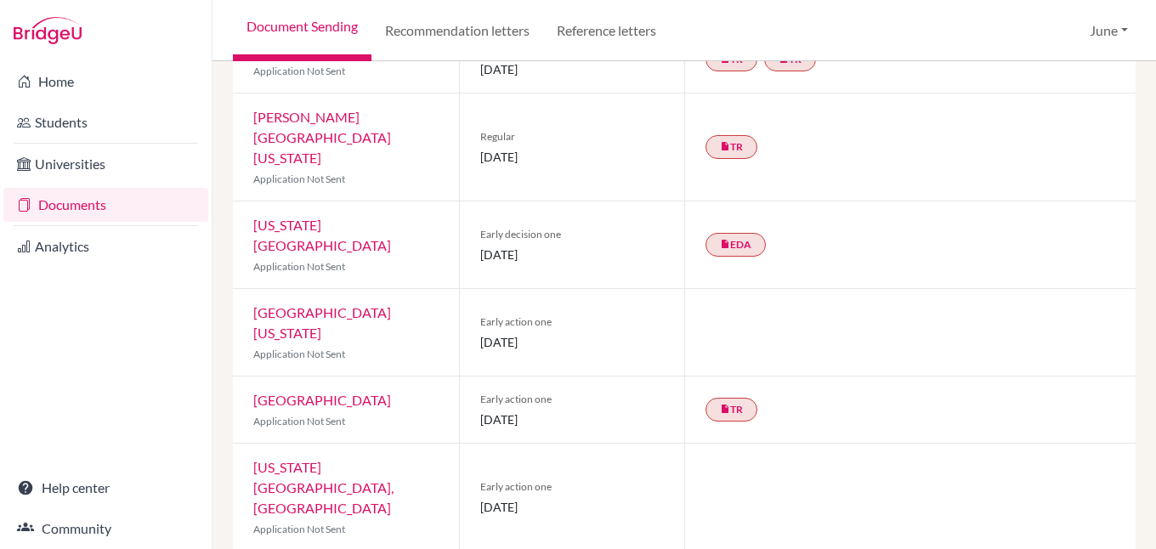
click at [317, 217] on link "[US_STATE][GEOGRAPHIC_DATA]" at bounding box center [322, 235] width 138 height 37
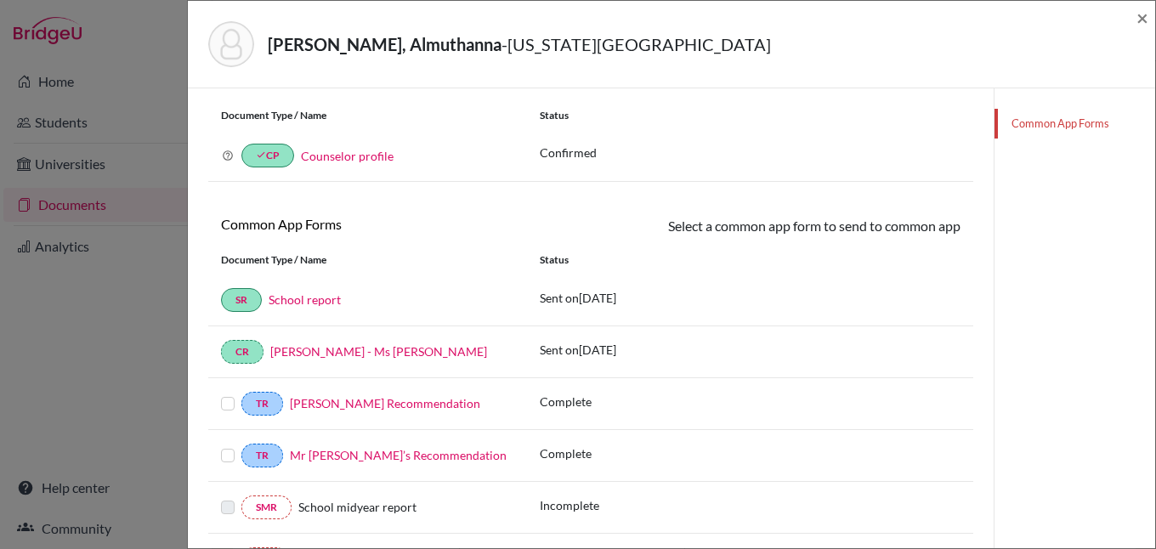
scroll to position [340, 0]
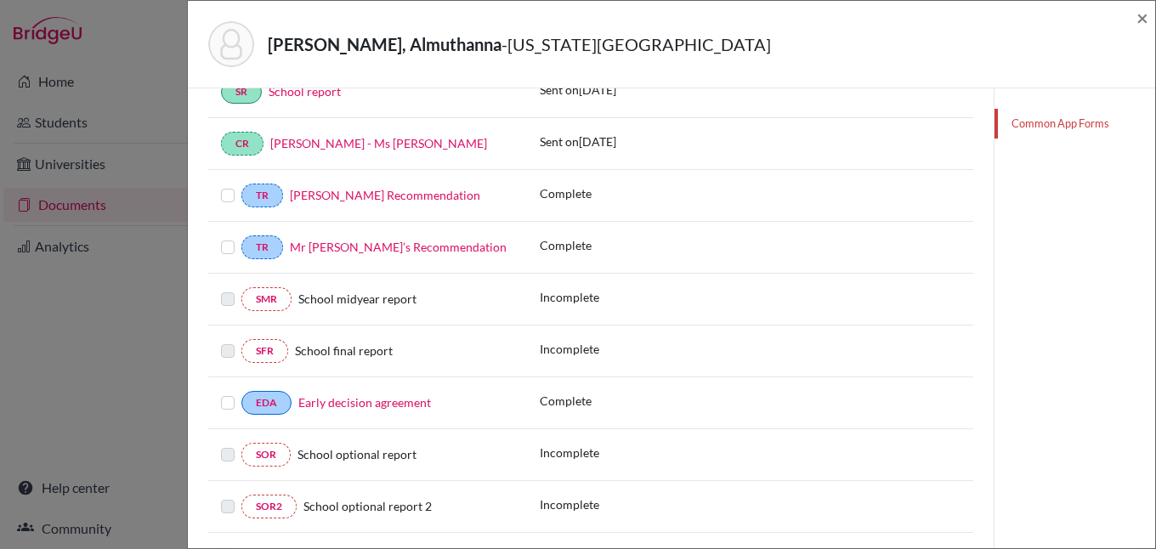
drag, startPoint x: 230, startPoint y: 249, endPoint x: 232, endPoint y: 210, distance: 39.1
click at [230, 237] on label at bounding box center [228, 237] width 14 height 0
click at [0, 0] on input "checkbox" at bounding box center [0, 0] width 0 height 0
click at [228, 185] on label at bounding box center [228, 185] width 14 height 0
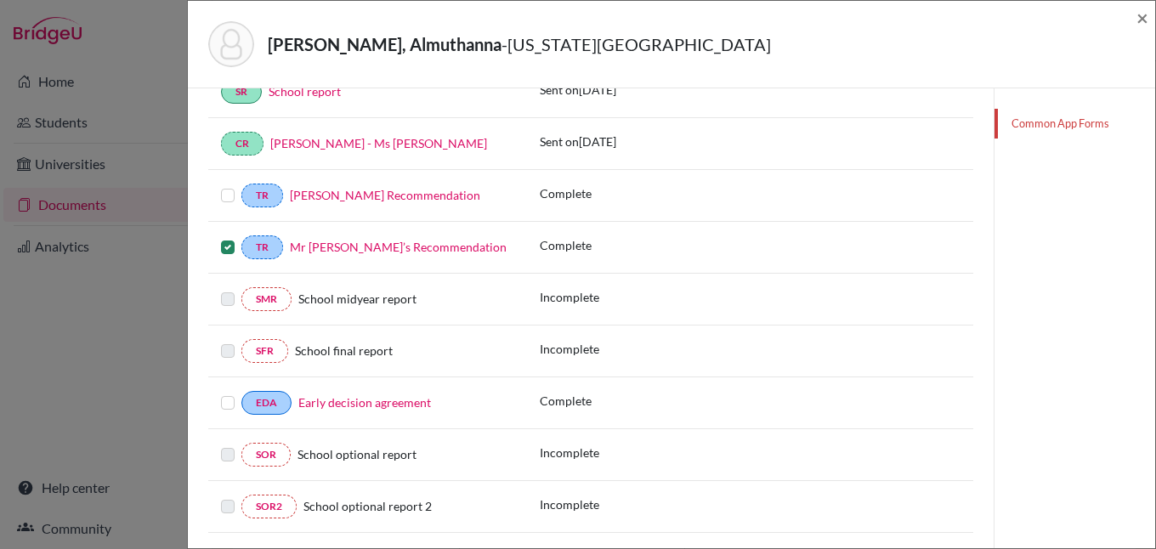
click at [0, 0] on input "checkbox" at bounding box center [0, 0] width 0 height 0
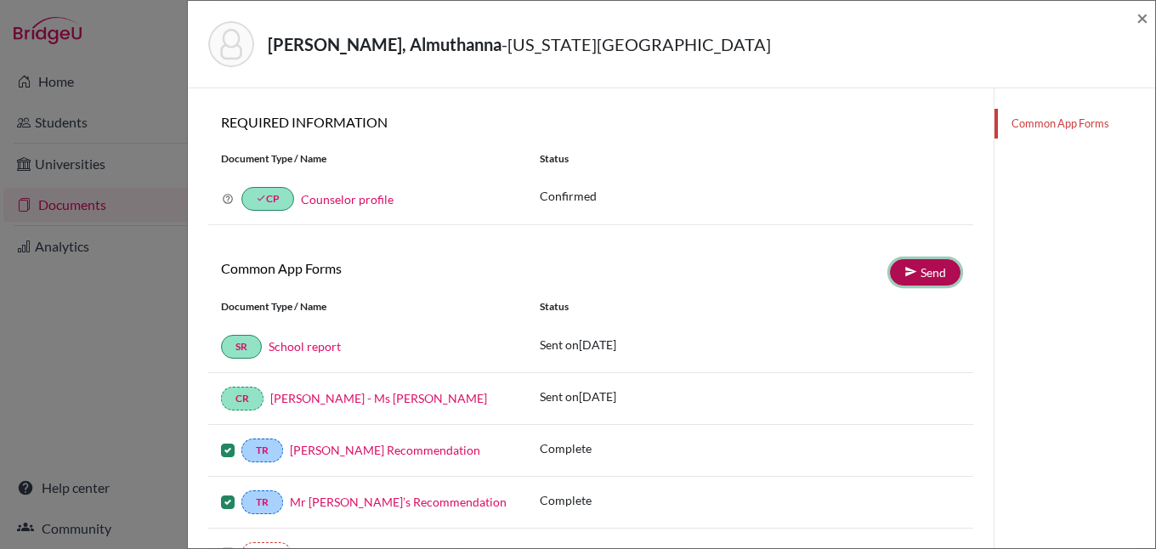
click at [926, 268] on link "Send" at bounding box center [925, 272] width 71 height 26
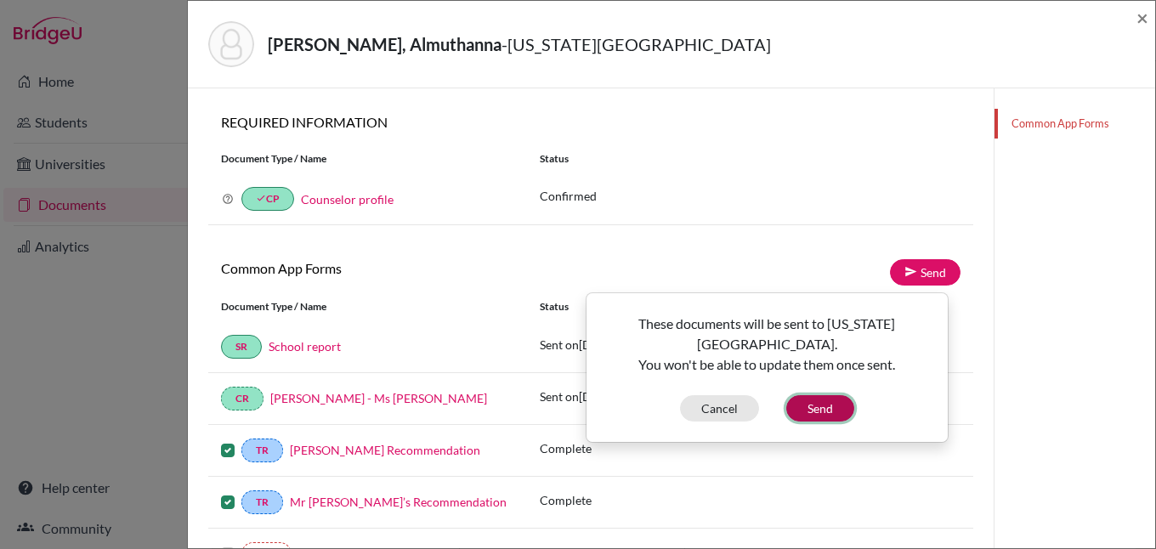
click at [818, 395] on button "Send" at bounding box center [820, 408] width 68 height 26
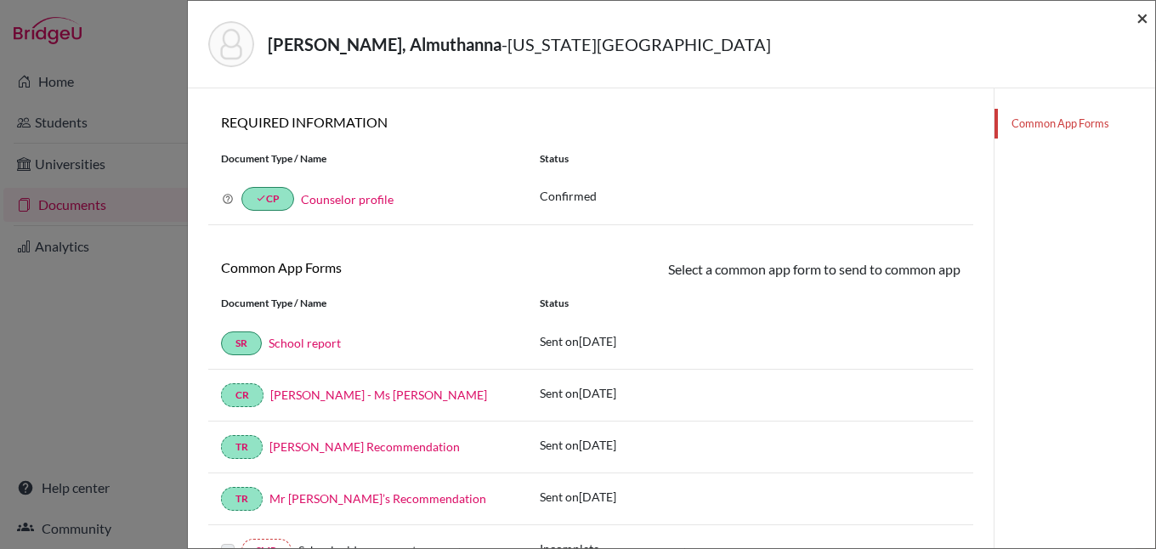
click at [1143, 20] on span "×" at bounding box center [1142, 17] width 12 height 25
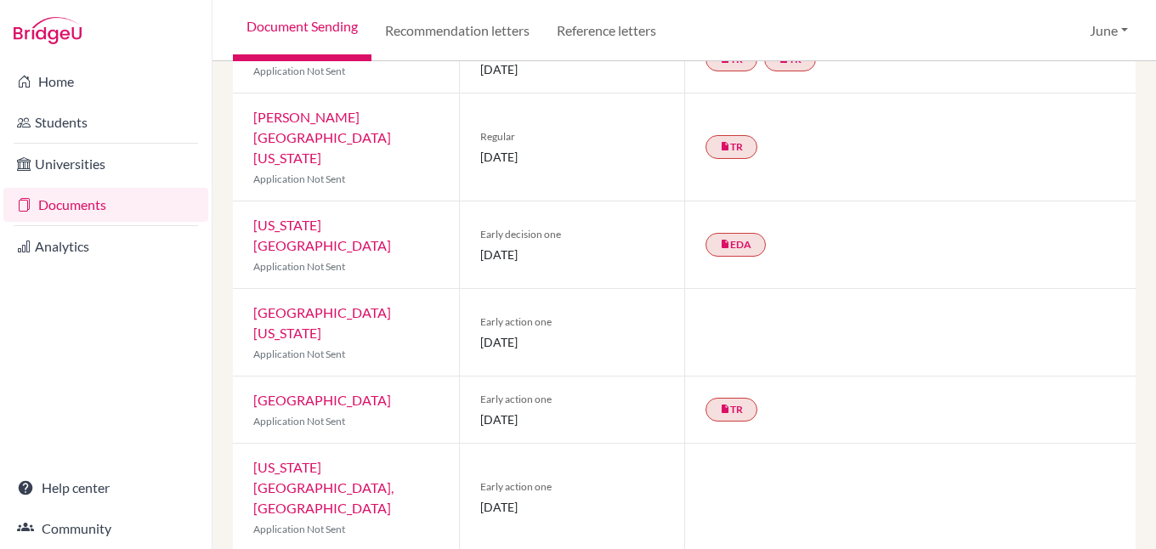
click at [73, 205] on link "Documents" at bounding box center [105, 205] width 205 height 34
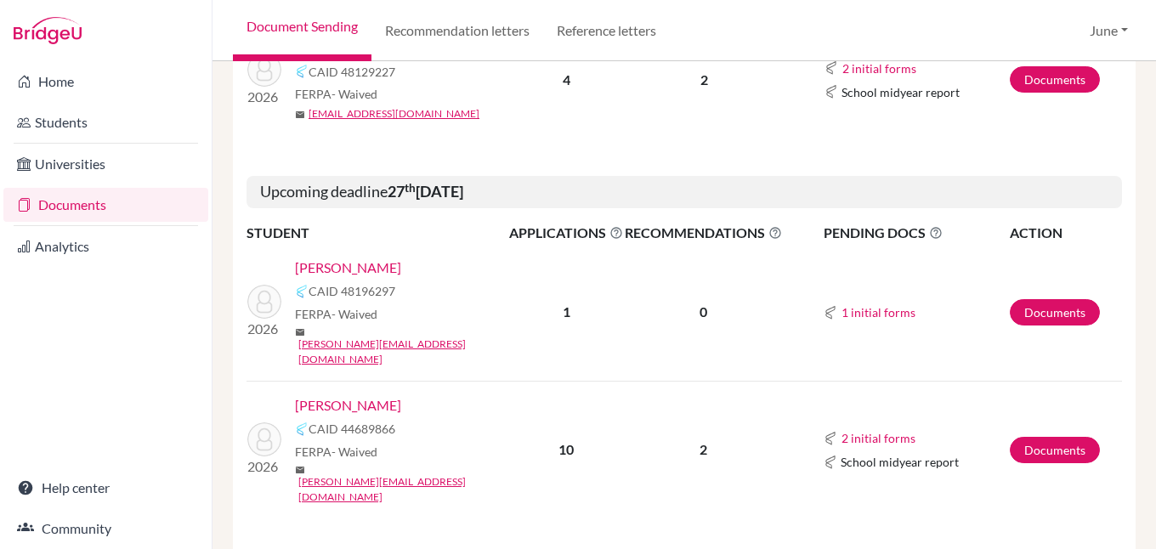
scroll to position [2295, 0]
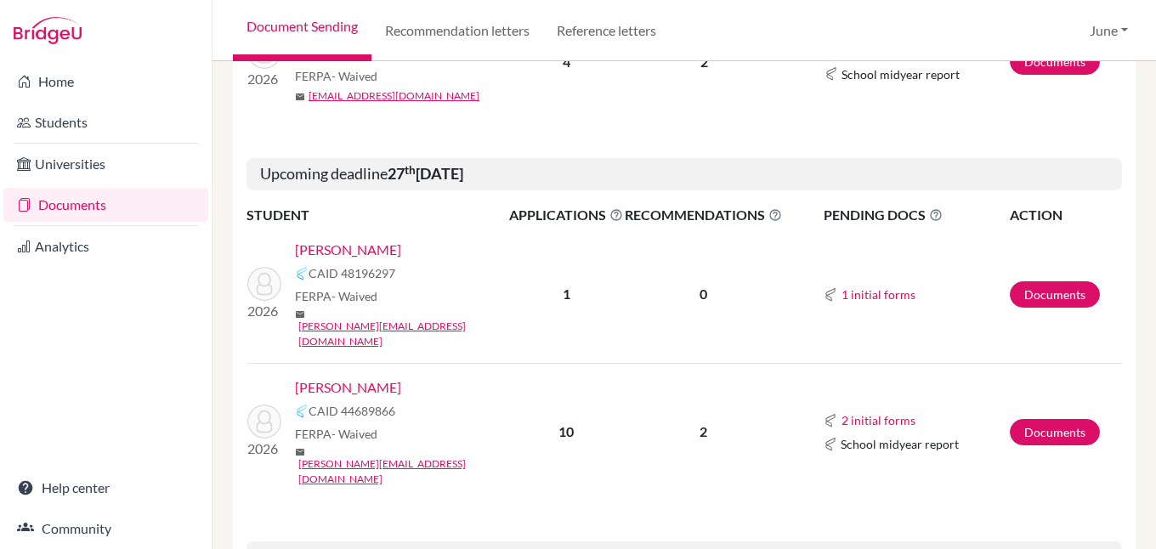
click at [353, 377] on link "[PERSON_NAME]" at bounding box center [348, 387] width 106 height 20
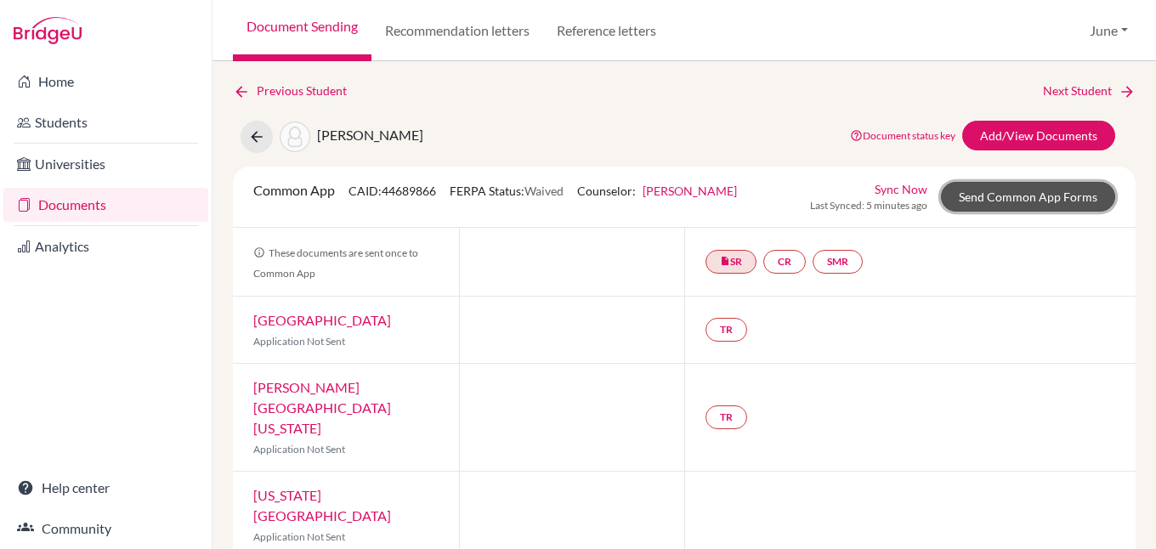
click at [1034, 195] on link "Send Common App Forms" at bounding box center [1028, 197] width 174 height 30
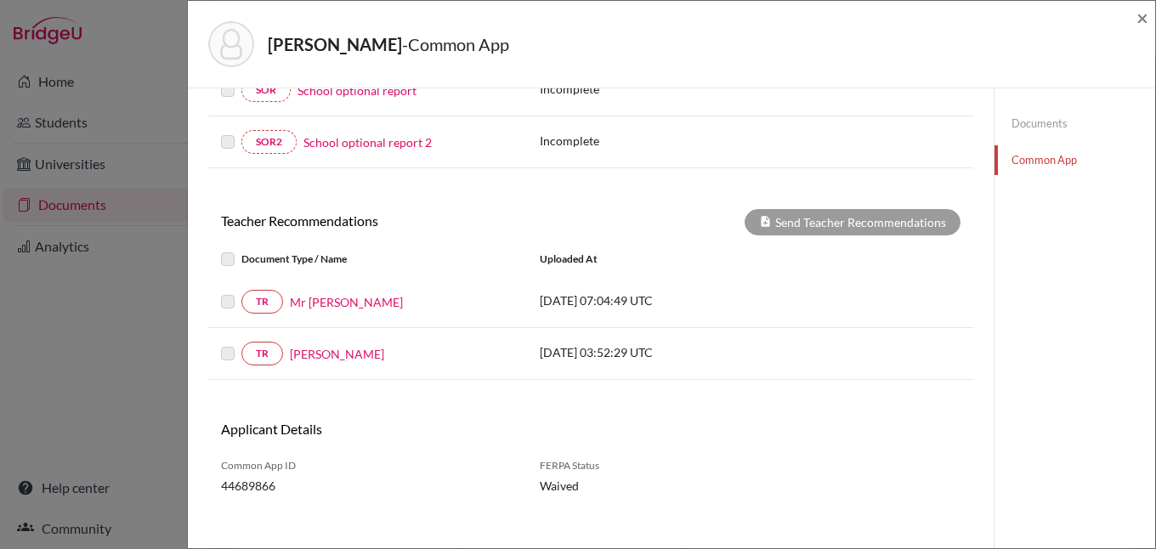
scroll to position [508, 0]
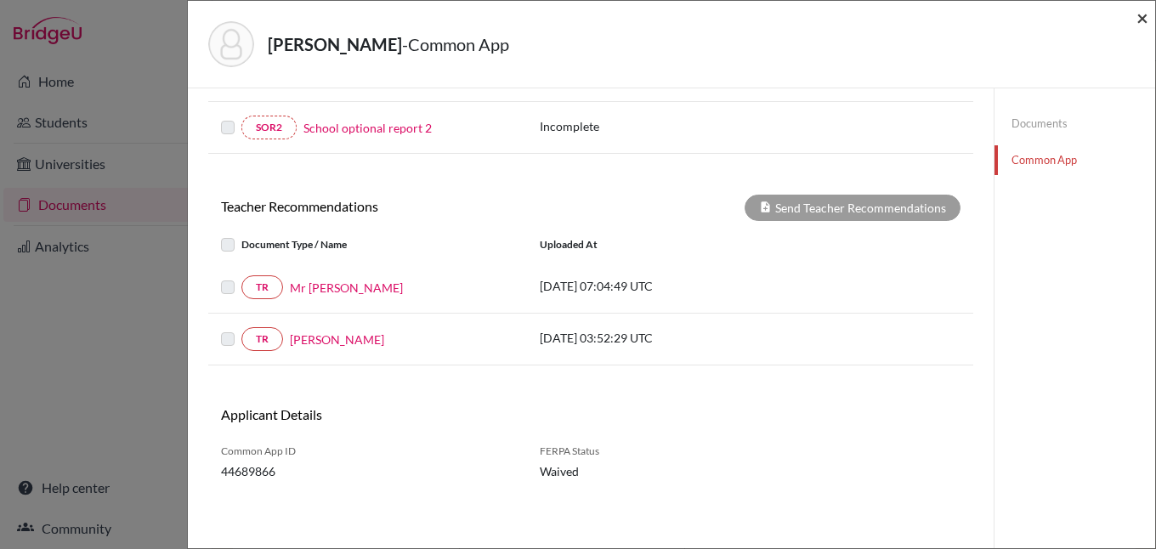
click at [1142, 22] on span "×" at bounding box center [1142, 17] width 12 height 25
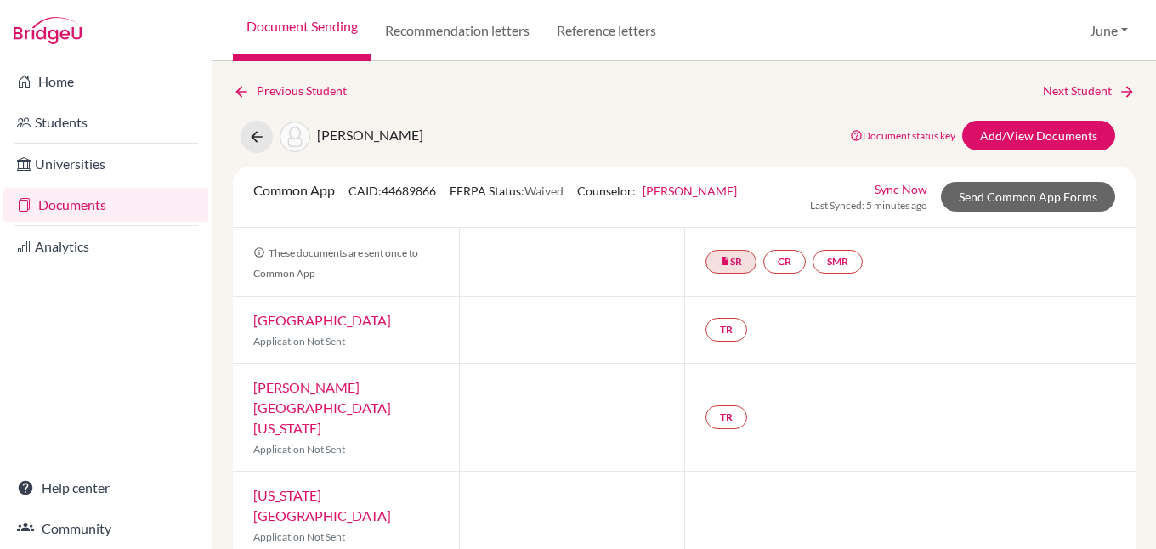
click at [79, 195] on link "Documents" at bounding box center [105, 205] width 205 height 34
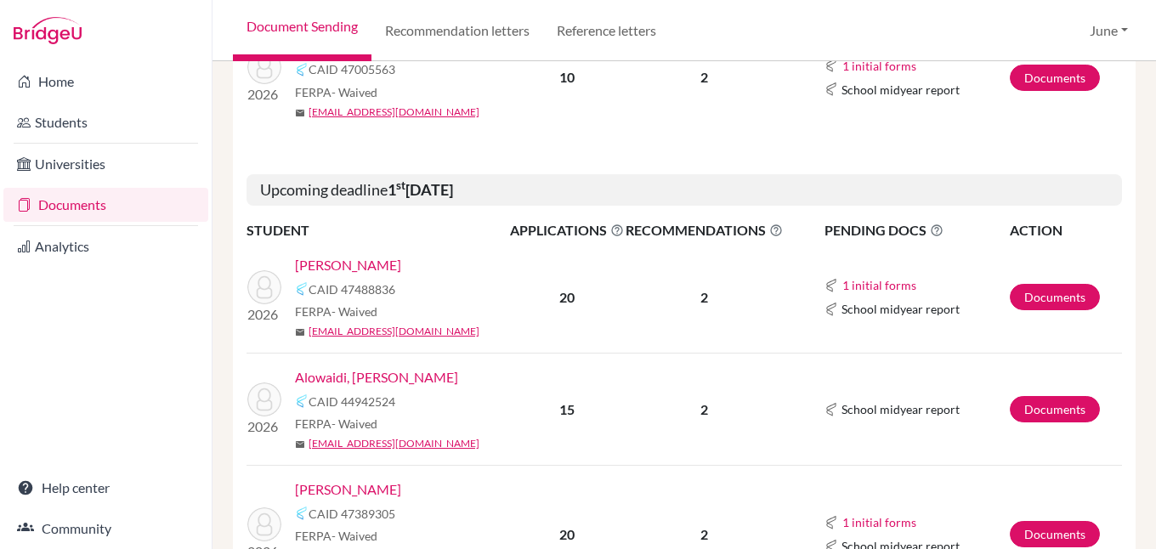
scroll to position [765, 0]
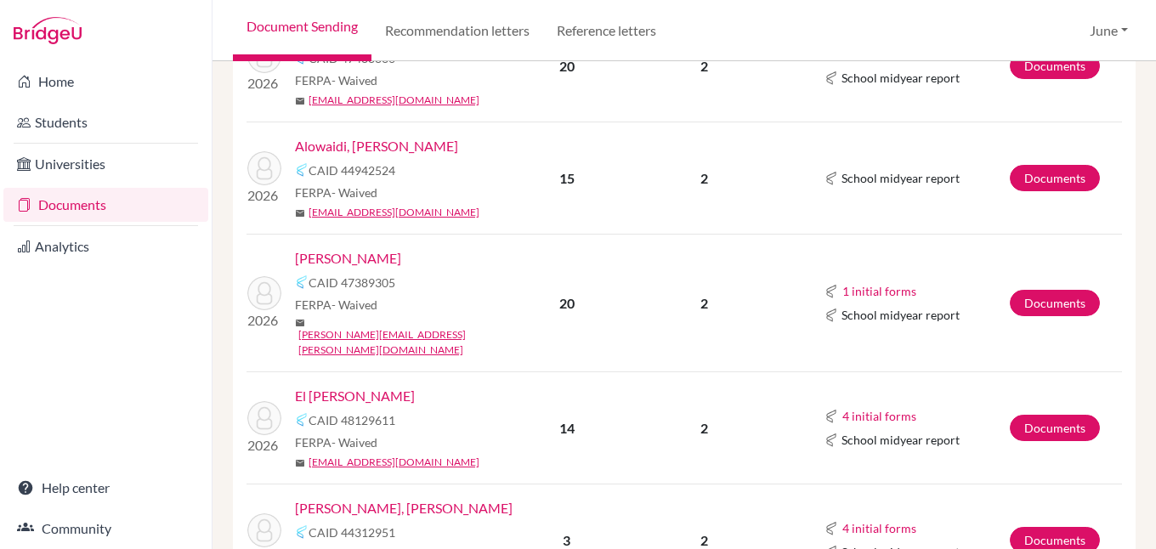
click at [383, 252] on link "[PERSON_NAME]" at bounding box center [348, 258] width 106 height 20
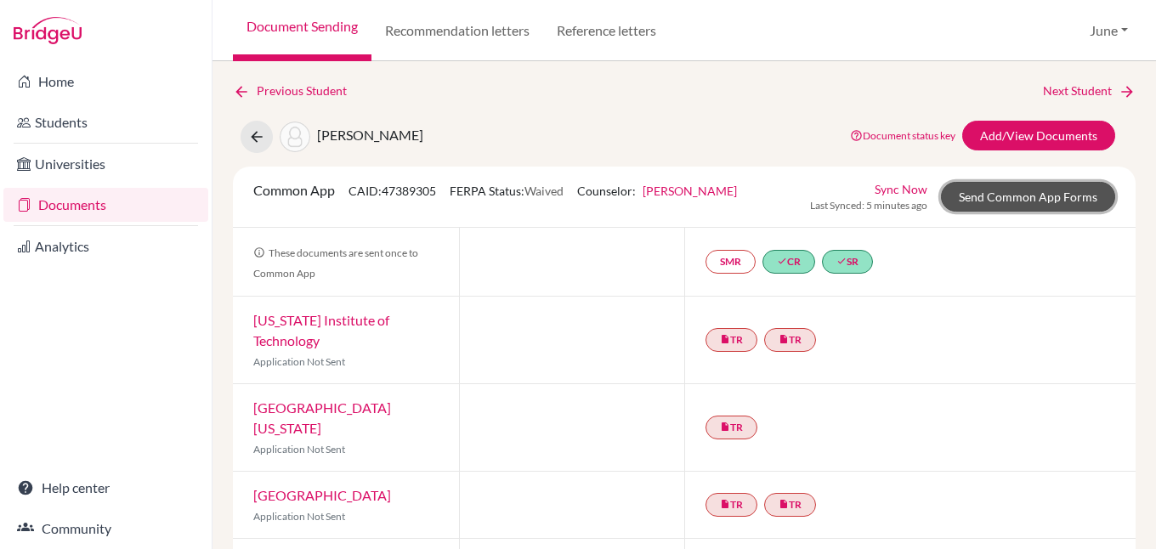
click at [1028, 204] on link "Send Common App Forms" at bounding box center [1028, 197] width 174 height 30
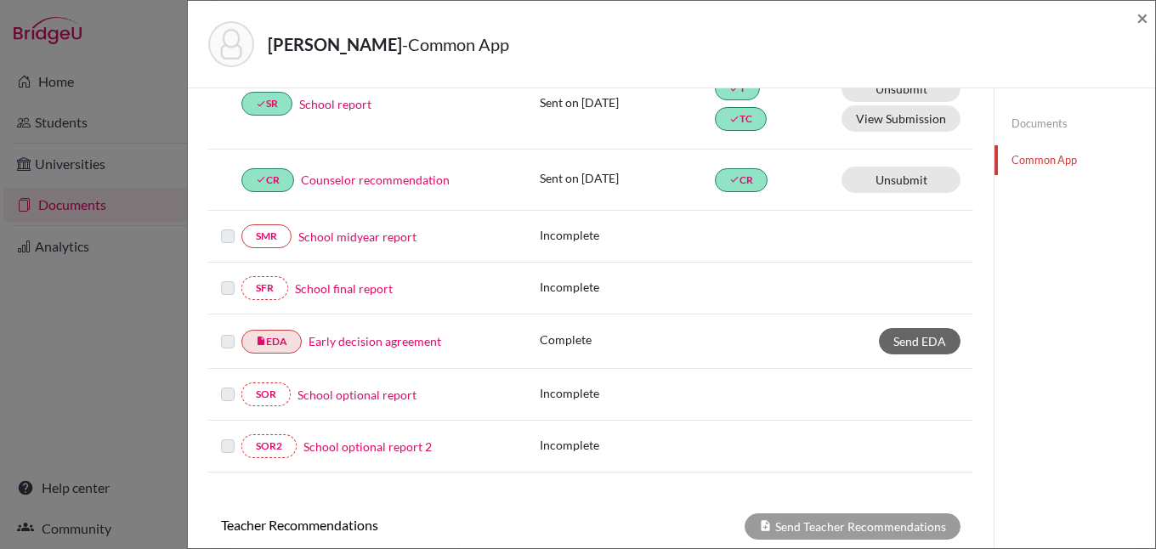
scroll to position [574, 0]
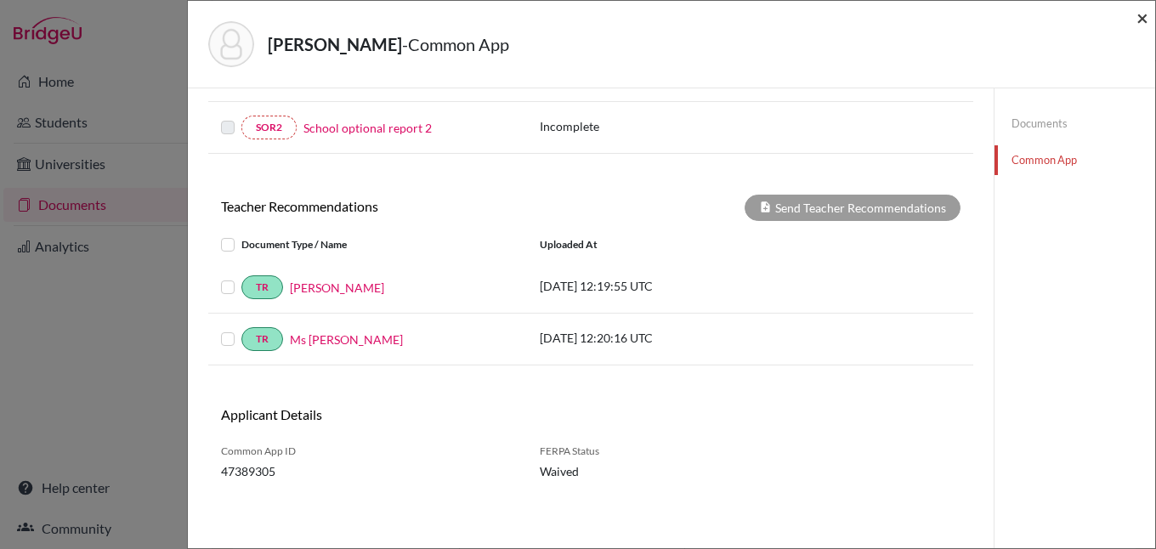
click at [1143, 15] on span "×" at bounding box center [1142, 17] width 12 height 25
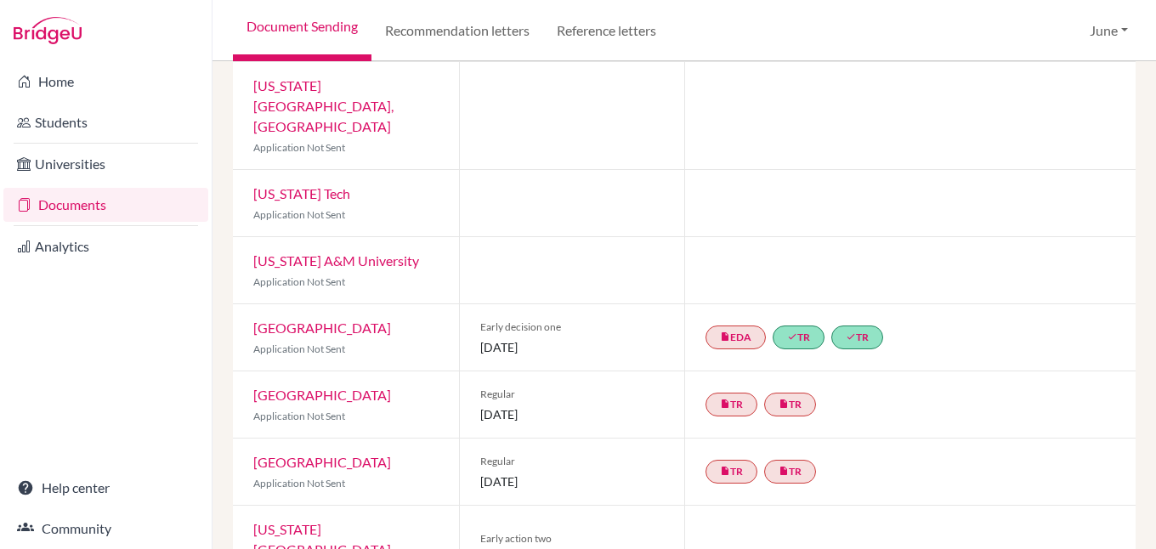
scroll to position [850, 0]
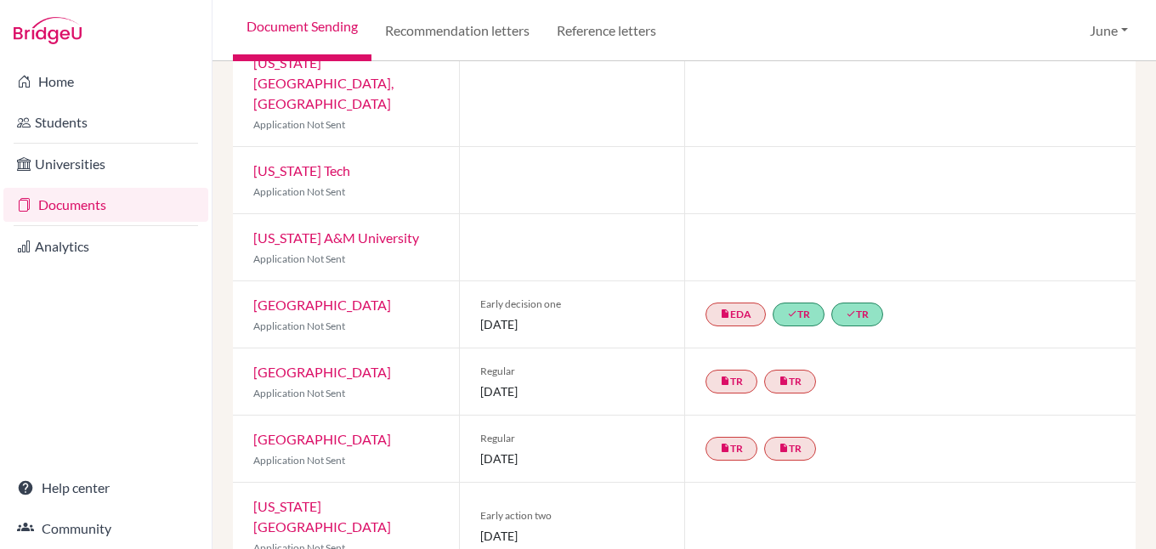
click at [337, 297] on link "[GEOGRAPHIC_DATA]" at bounding box center [322, 305] width 138 height 16
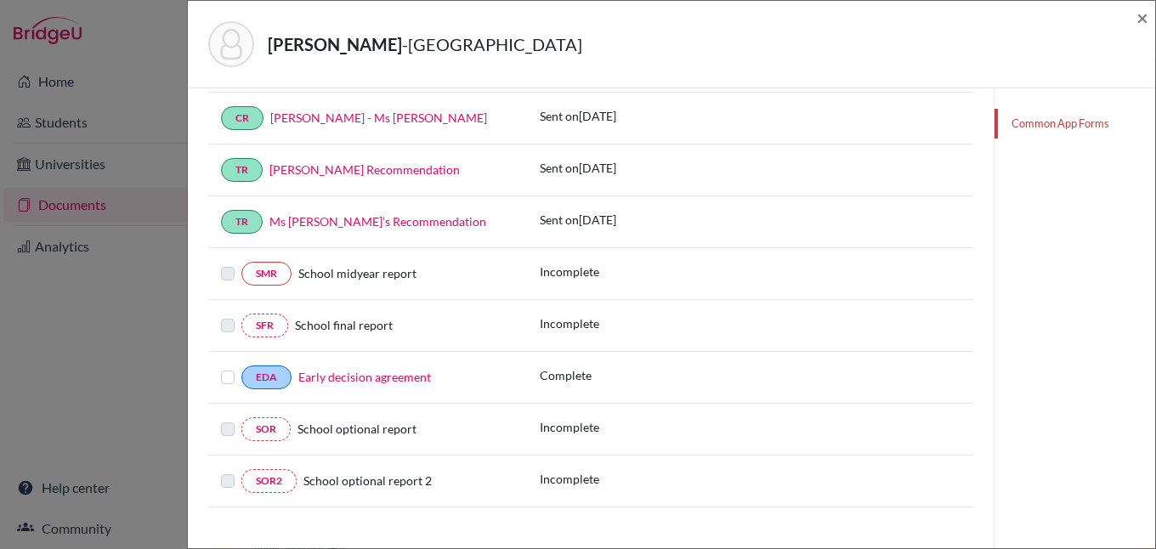
scroll to position [386, 0]
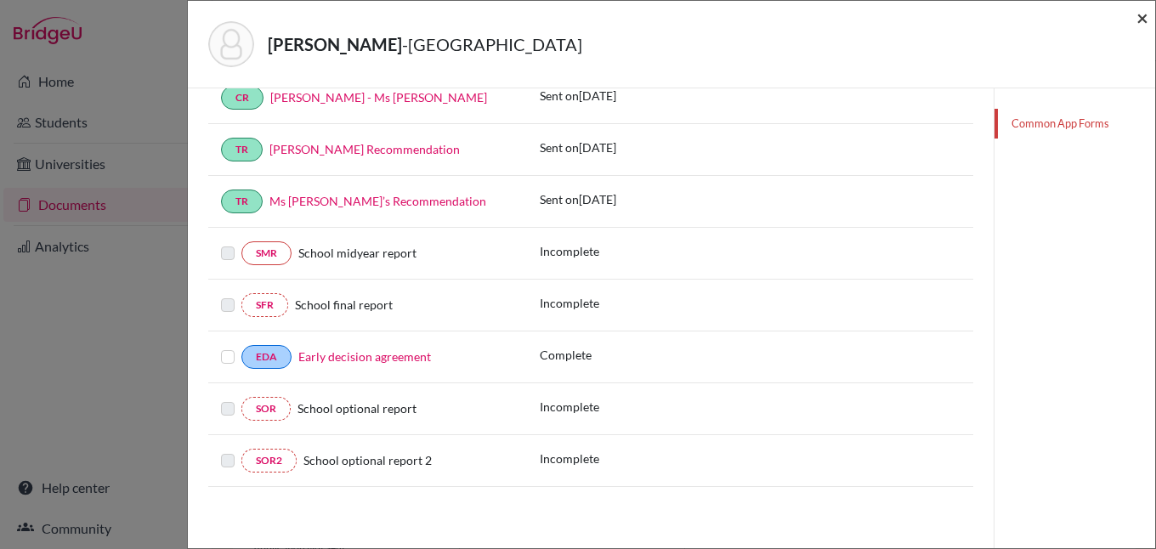
click at [1141, 20] on span "×" at bounding box center [1142, 17] width 12 height 25
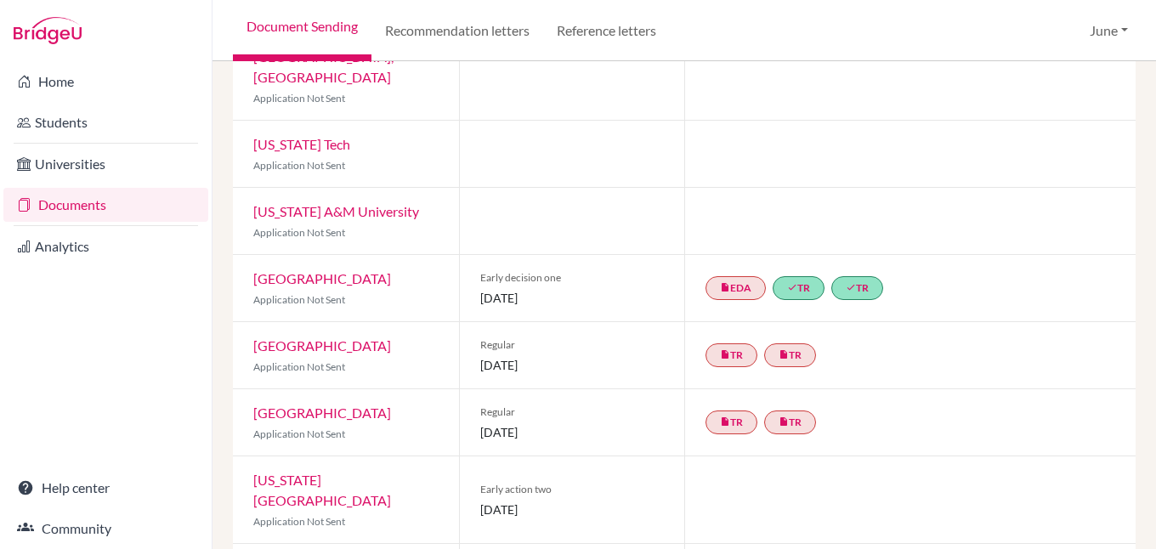
scroll to position [872, 0]
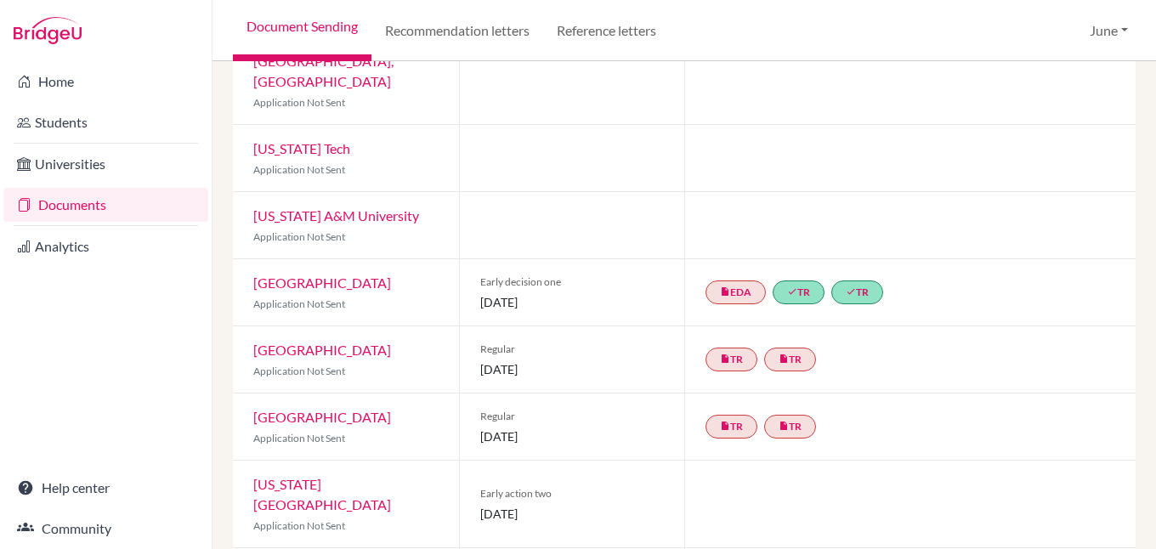
click at [300, 476] on link "Georgia Institute of Technology" at bounding box center [322, 494] width 138 height 37
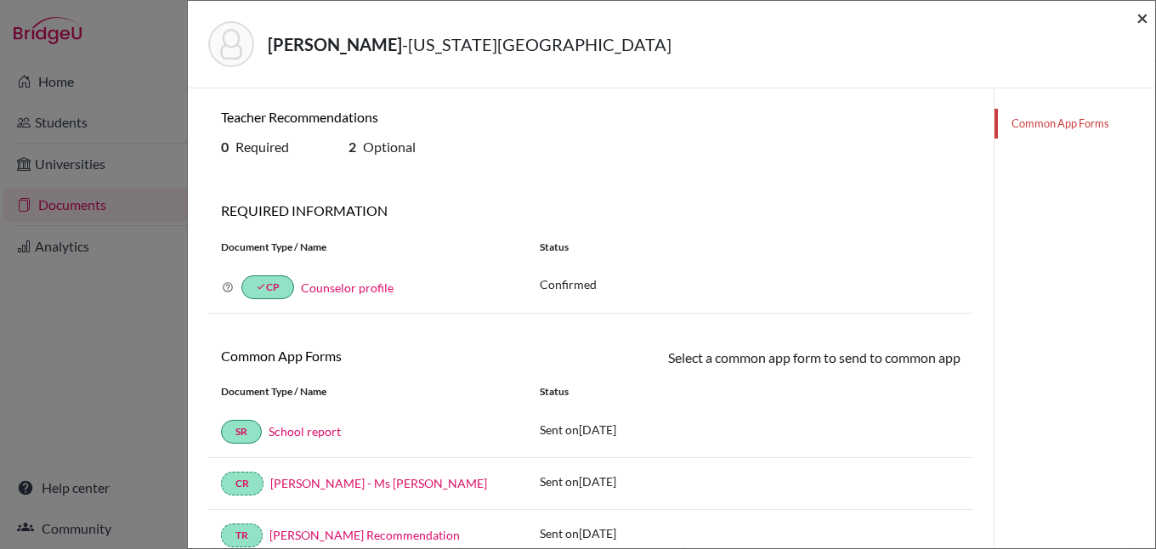
click at [1142, 19] on span "×" at bounding box center [1142, 17] width 12 height 25
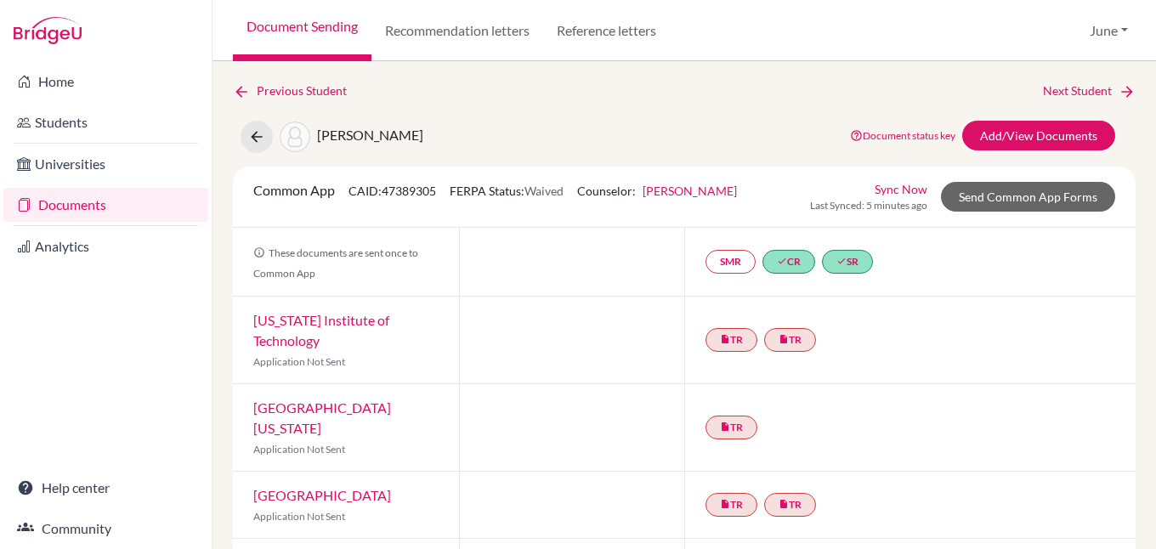
click at [60, 203] on link "Documents" at bounding box center [105, 205] width 205 height 34
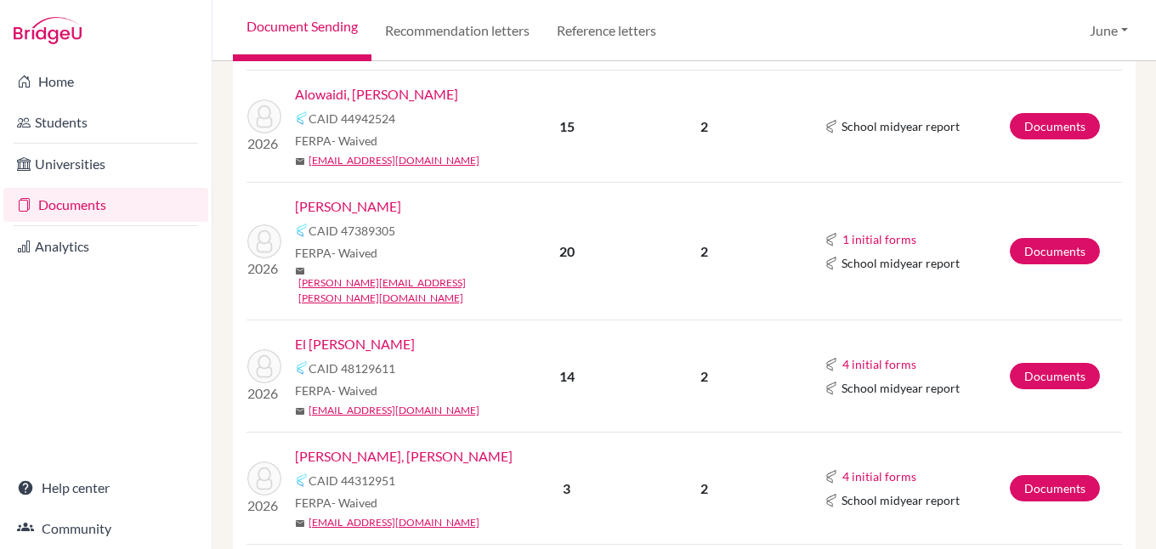
scroll to position [850, 0]
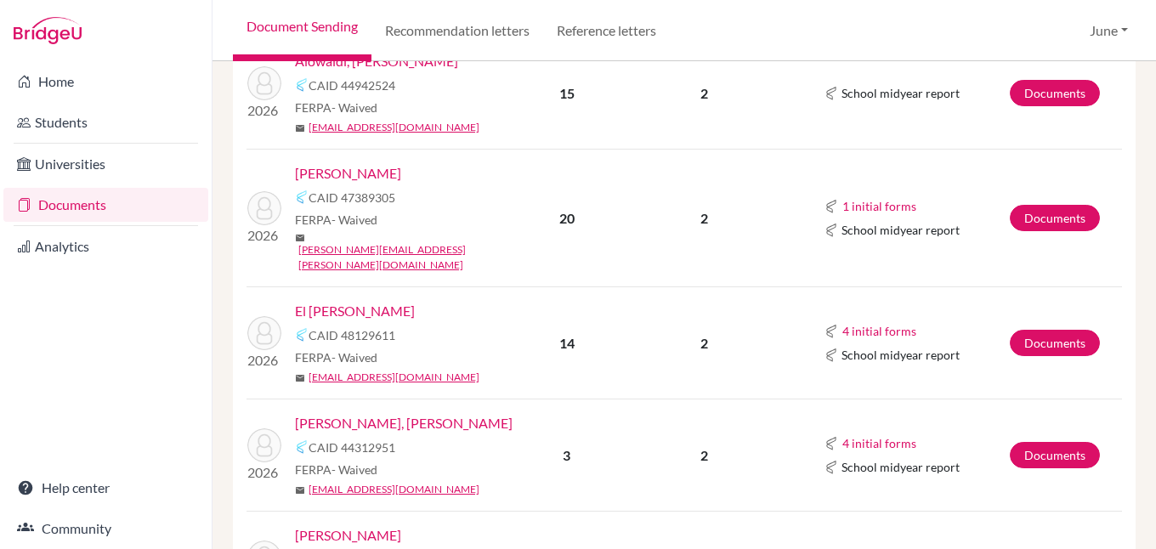
click at [341, 301] on link "El Rass, Ziad" at bounding box center [355, 311] width 120 height 20
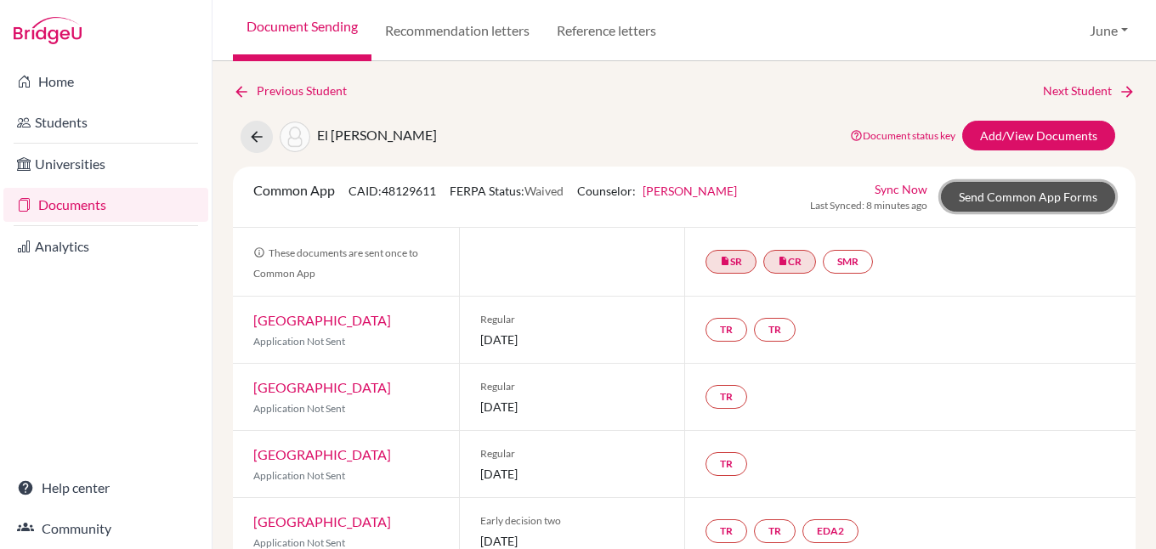
click at [1009, 201] on link "Send Common App Forms" at bounding box center [1028, 197] width 174 height 30
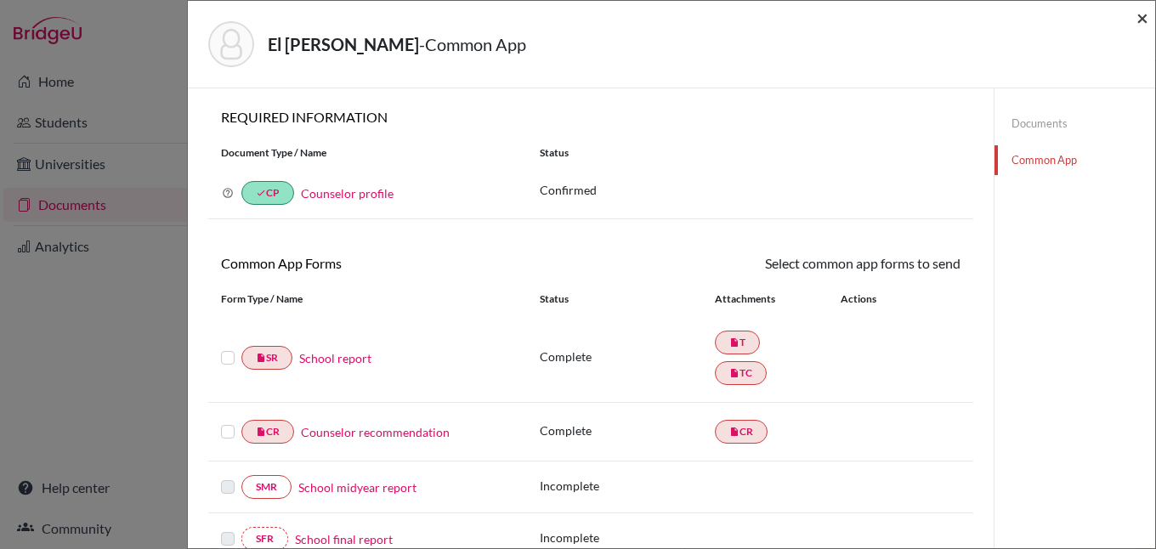
click at [1141, 22] on span "×" at bounding box center [1142, 17] width 12 height 25
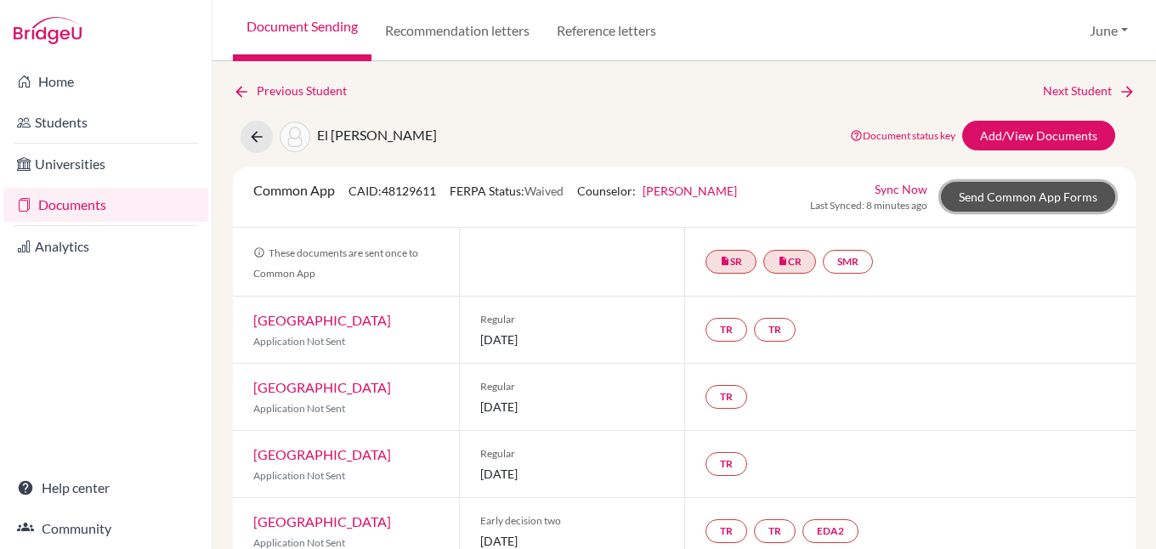
click at [1003, 192] on link "Send Common App Forms" at bounding box center [1028, 197] width 174 height 30
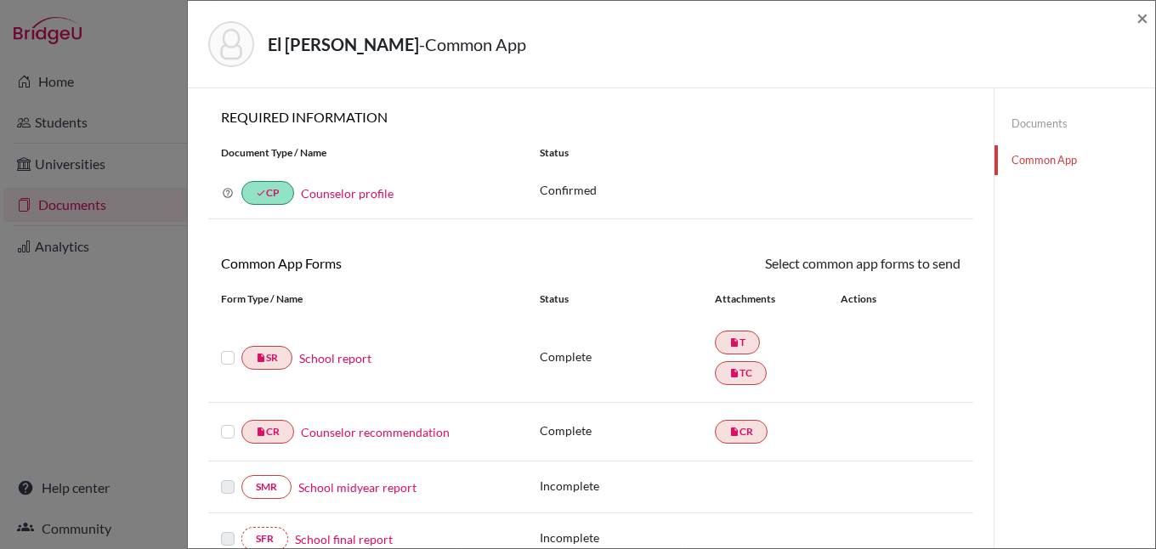
click at [229, 348] on label at bounding box center [228, 348] width 14 height 0
click at [0, 0] on input "checkbox" at bounding box center [0, 0] width 0 height 0
click at [227, 423] on label at bounding box center [228, 423] width 14 height 0
click at [0, 0] on input "checkbox" at bounding box center [0, 0] width 0 height 0
click at [909, 264] on link "Send" at bounding box center [925, 266] width 71 height 26
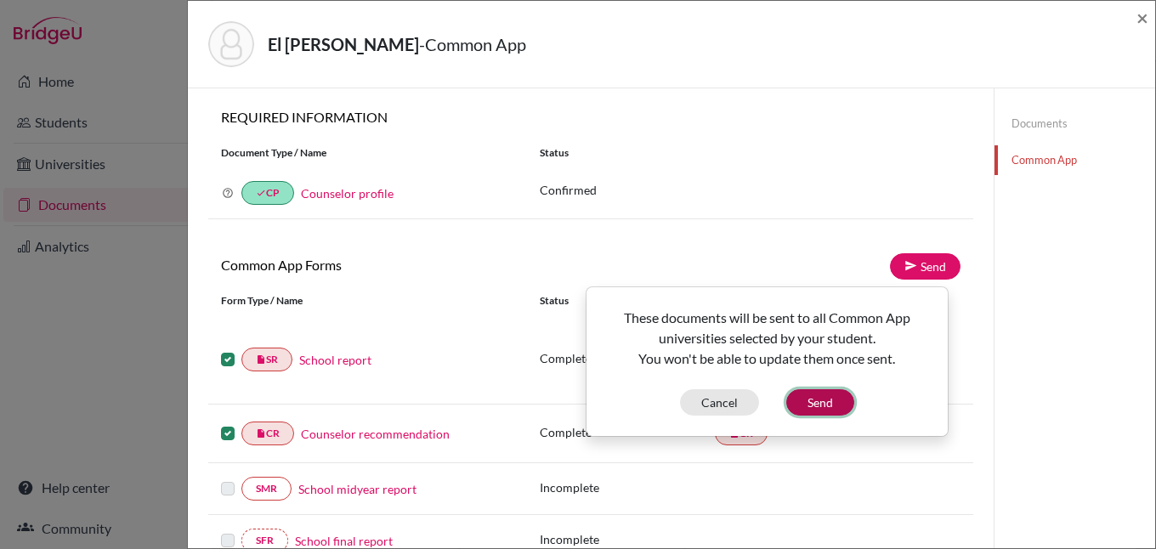
click at [821, 405] on button "Send" at bounding box center [820, 402] width 68 height 26
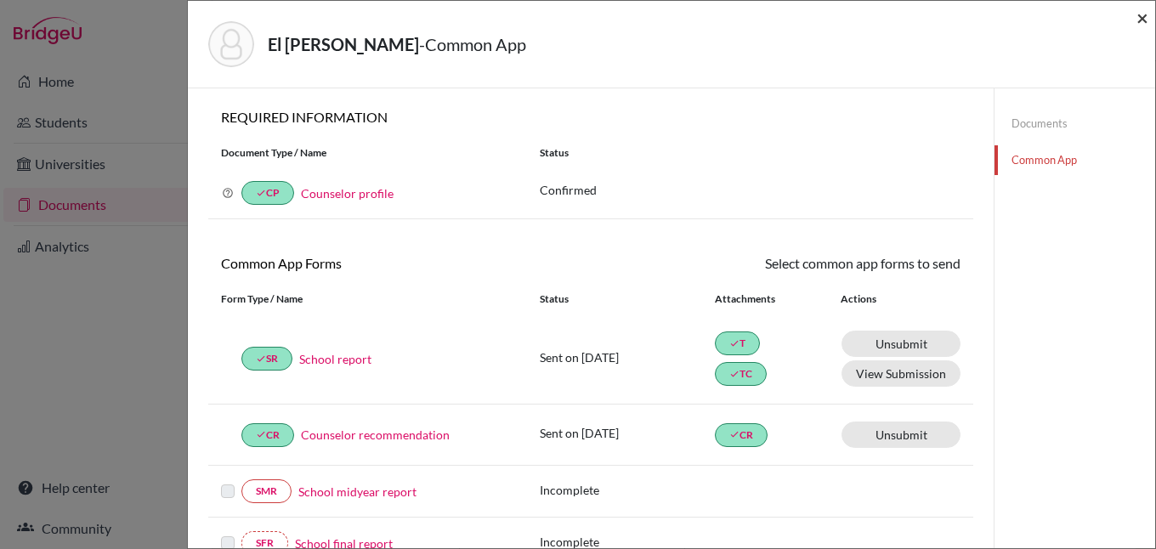
click at [1143, 16] on span "×" at bounding box center [1142, 17] width 12 height 25
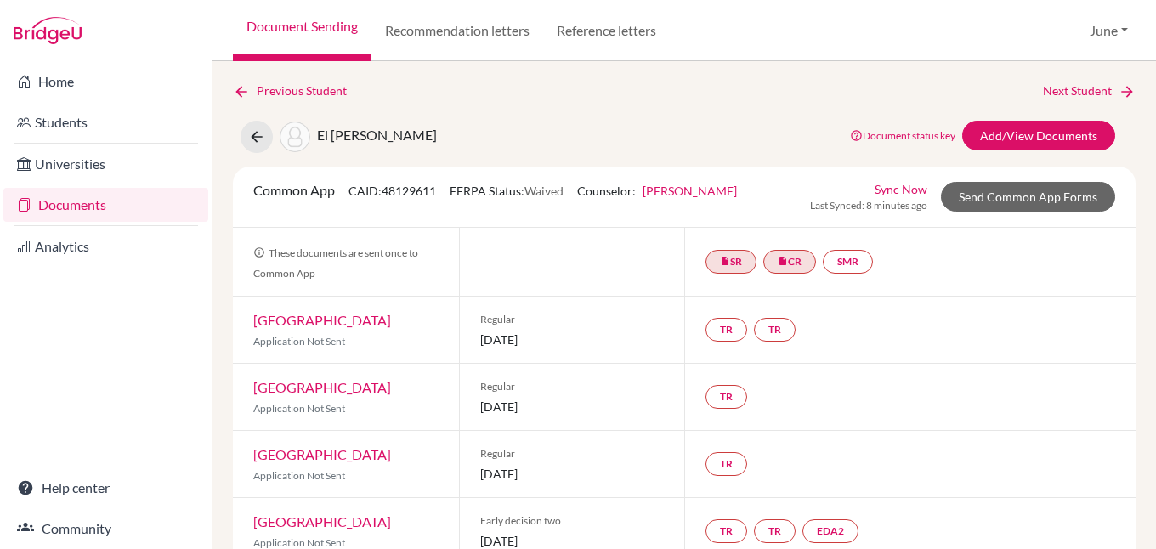
click at [83, 205] on link "Documents" at bounding box center [105, 205] width 205 height 34
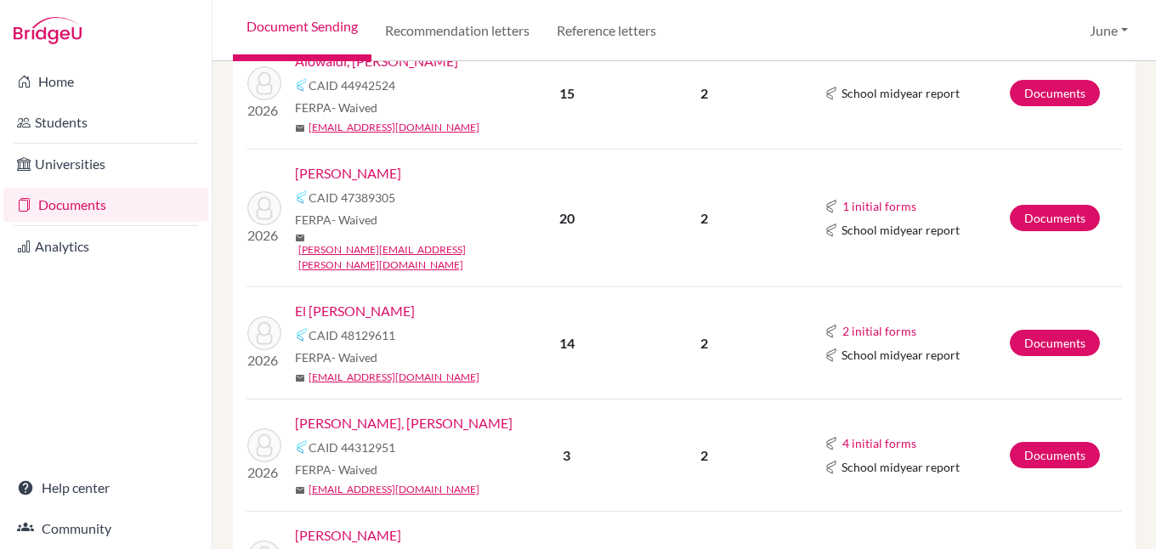
scroll to position [935, 0]
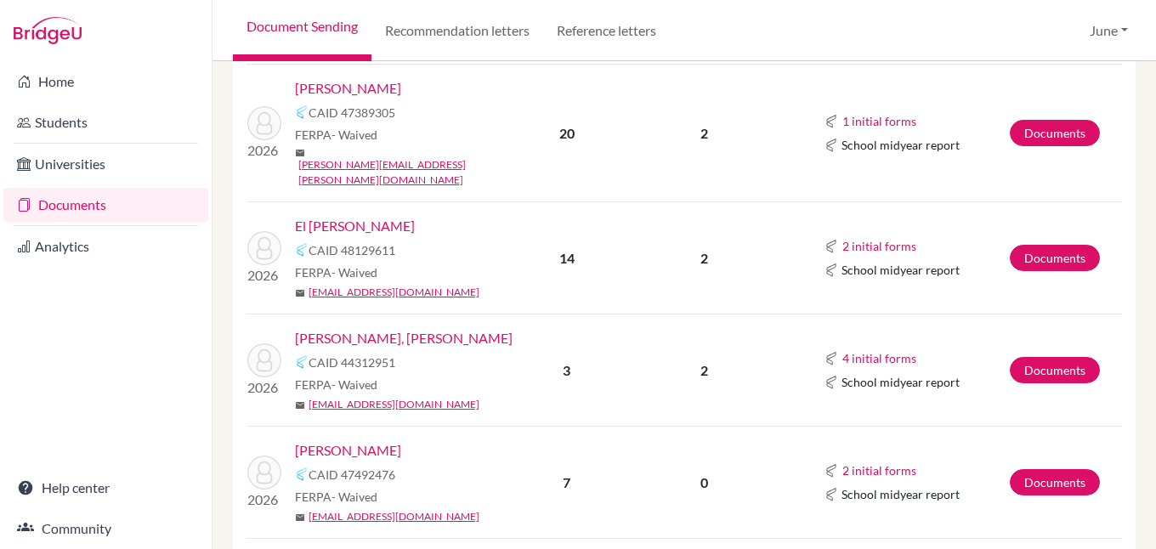
click at [335, 328] on link "[PERSON_NAME], [PERSON_NAME]" at bounding box center [404, 338] width 218 height 20
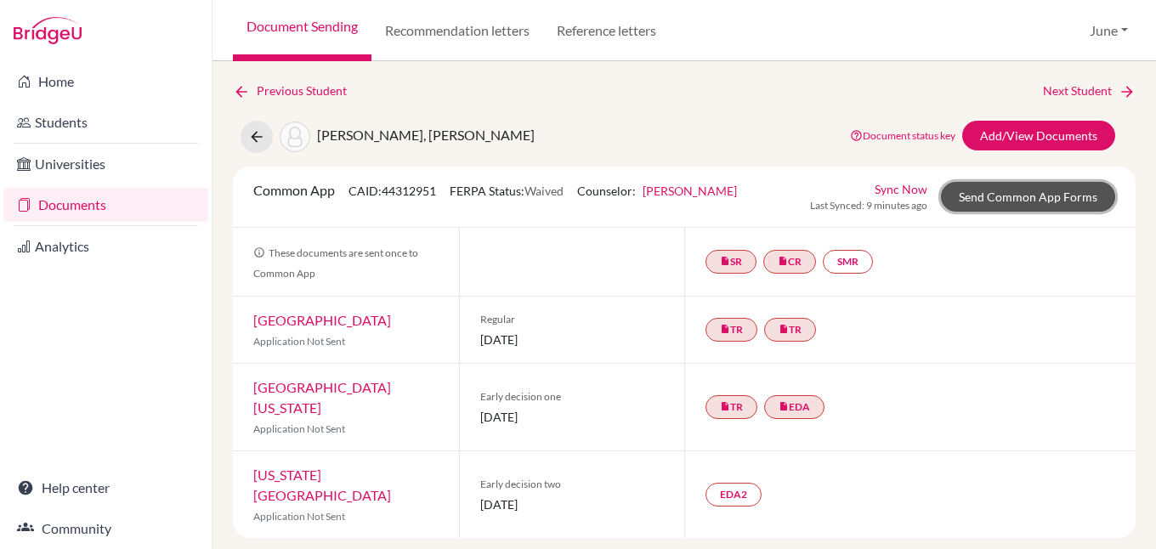
click at [1016, 202] on link "Send Common App Forms" at bounding box center [1028, 197] width 174 height 30
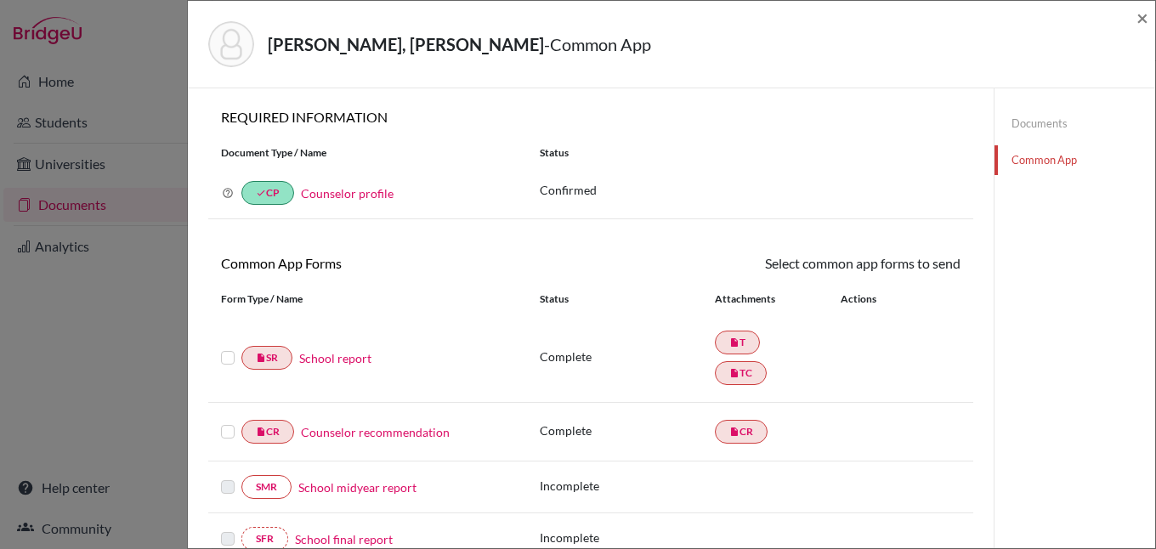
click at [223, 422] on label at bounding box center [228, 422] width 14 height 0
click at [0, 0] on input "checkbox" at bounding box center [0, 0] width 0 height 0
click at [229, 349] on label at bounding box center [228, 349] width 14 height 0
click at [0, 0] on input "checkbox" at bounding box center [0, 0] width 0 height 0
click at [921, 267] on link "Send" at bounding box center [925, 266] width 71 height 26
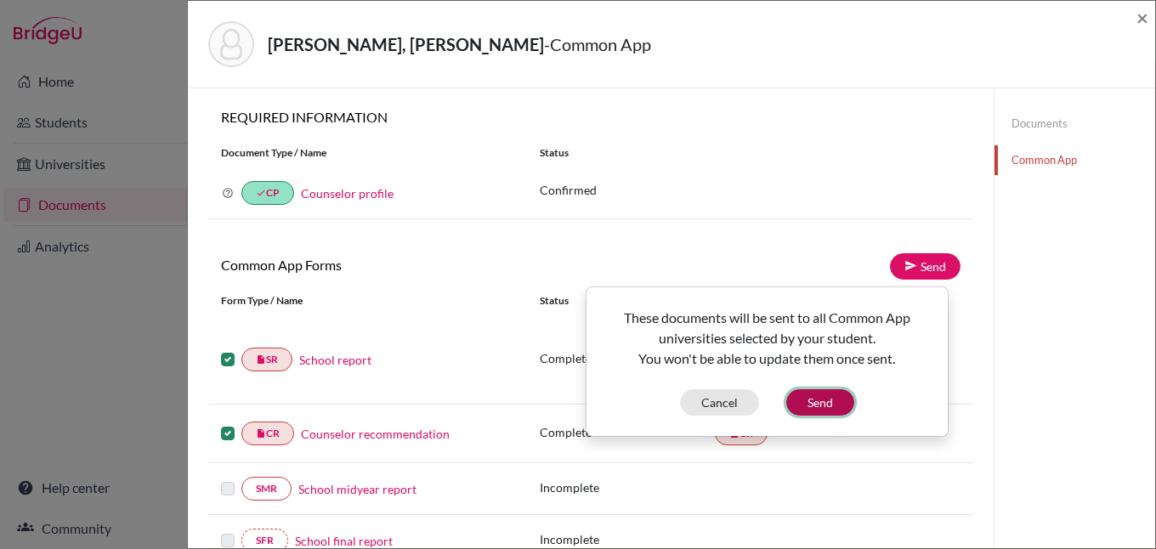
click at [820, 394] on button "Send" at bounding box center [820, 402] width 68 height 26
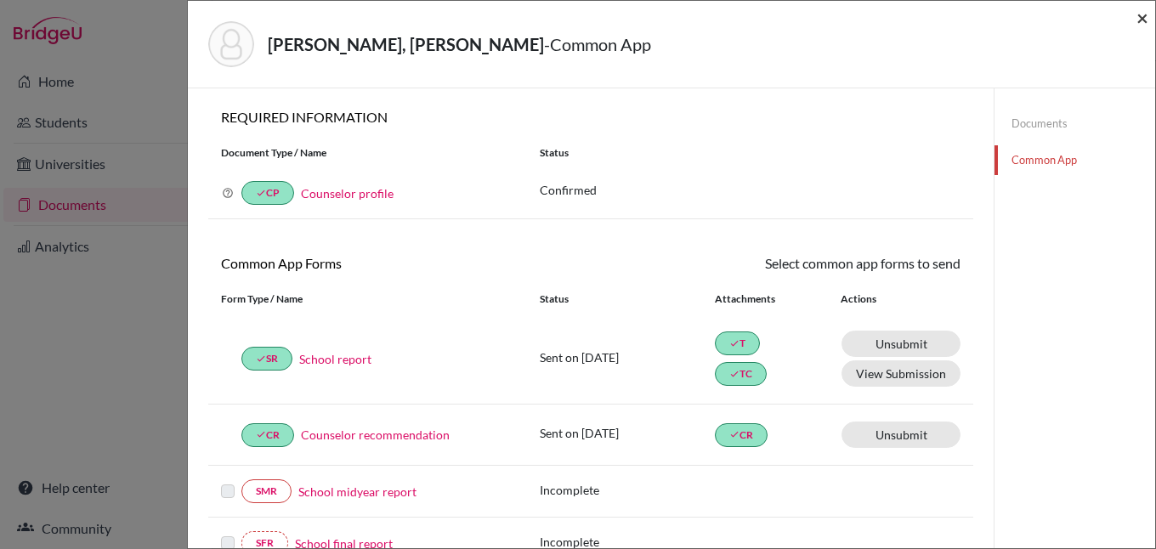
click at [1142, 18] on span "×" at bounding box center [1142, 17] width 12 height 25
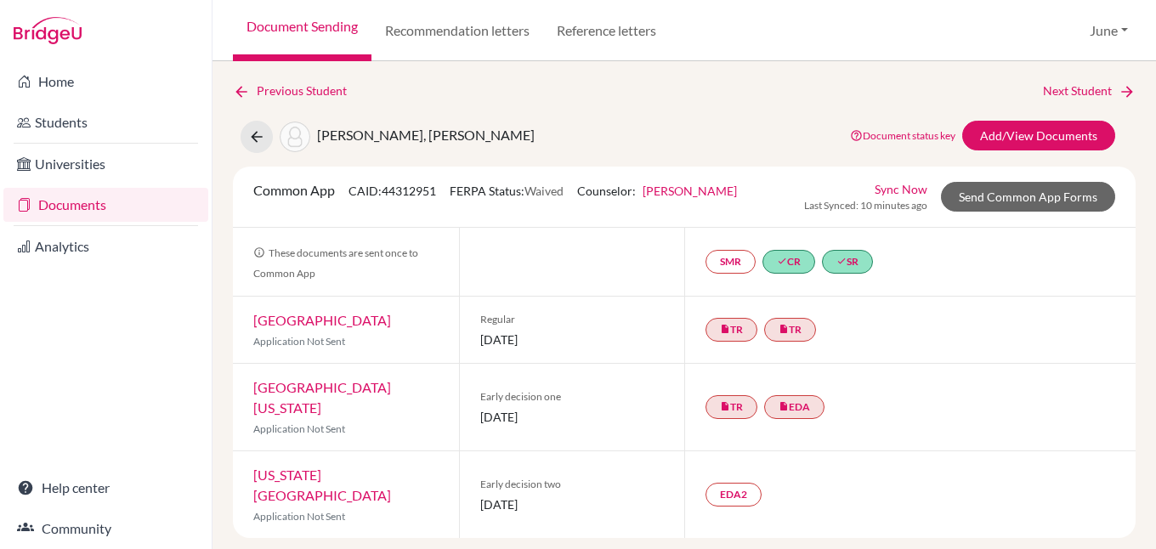
click at [331, 383] on link "[GEOGRAPHIC_DATA][US_STATE]" at bounding box center [322, 397] width 138 height 37
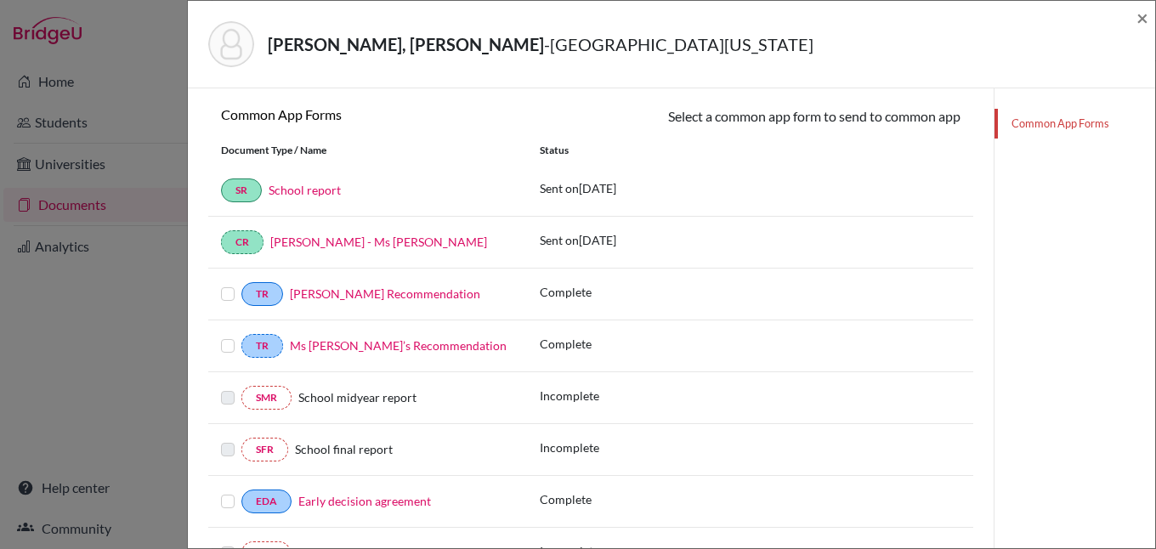
scroll to position [216, 0]
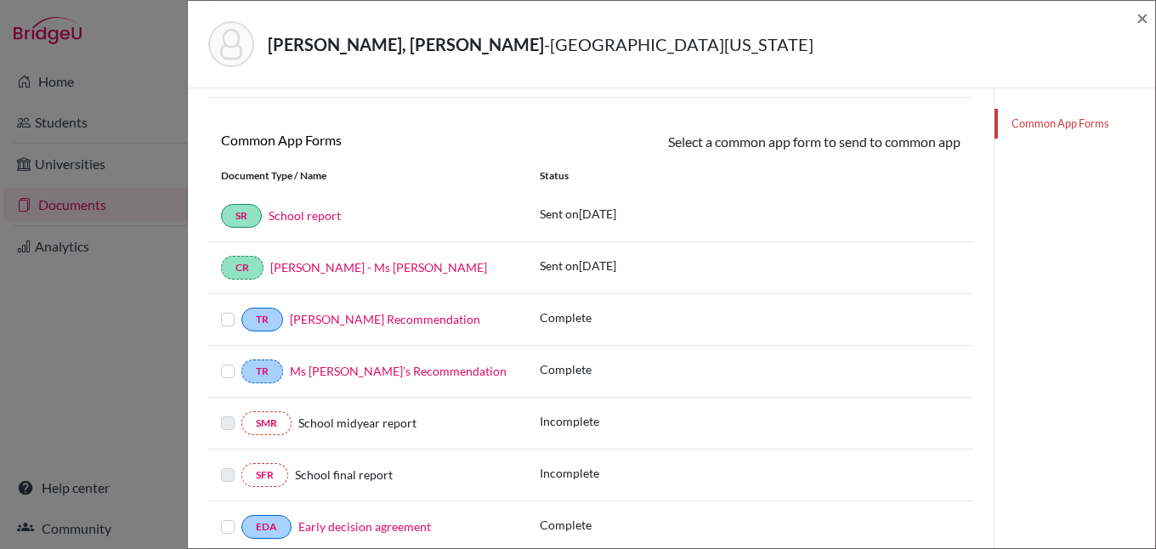
click at [227, 361] on label at bounding box center [228, 361] width 14 height 0
click at [0, 0] on input "checkbox" at bounding box center [0, 0] width 0 height 0
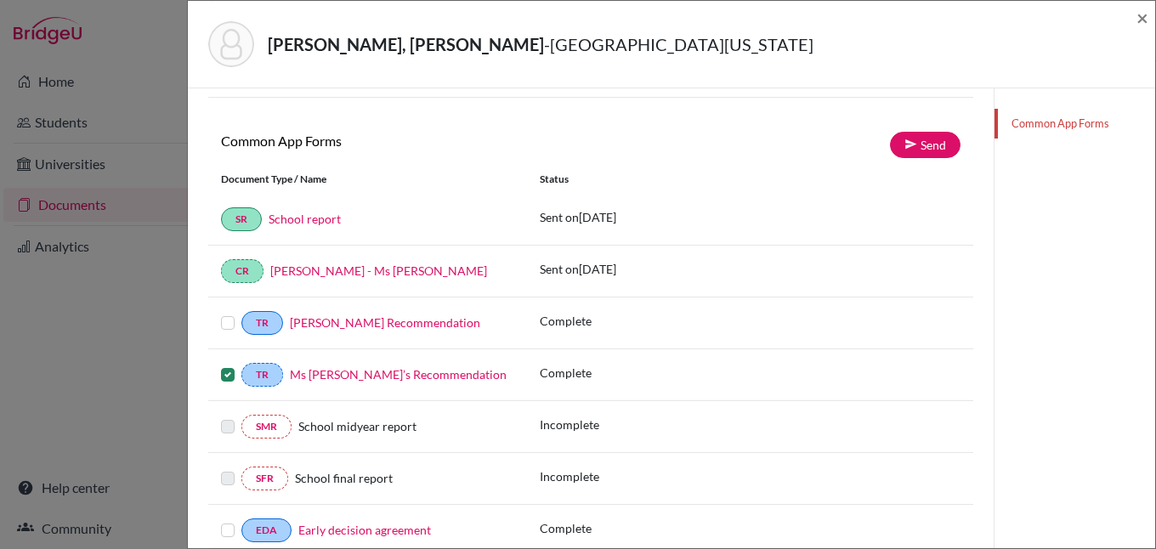
click at [225, 313] on label at bounding box center [228, 313] width 14 height 0
click at [0, 0] on input "checkbox" at bounding box center [0, 0] width 0 height 0
click at [1141, 21] on span "×" at bounding box center [1142, 17] width 12 height 25
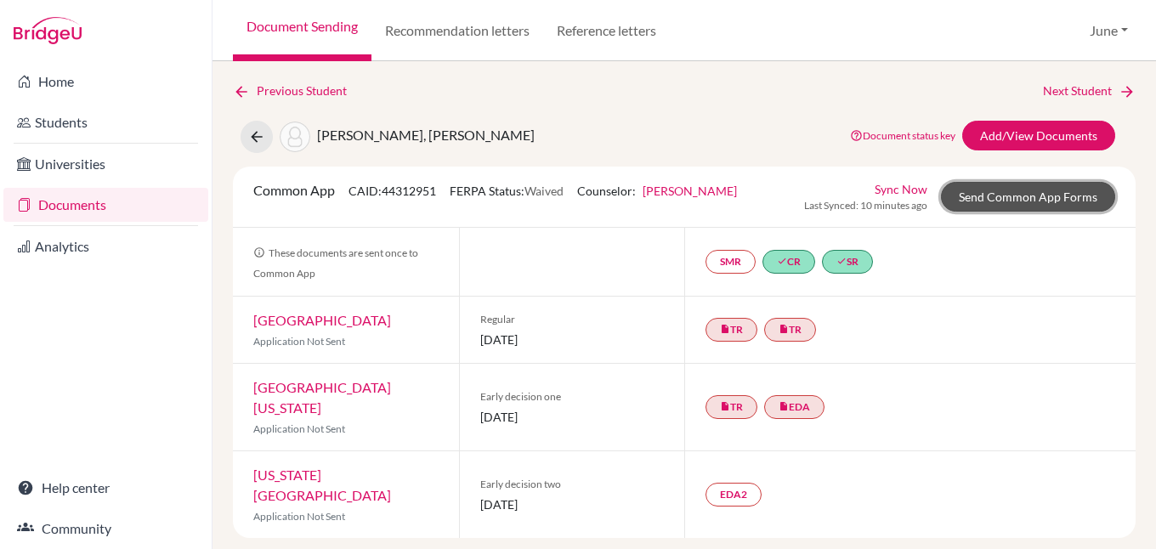
click at [1045, 195] on link "Send Common App Forms" at bounding box center [1028, 197] width 174 height 30
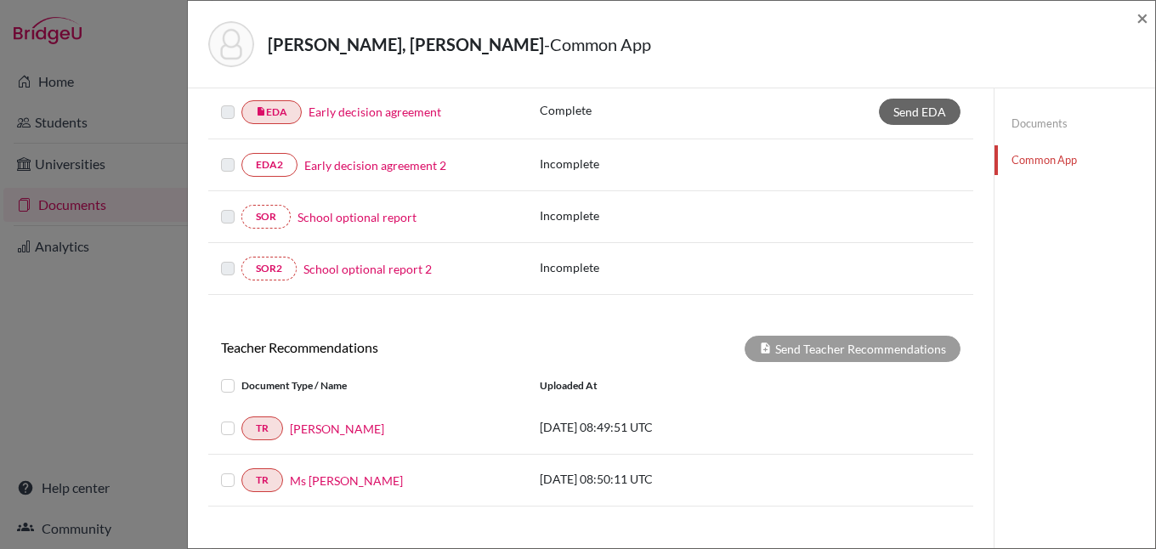
scroll to position [510, 0]
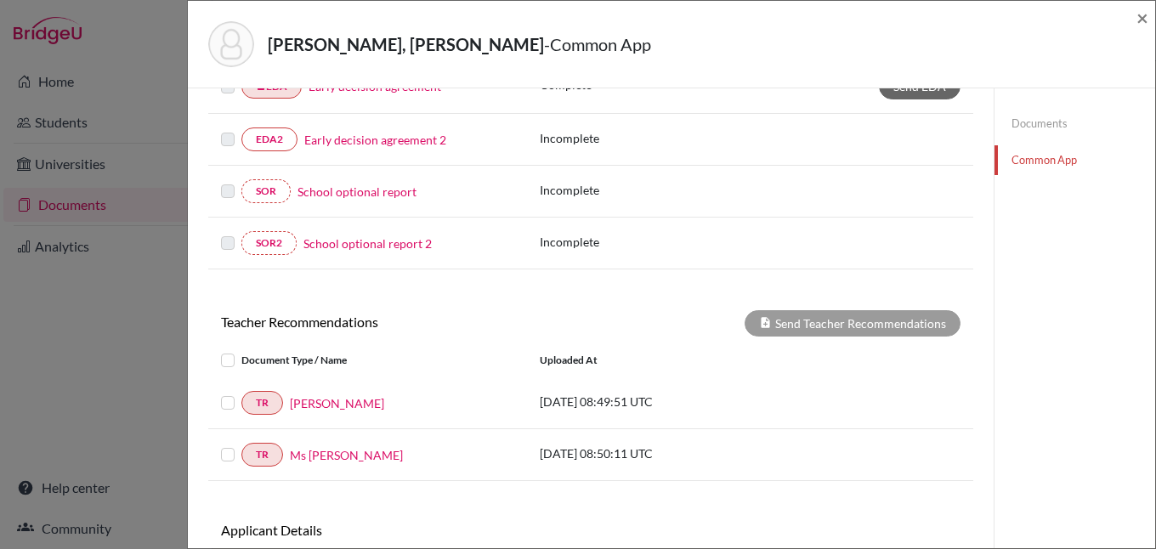
click at [241, 445] on label at bounding box center [241, 445] width 0 height 0
click at [0, 0] on input "checkbox" at bounding box center [0, 0] width 0 height 0
click at [241, 393] on label at bounding box center [241, 393] width 0 height 0
click at [0, 0] on input "checkbox" at bounding box center [0, 0] width 0 height 0
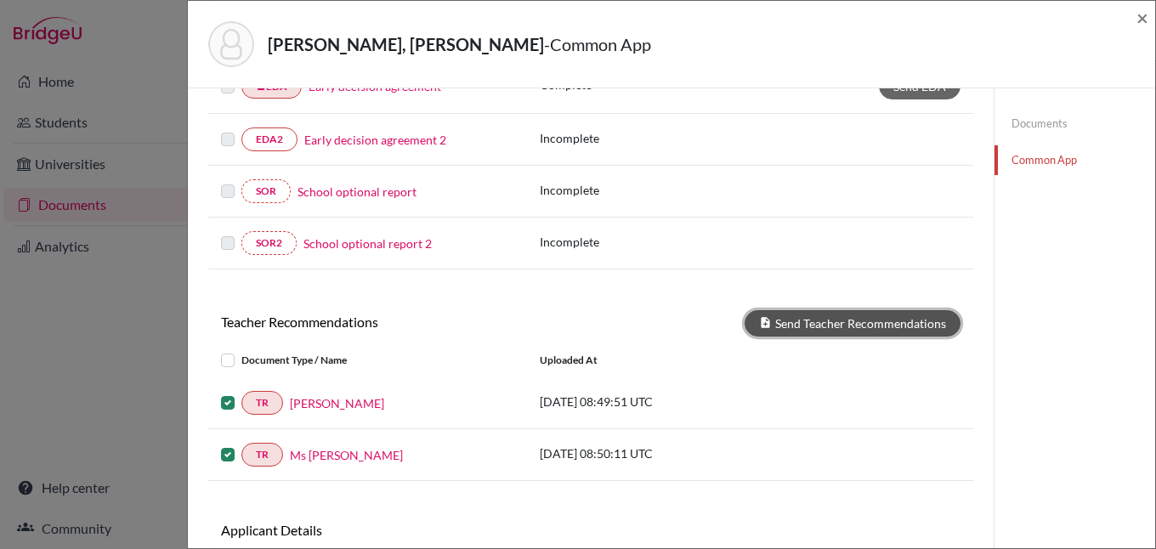
click at [871, 323] on button "Send Teacher Recommendations" at bounding box center [853, 323] width 216 height 26
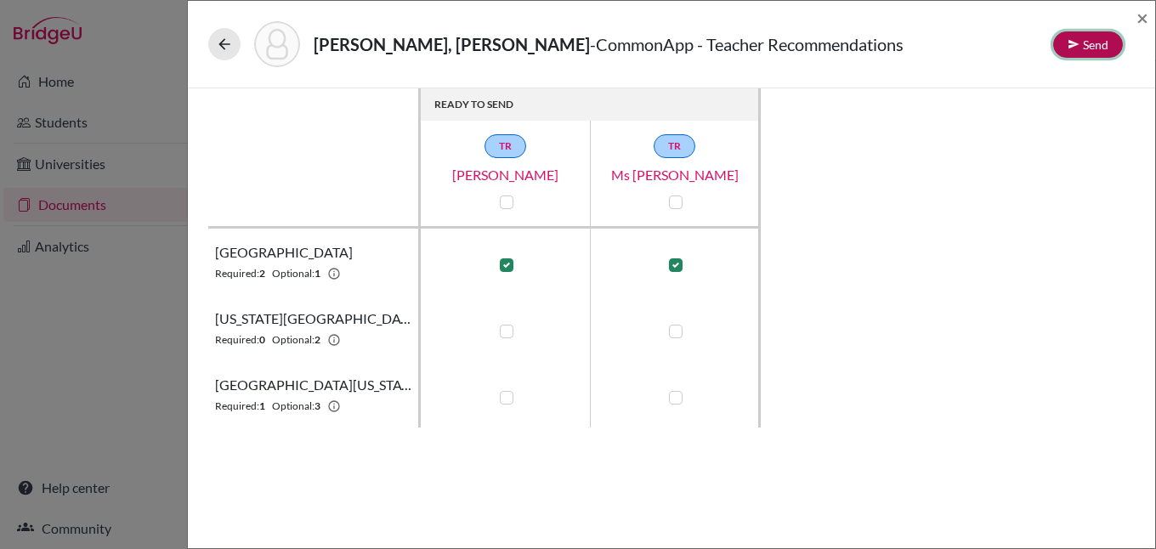
click at [1091, 45] on button "Send" at bounding box center [1088, 44] width 70 height 26
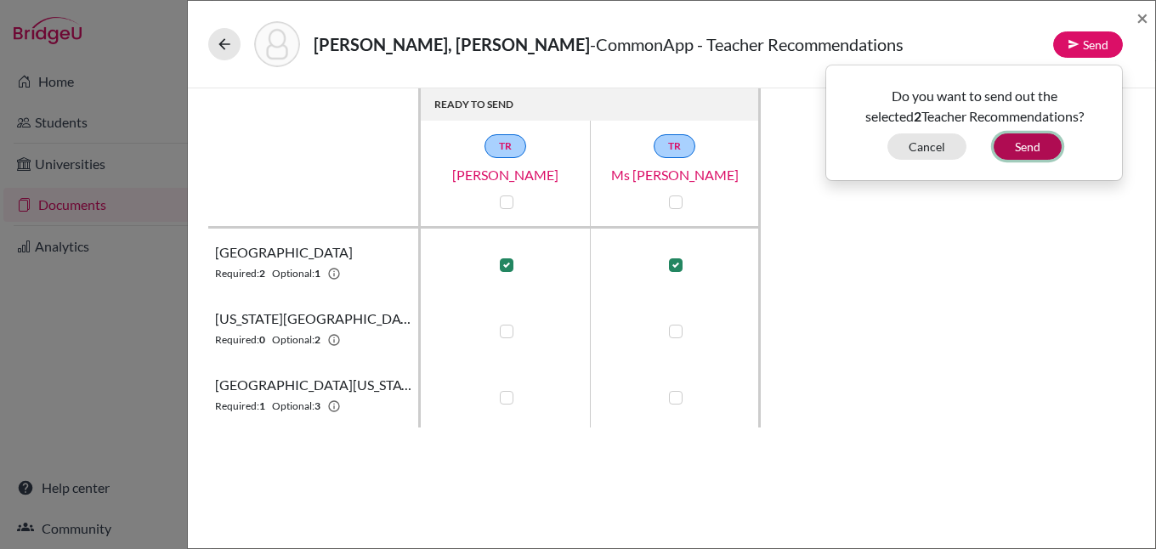
click at [1024, 146] on button "Send" at bounding box center [1028, 146] width 68 height 26
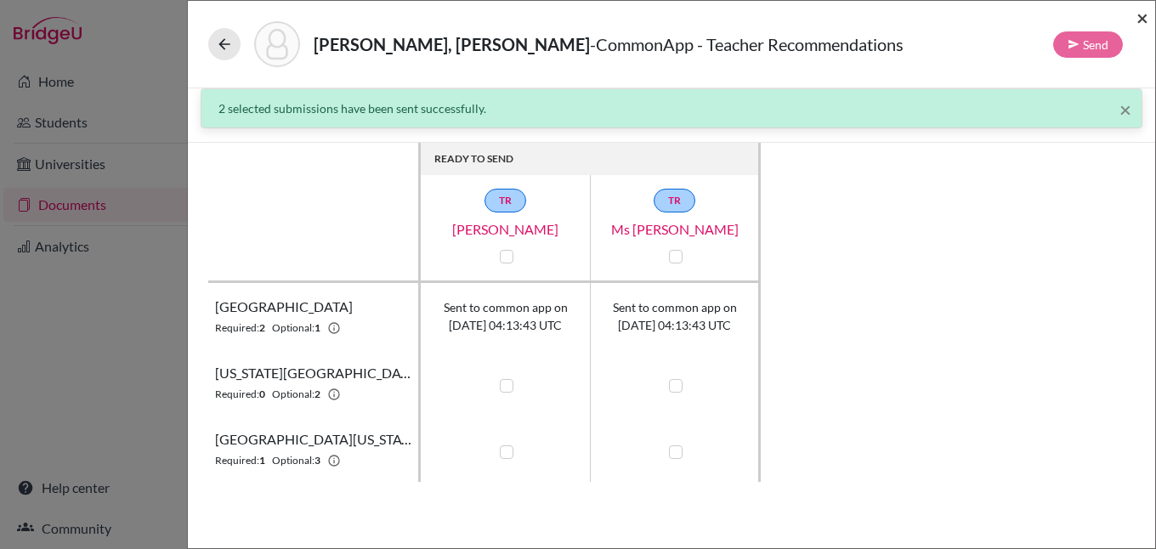
click at [1142, 20] on span "×" at bounding box center [1142, 17] width 12 height 25
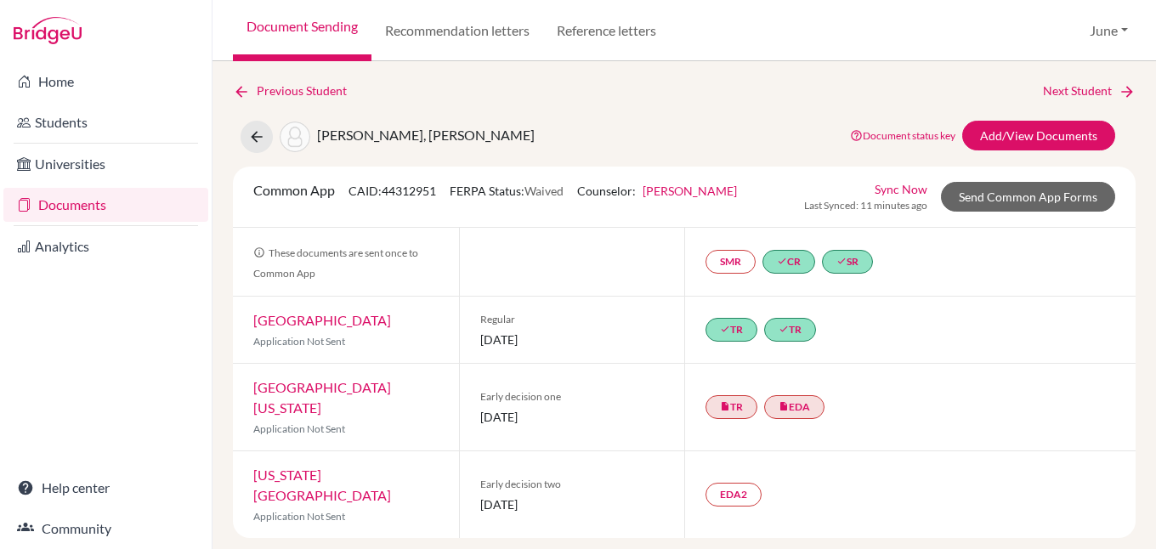
click at [360, 383] on link "[GEOGRAPHIC_DATA][US_STATE]" at bounding box center [322, 397] width 138 height 37
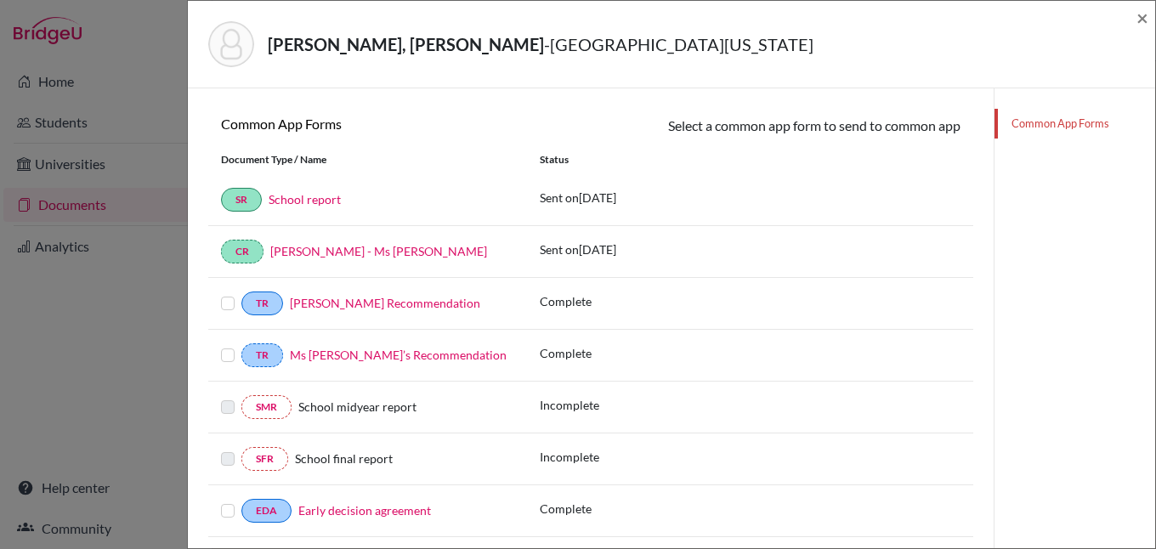
scroll to position [255, 0]
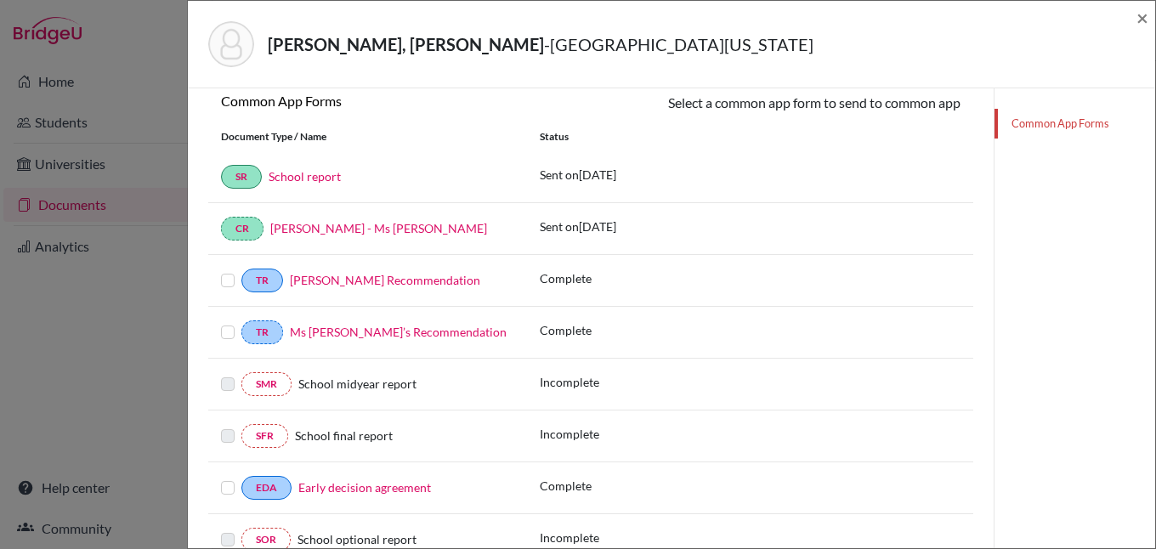
click at [226, 322] on label at bounding box center [228, 322] width 14 height 0
click at [0, 0] on input "checkbox" at bounding box center [0, 0] width 0 height 0
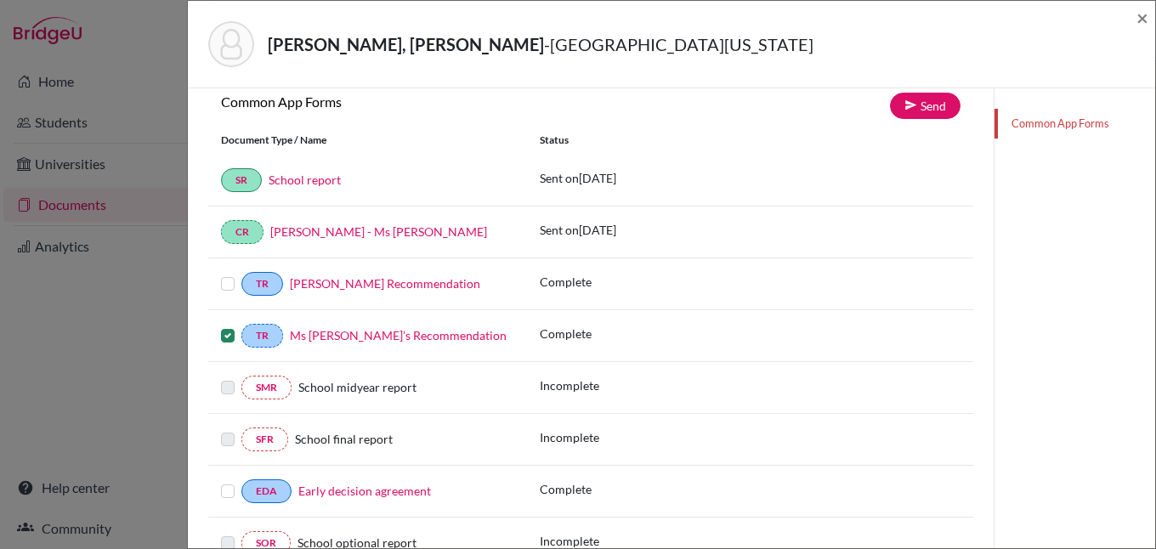
click at [238, 281] on div at bounding box center [231, 284] width 20 height 20
click at [228, 274] on label at bounding box center [228, 274] width 14 height 0
click at [0, 0] on input "checkbox" at bounding box center [0, 0] width 0 height 0
click at [921, 98] on link "Send" at bounding box center [925, 106] width 71 height 26
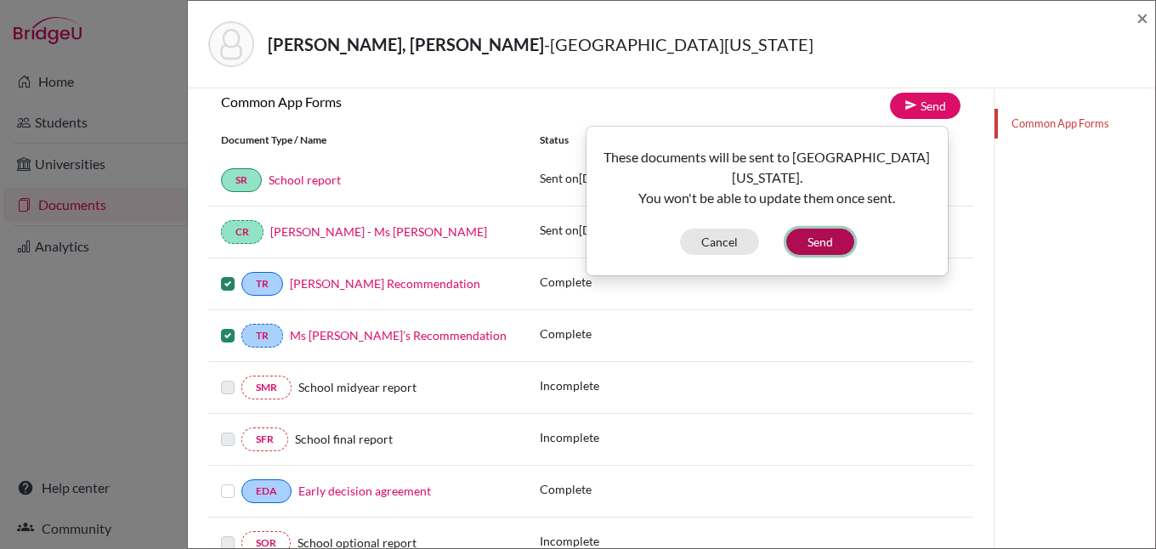
click at [816, 229] on button "Send" at bounding box center [820, 242] width 68 height 26
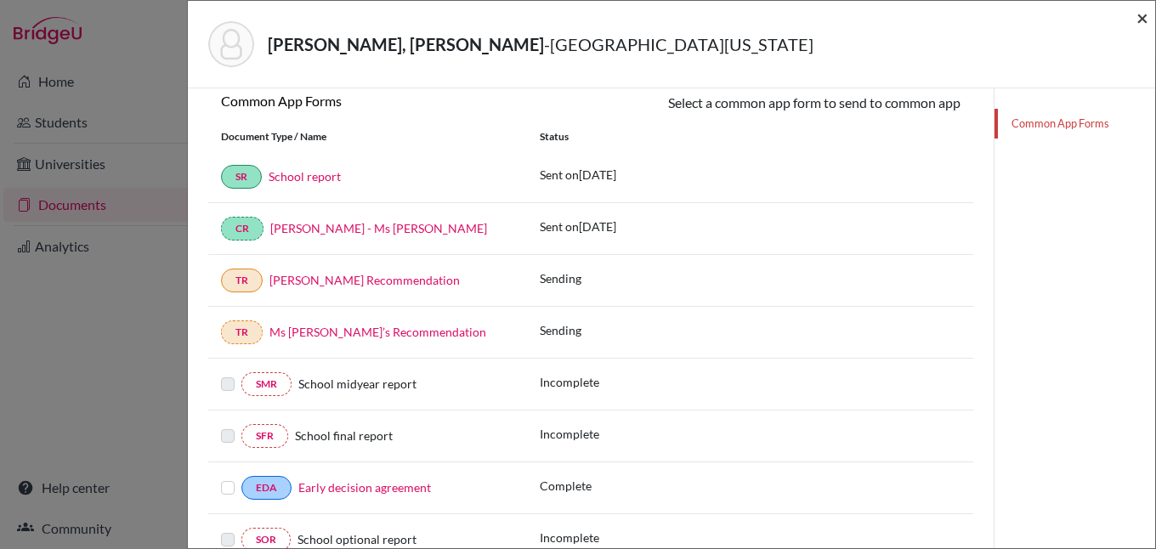
click at [1143, 20] on span "×" at bounding box center [1142, 17] width 12 height 25
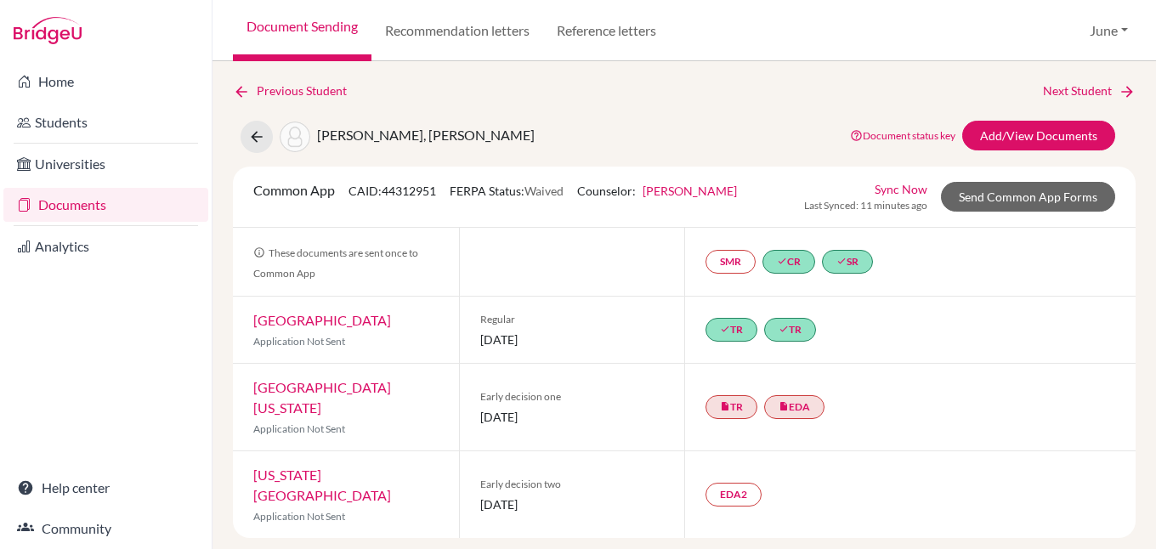
click at [346, 467] on link "[US_STATE][GEOGRAPHIC_DATA]" at bounding box center [322, 485] width 138 height 37
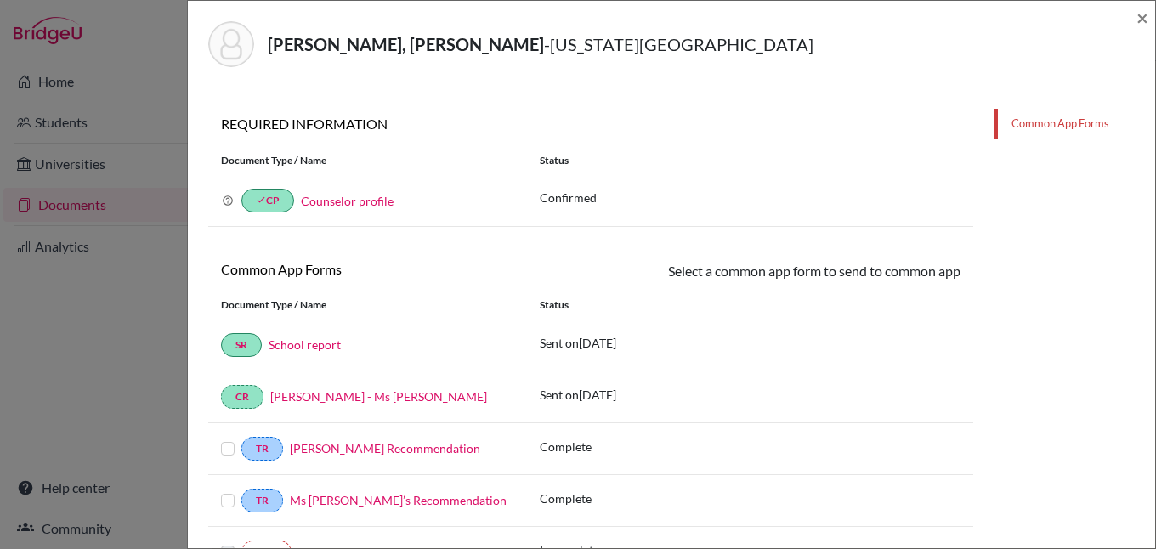
scroll to position [340, 0]
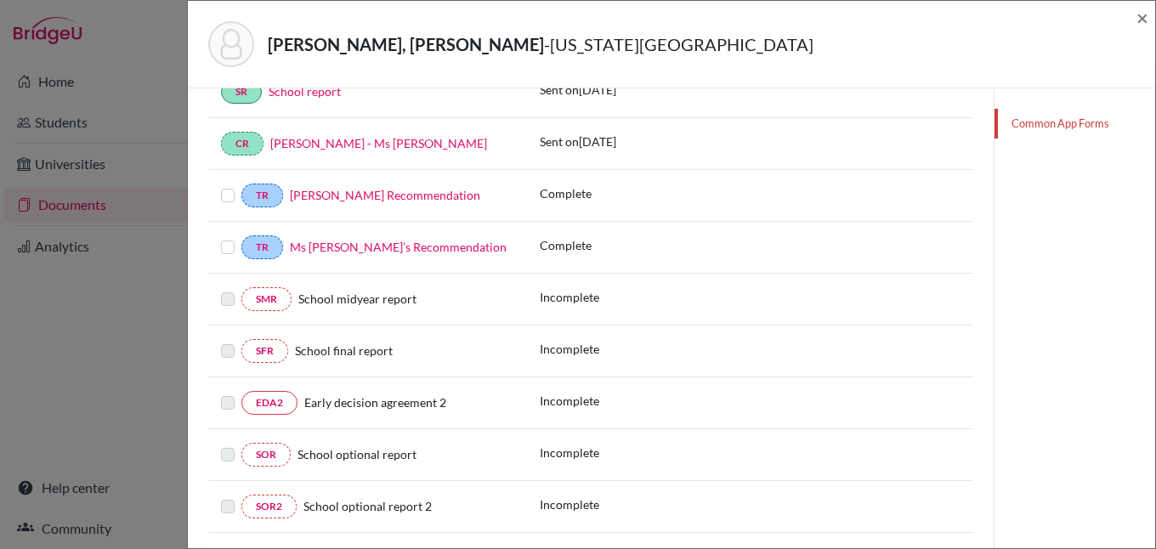
click at [226, 237] on label at bounding box center [228, 237] width 14 height 0
click at [0, 0] on input "checkbox" at bounding box center [0, 0] width 0 height 0
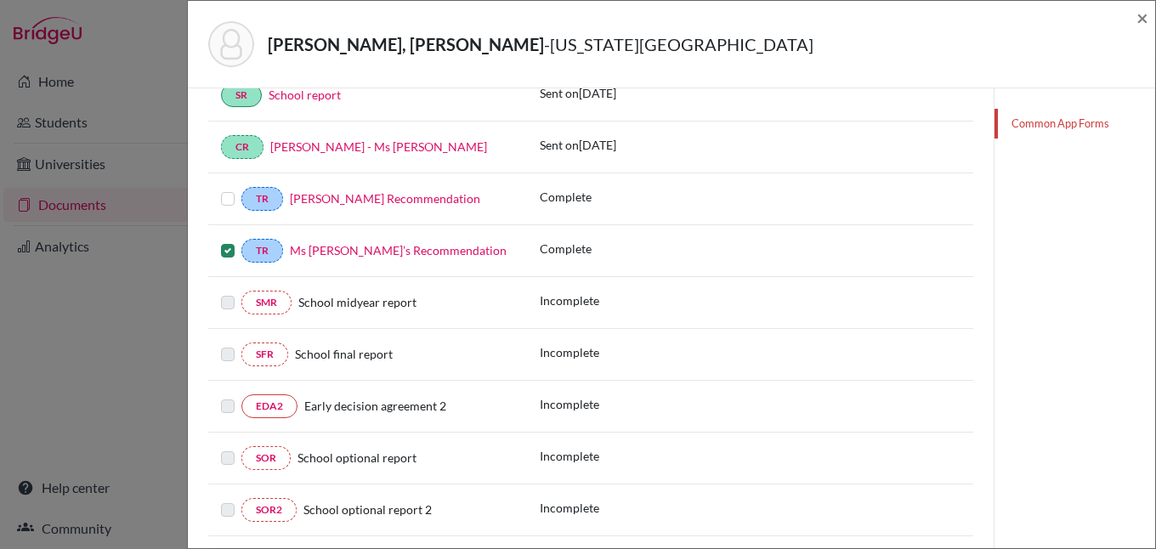
scroll to position [343, 0]
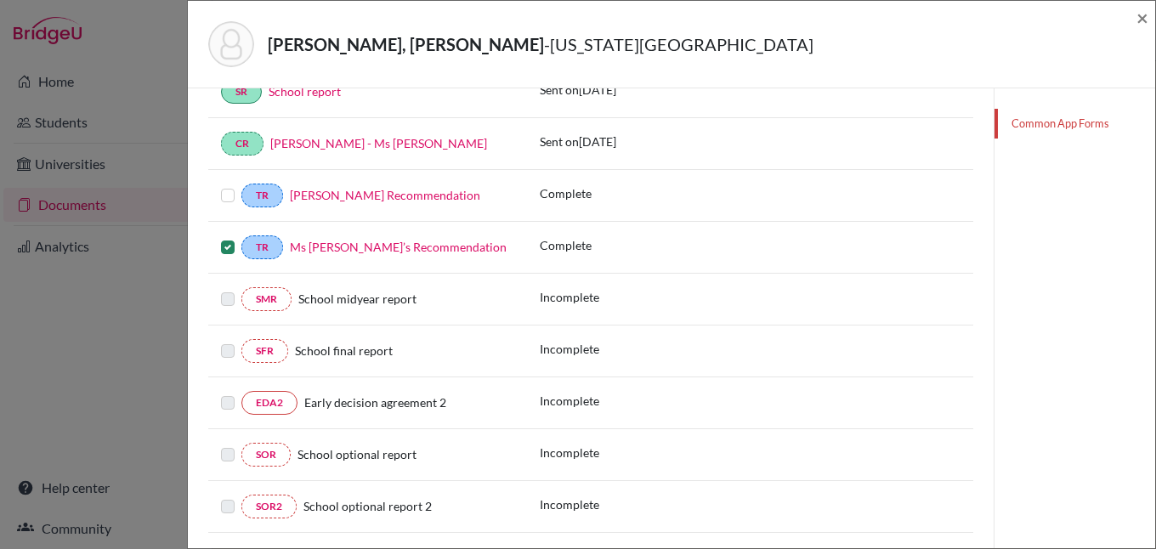
click at [230, 185] on label at bounding box center [228, 185] width 14 height 0
click at [0, 0] on input "checkbox" at bounding box center [0, 0] width 0 height 0
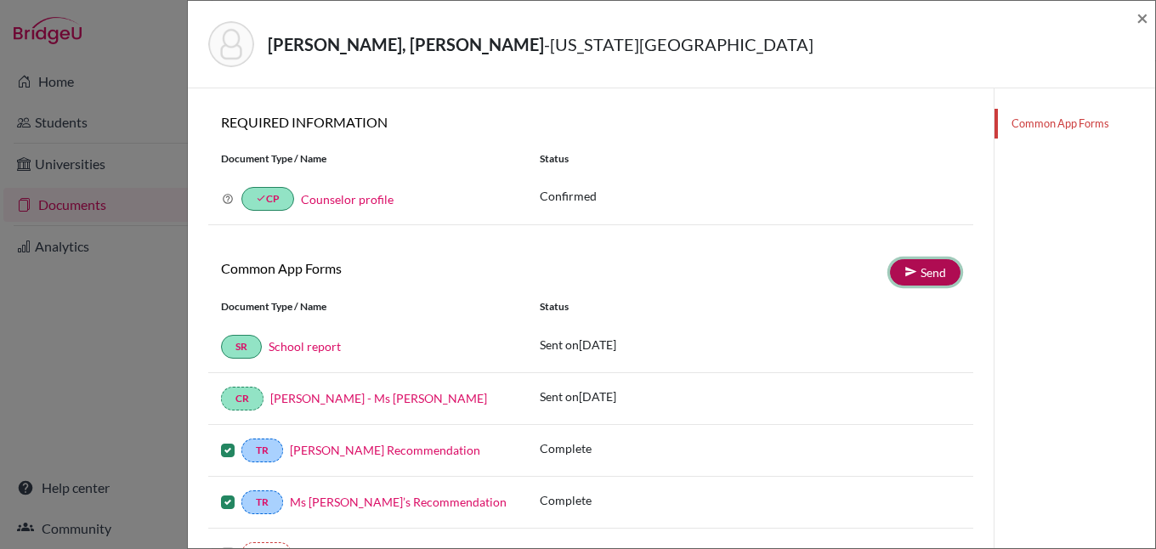
click at [912, 272] on link "Send" at bounding box center [925, 272] width 71 height 26
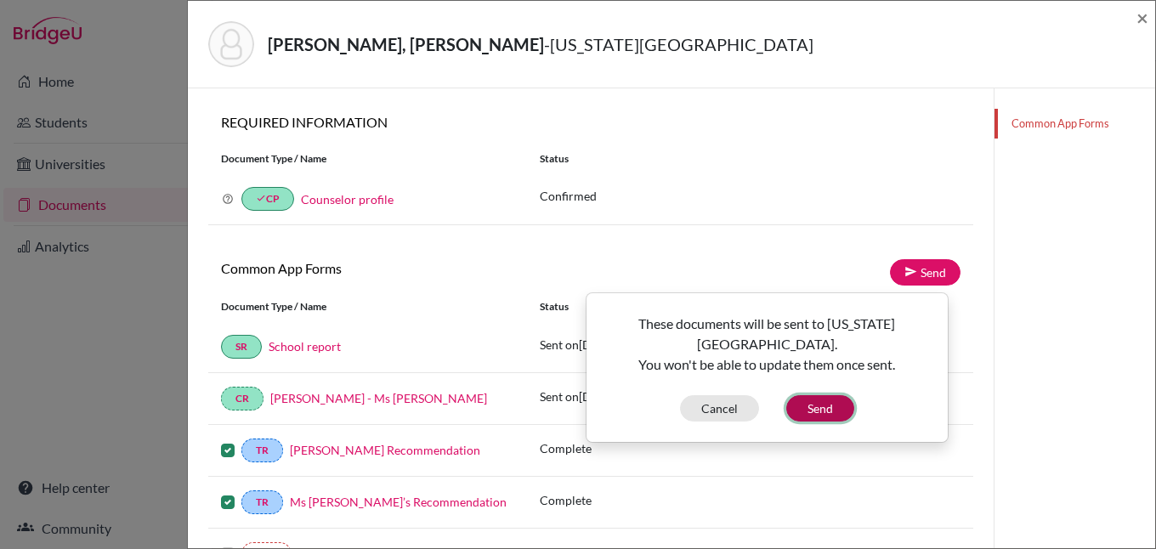
click at [815, 395] on button "Send" at bounding box center [820, 408] width 68 height 26
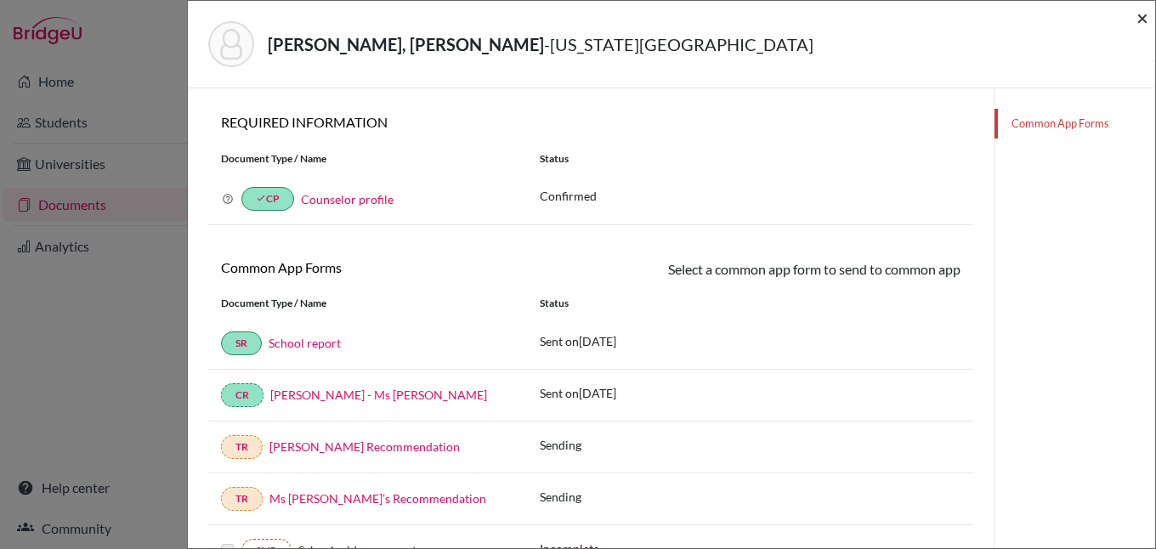
click at [1142, 20] on span "×" at bounding box center [1142, 17] width 12 height 25
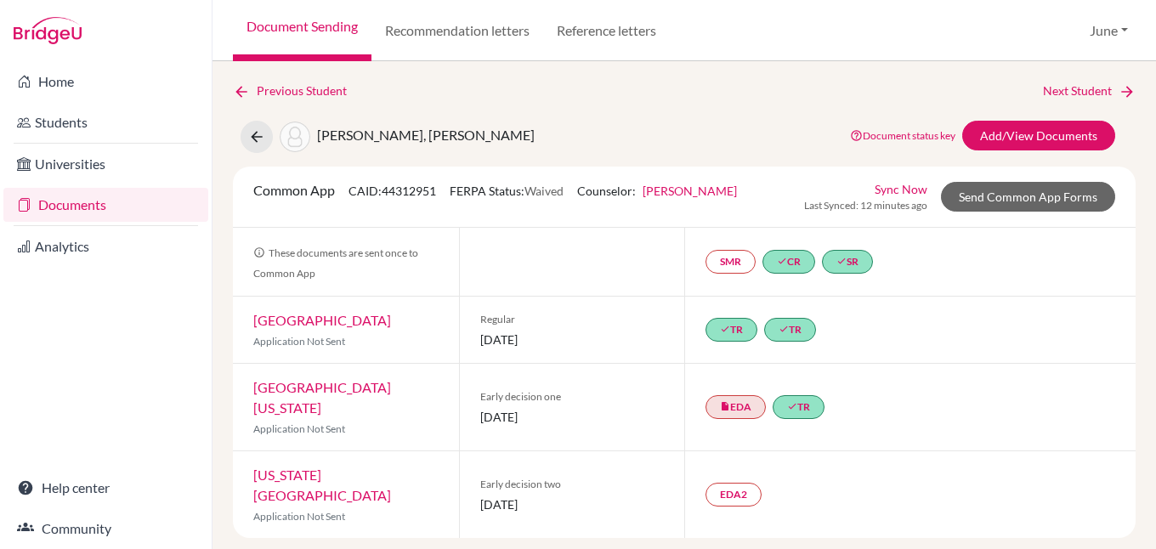
click at [74, 199] on link "Documents" at bounding box center [105, 205] width 205 height 34
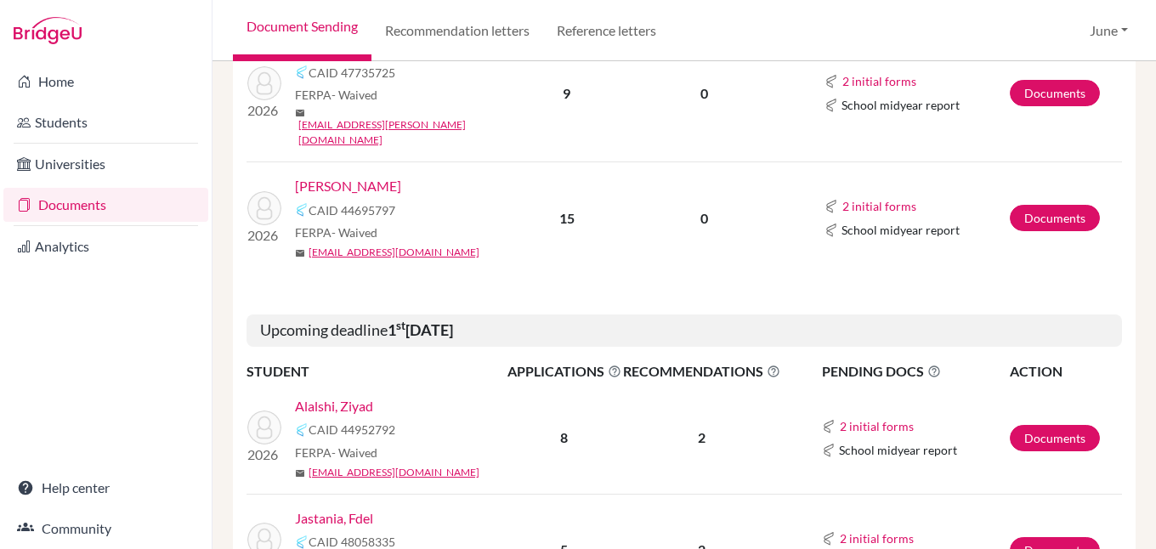
scroll to position [1700, 0]
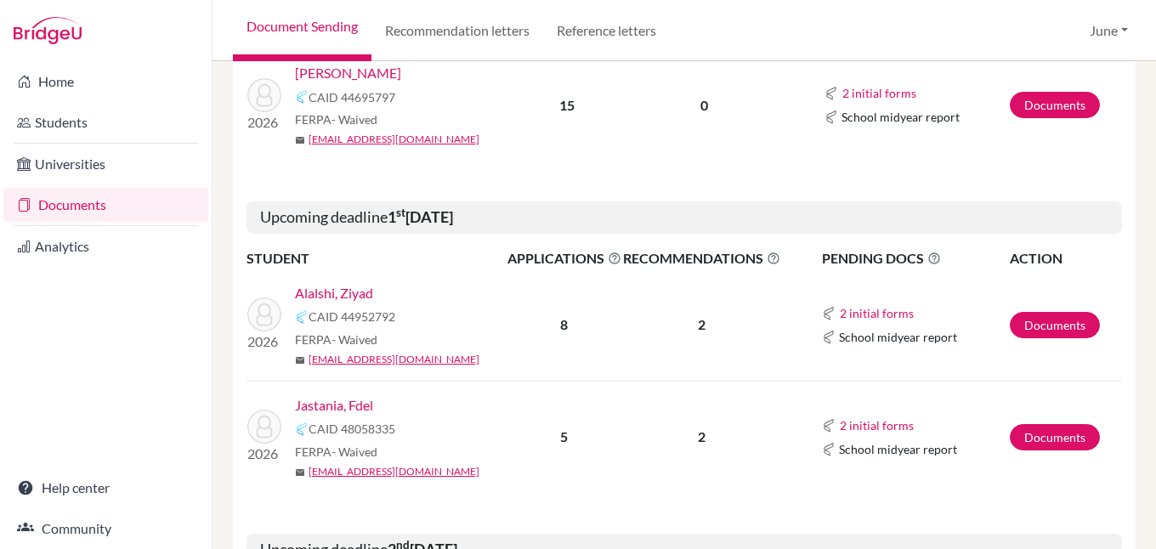
click at [326, 395] on link "Jastania, Fdel" at bounding box center [334, 405] width 78 height 20
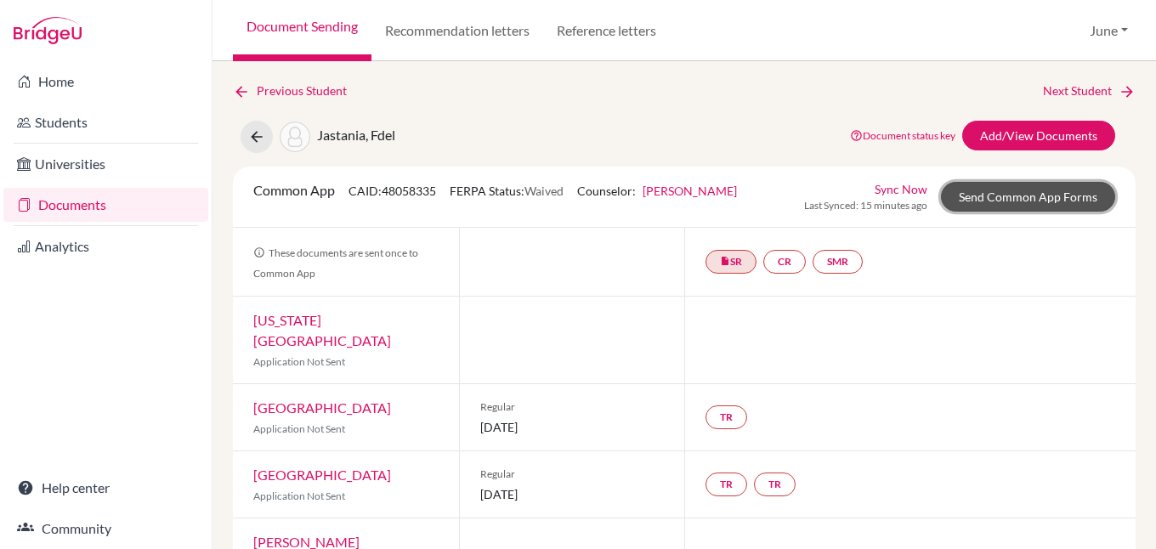
click at [1018, 203] on link "Send Common App Forms" at bounding box center [1028, 197] width 174 height 30
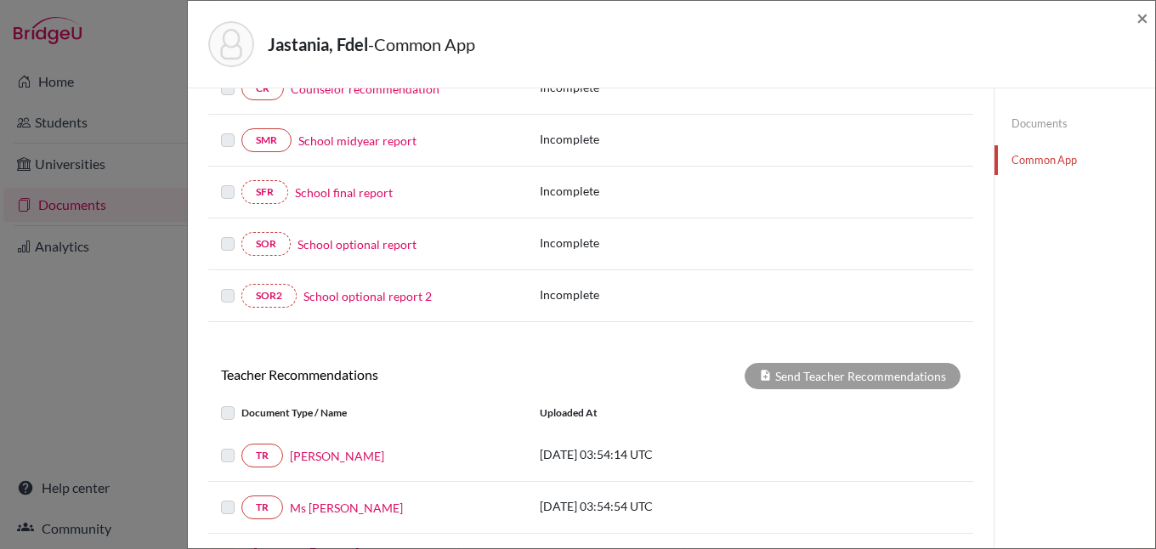
scroll to position [425, 0]
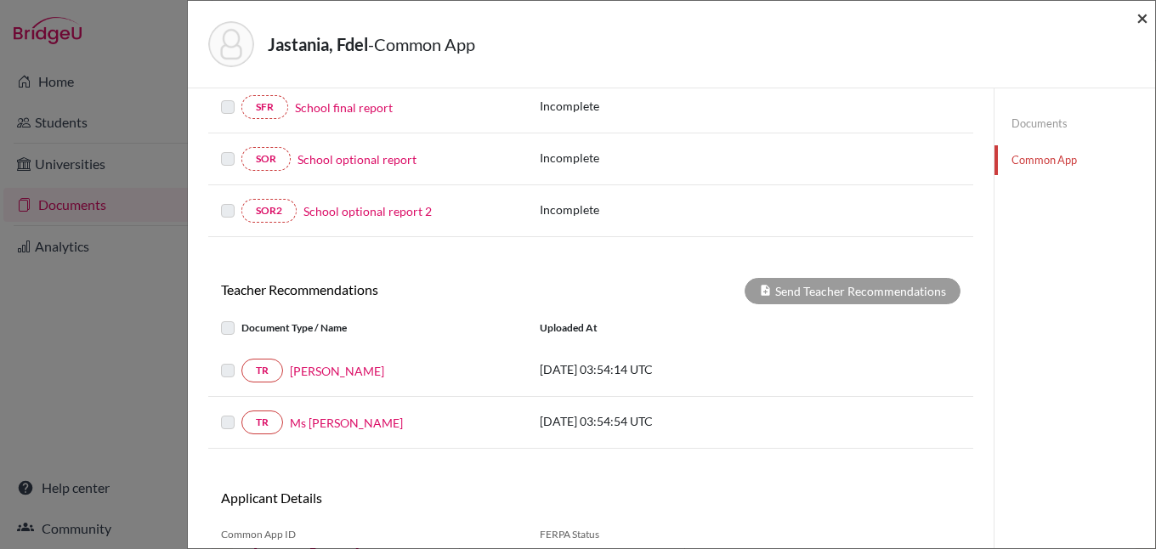
click at [1142, 19] on span "×" at bounding box center [1142, 17] width 12 height 25
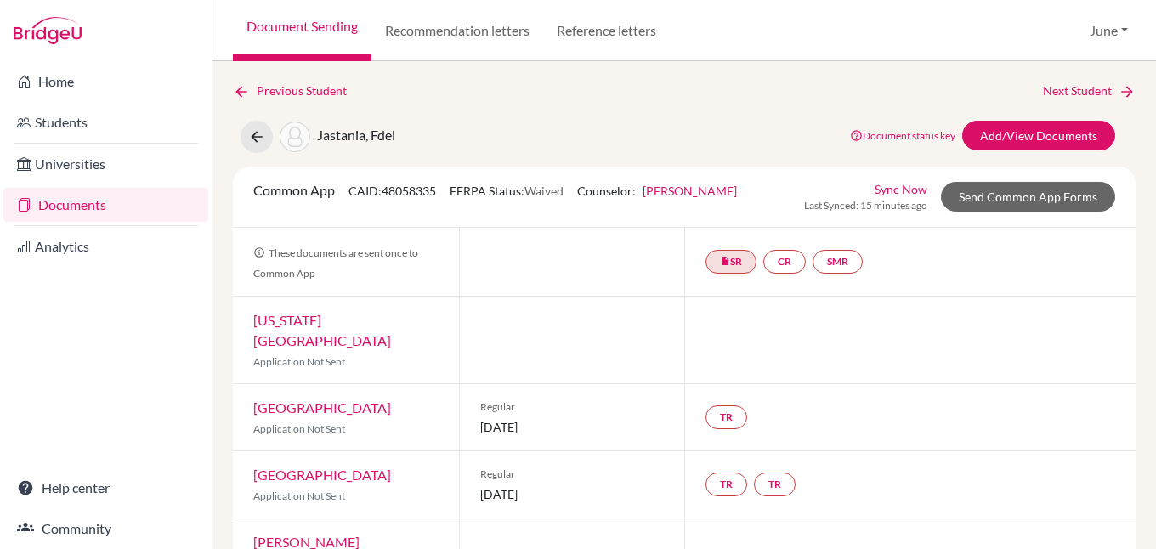
click at [60, 197] on link "Documents" at bounding box center [105, 205] width 205 height 34
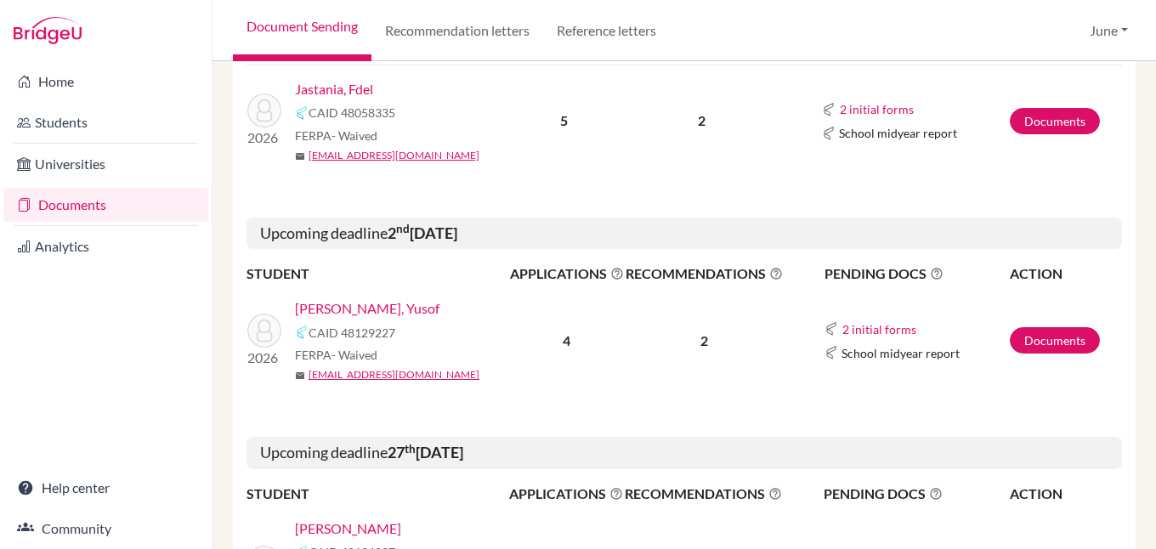
scroll to position [1931, 0]
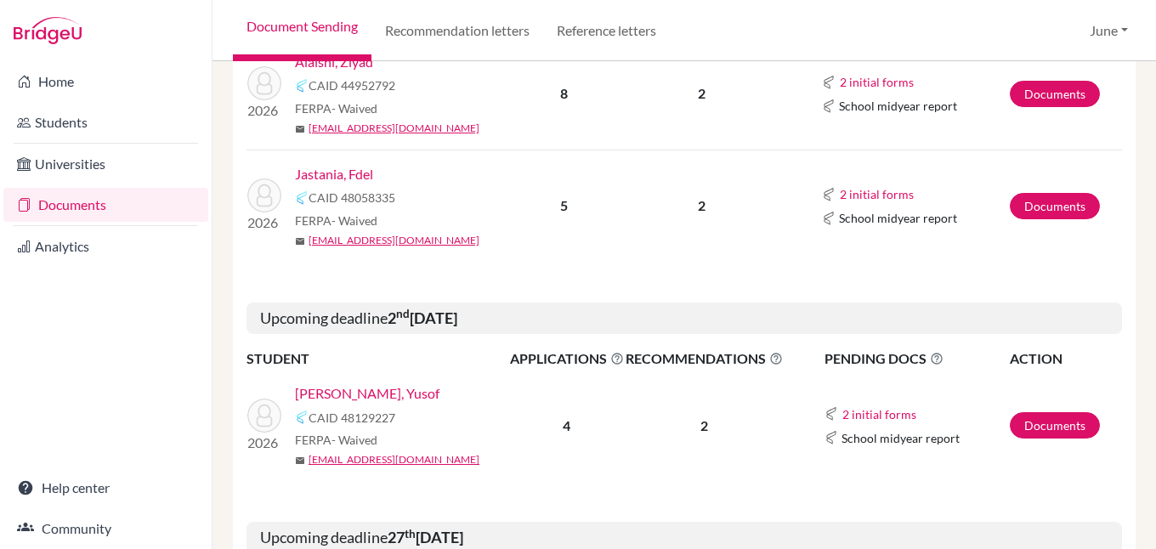
click at [371, 383] on link "[PERSON_NAME], Yusof" at bounding box center [367, 393] width 144 height 20
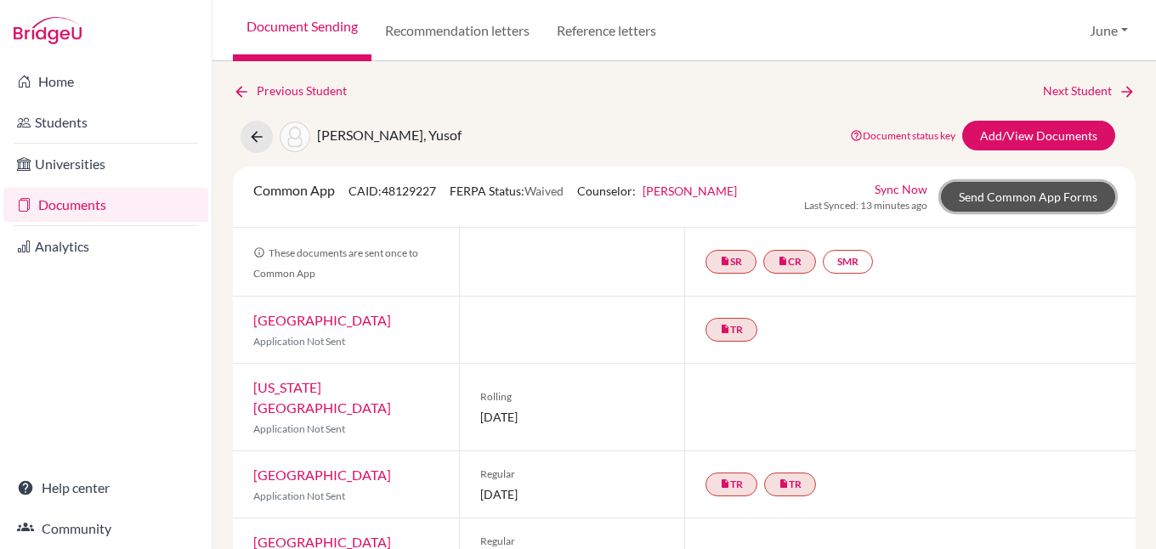
click at [1035, 202] on link "Send Common App Forms" at bounding box center [1028, 197] width 174 height 30
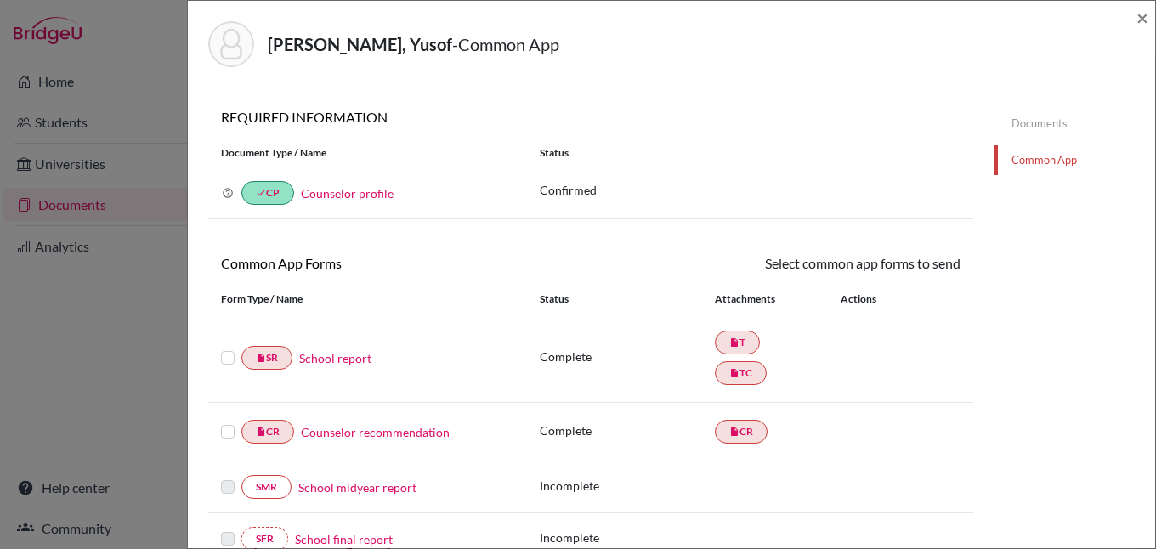
click at [229, 422] on label at bounding box center [228, 422] width 14 height 0
click at [0, 0] on input "checkbox" at bounding box center [0, 0] width 0 height 0
click at [227, 349] on label at bounding box center [228, 349] width 14 height 0
click at [0, 0] on input "checkbox" at bounding box center [0, 0] width 0 height 0
click at [923, 266] on link "Send" at bounding box center [925, 266] width 71 height 26
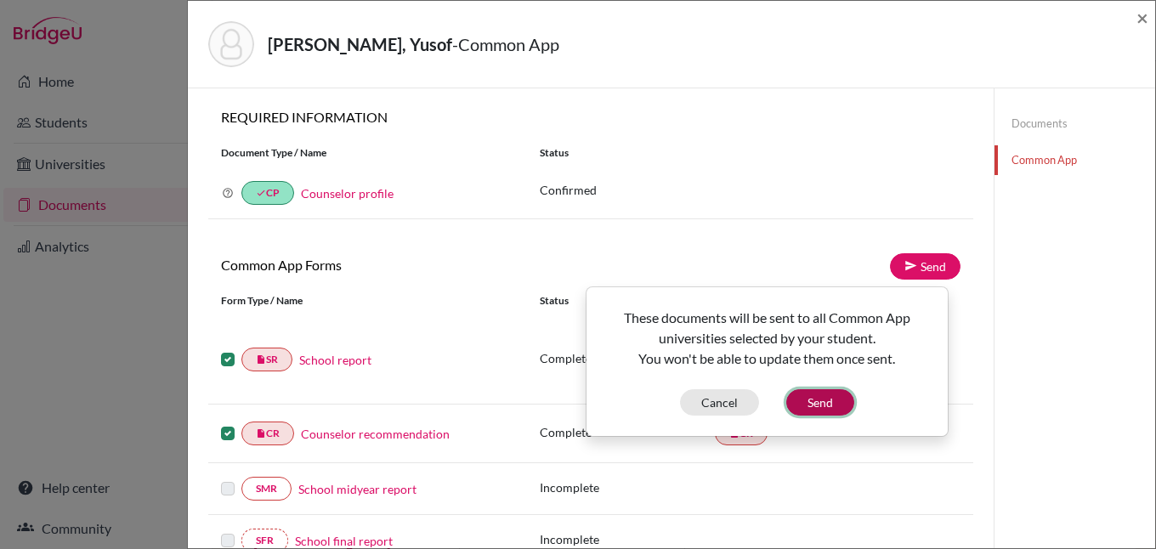
click at [820, 401] on button "Send" at bounding box center [820, 402] width 68 height 26
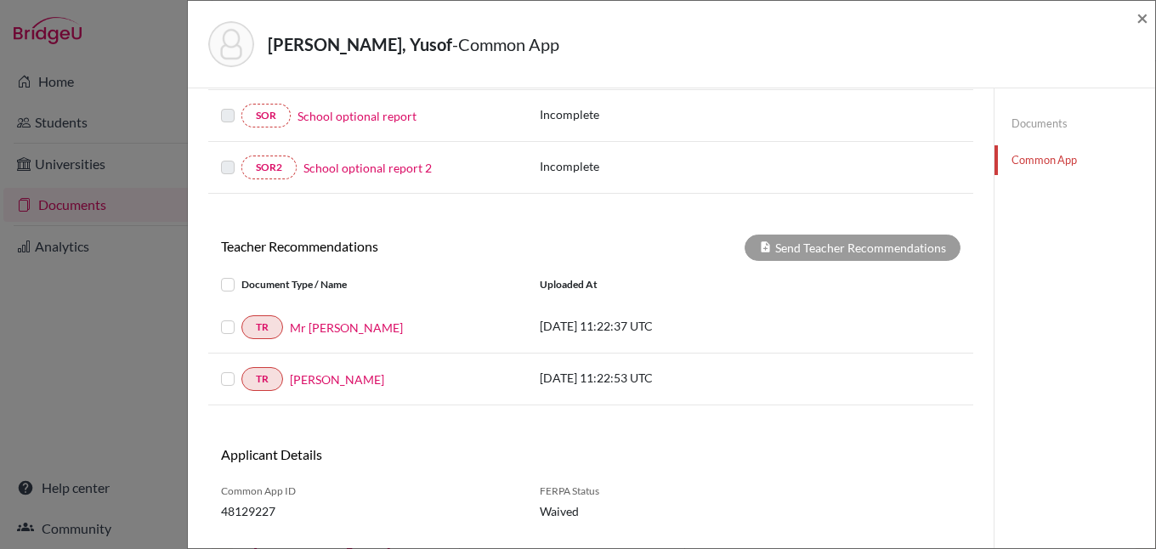
scroll to position [510, 0]
